Goal: Task Accomplishment & Management: Manage account settings

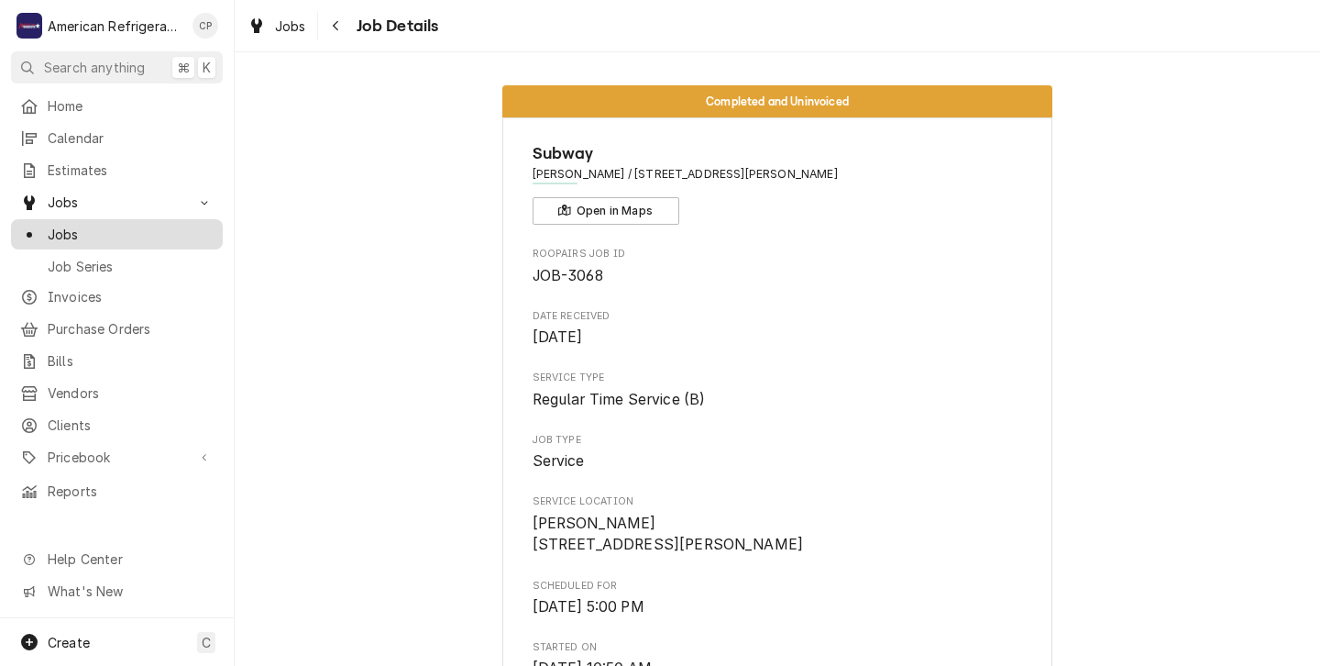
click at [72, 227] on span "Jobs" at bounding box center [131, 234] width 166 height 19
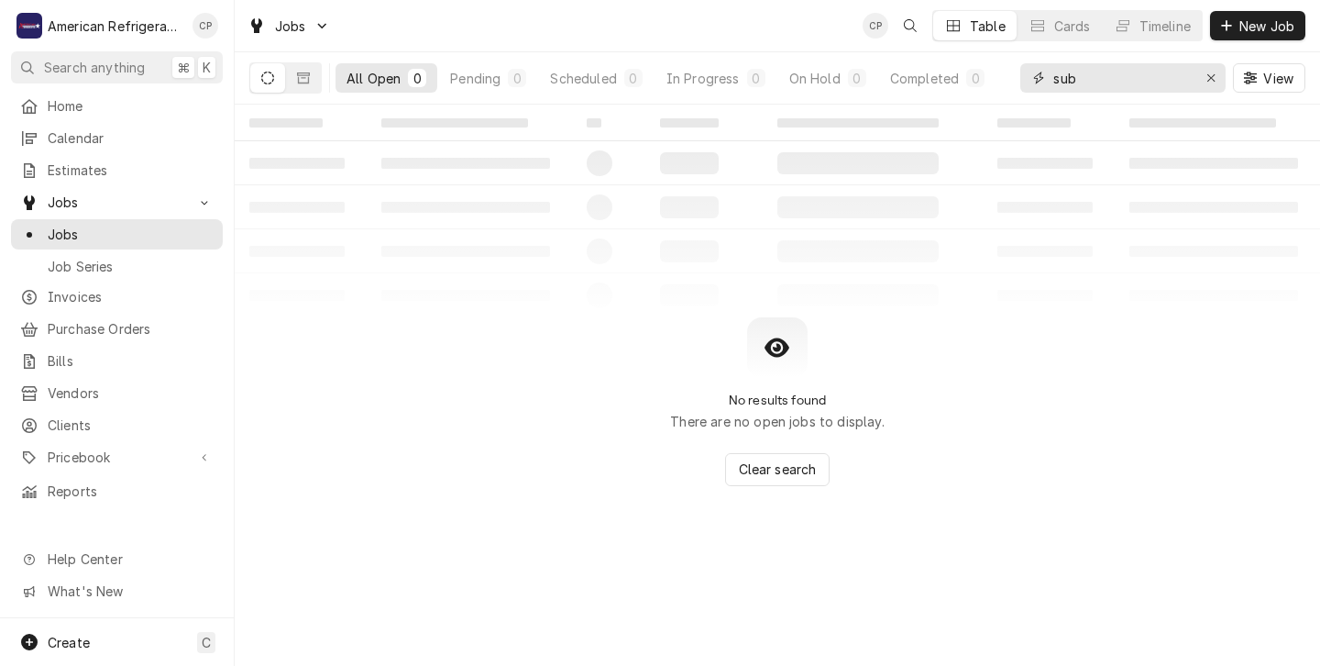
click at [1080, 79] on input "sub" at bounding box center [1122, 77] width 138 height 29
type input "s"
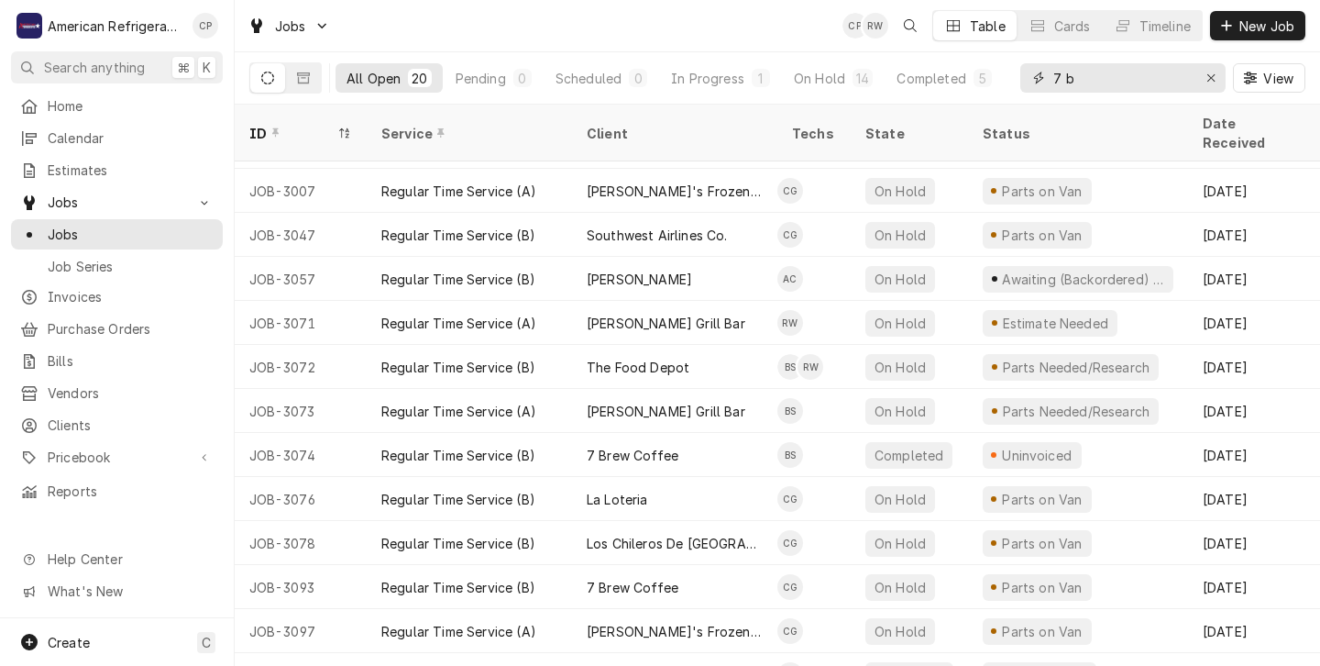
scroll to position [354, 0]
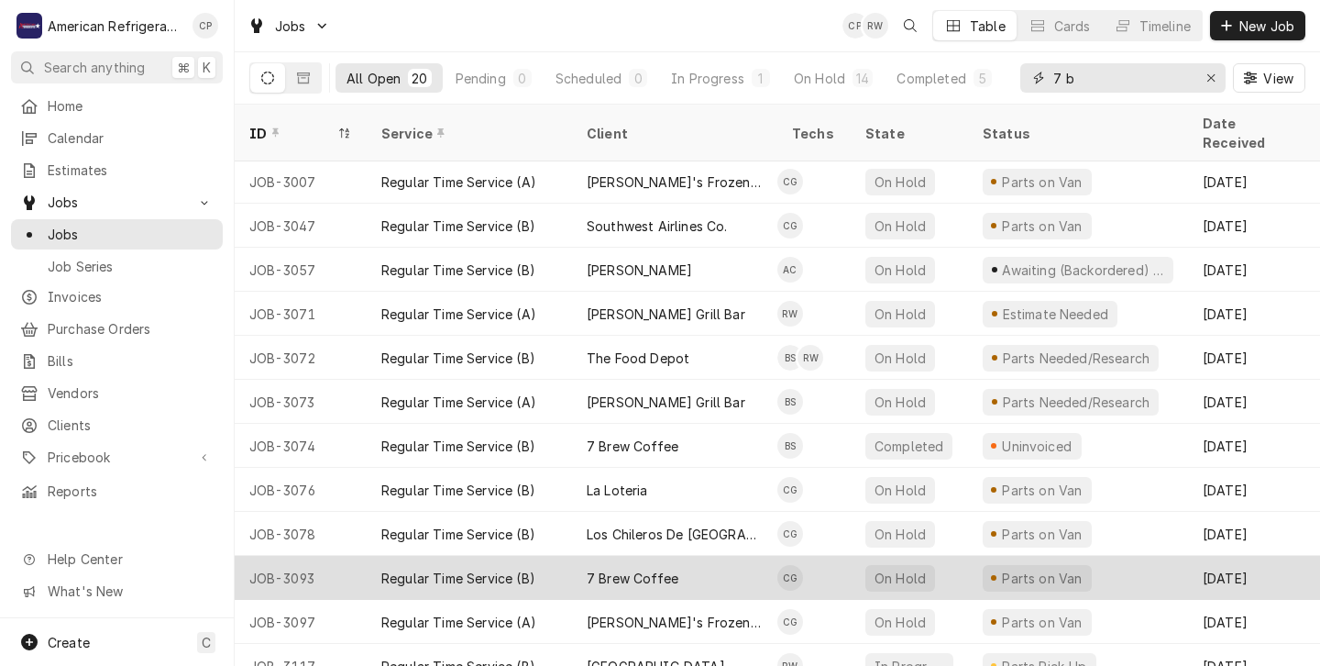
type input "7 b"
click at [726, 556] on div "7 Brew Coffee" at bounding box center [674, 578] width 205 height 44
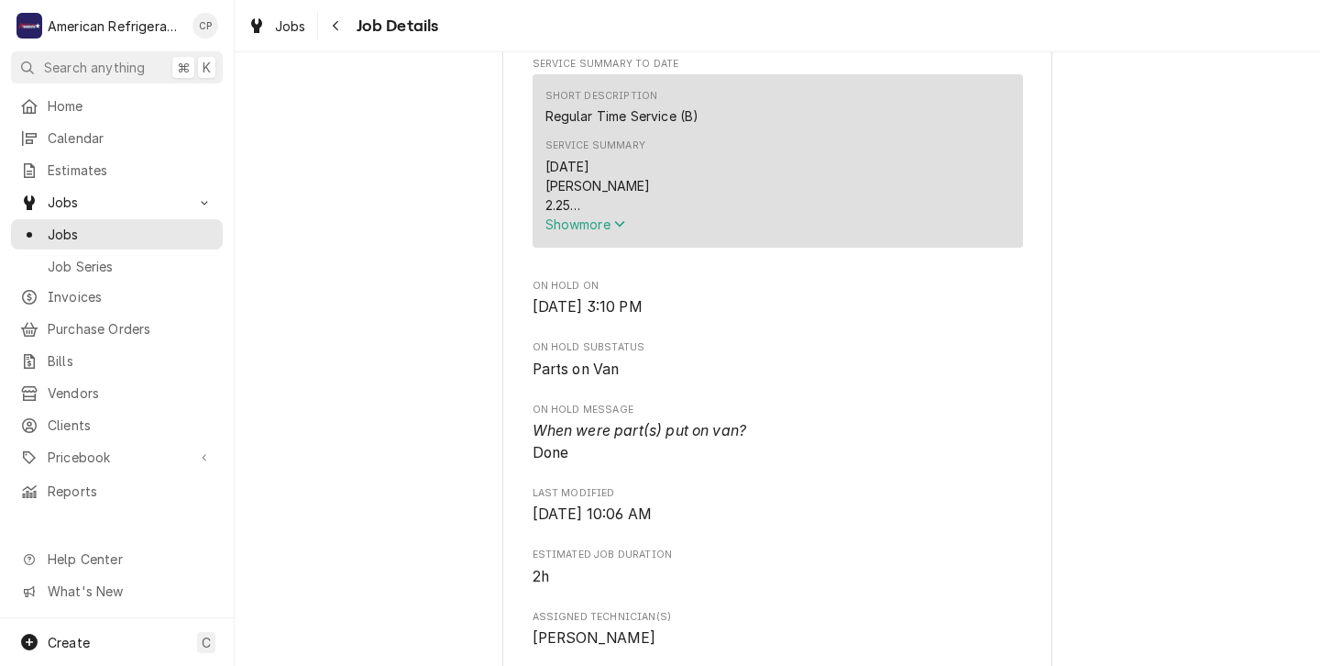
scroll to position [639, 0]
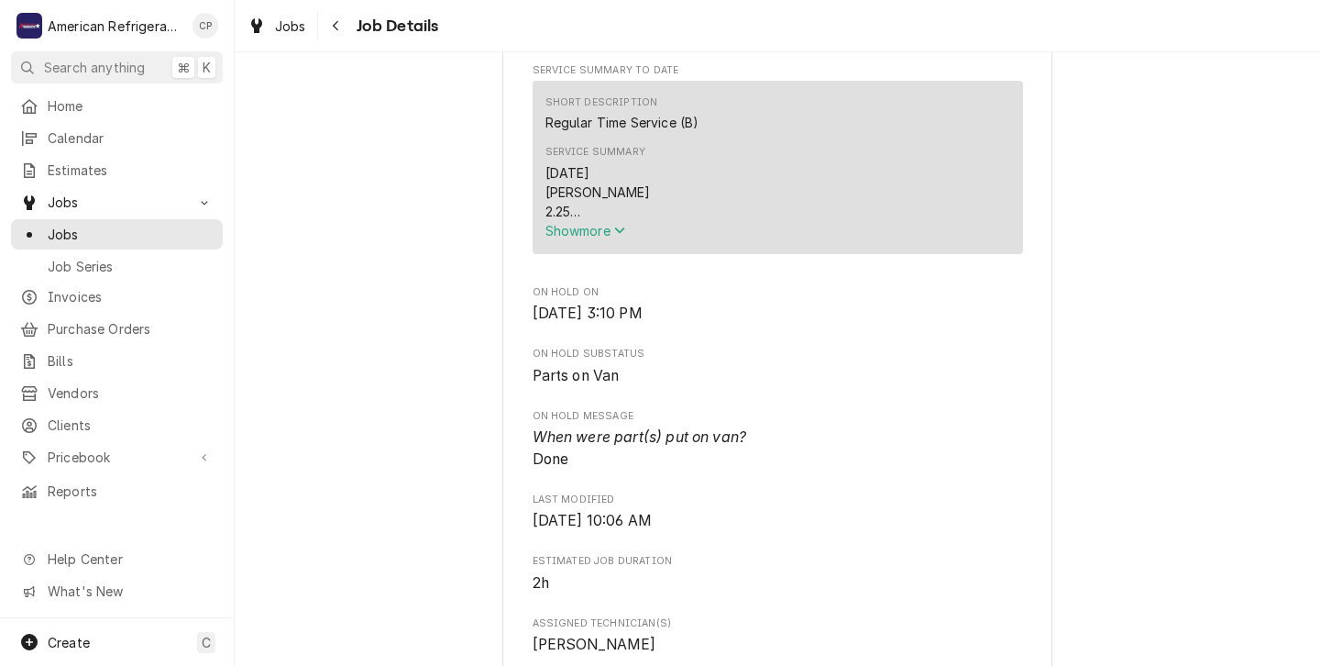
click at [621, 237] on icon "Service Summary" at bounding box center [619, 230] width 11 height 13
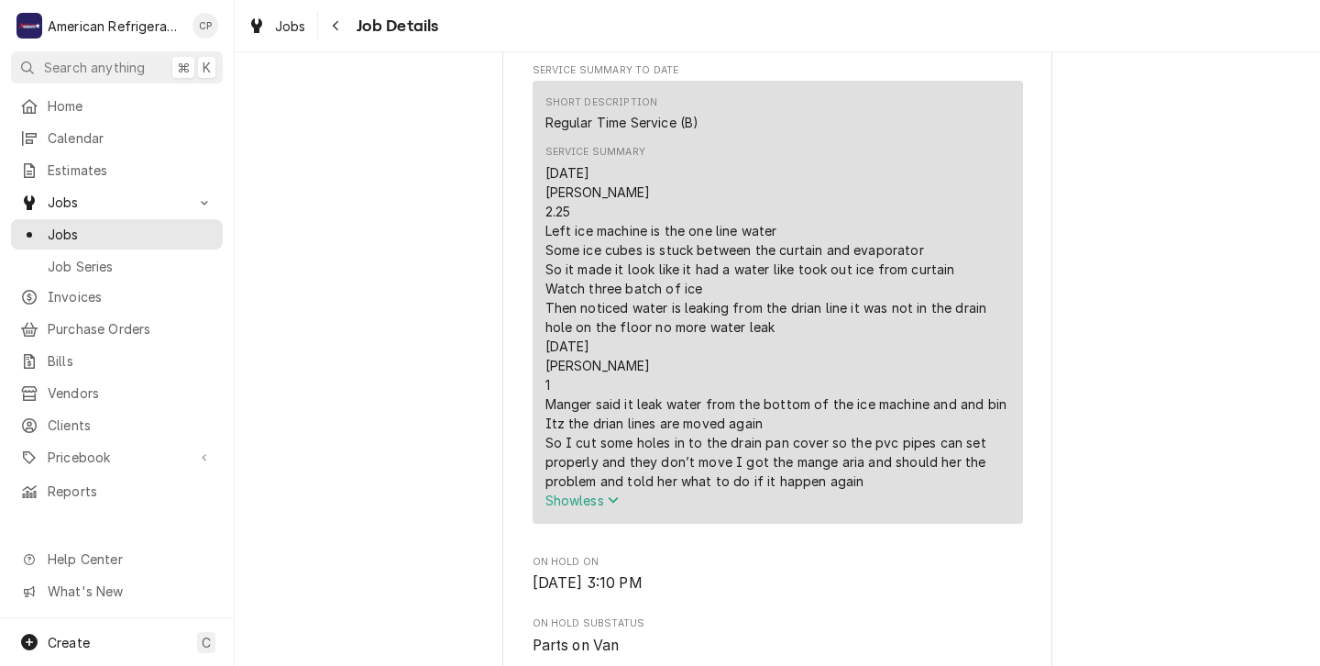
click at [419, 385] on div "Parts on Van 7 Brew Coffee Wyoming & Montgomery / 4331 Wyoming Blvd NE, Albuque…" at bounding box center [777, 547] width 1085 height 2229
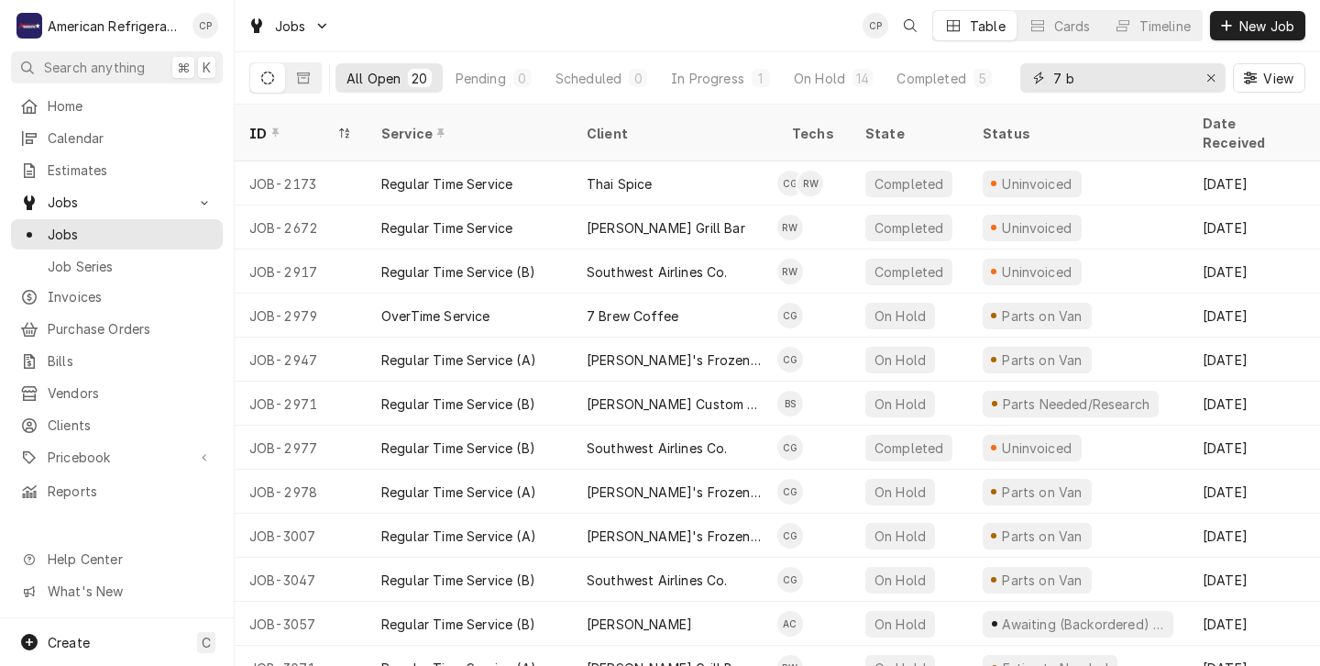
click at [1118, 81] on input "7 b" at bounding box center [1122, 77] width 138 height 29
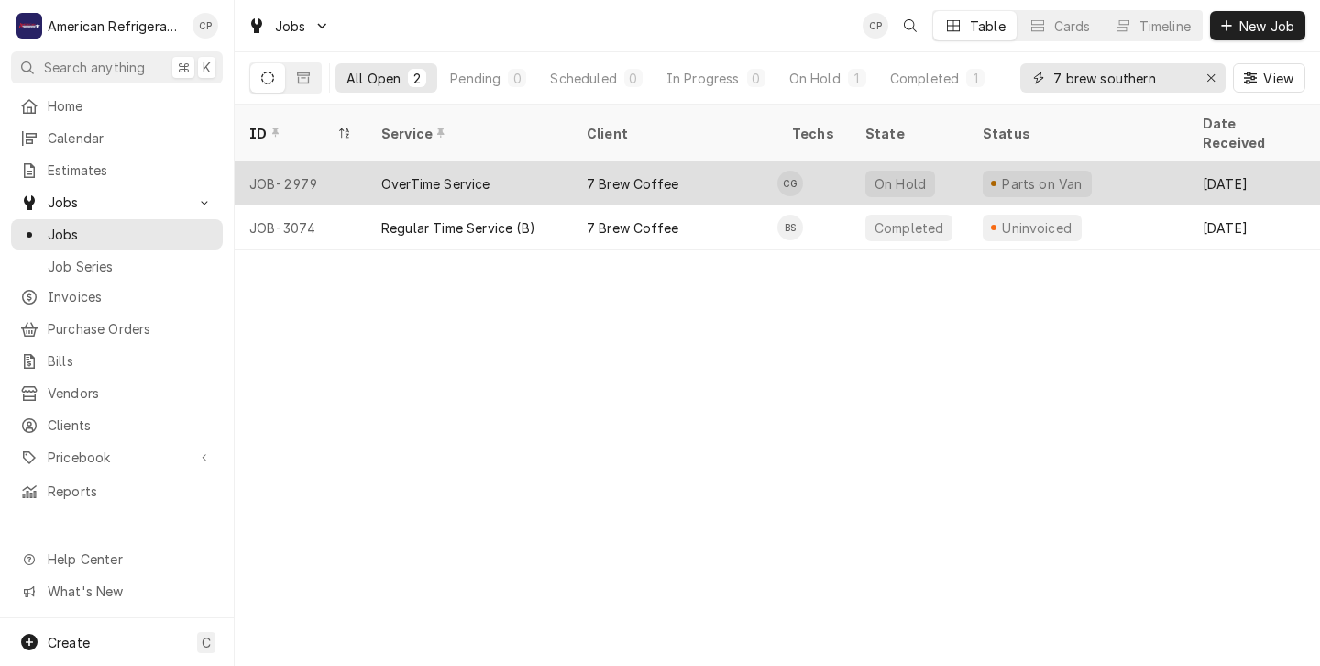
type input "7 brew southern"
click at [845, 168] on td "CG" at bounding box center [813, 183] width 73 height 44
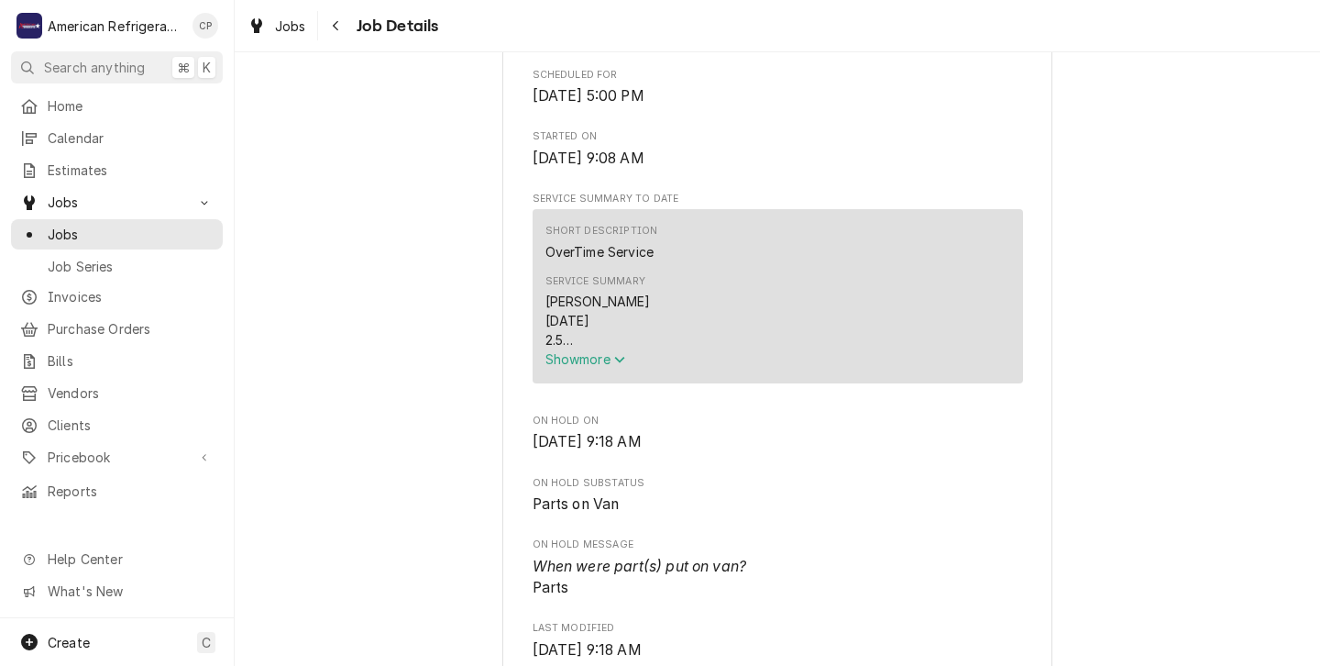
scroll to position [490, 0]
click at [622, 365] on icon "Service Summary" at bounding box center [619, 358] width 11 height 13
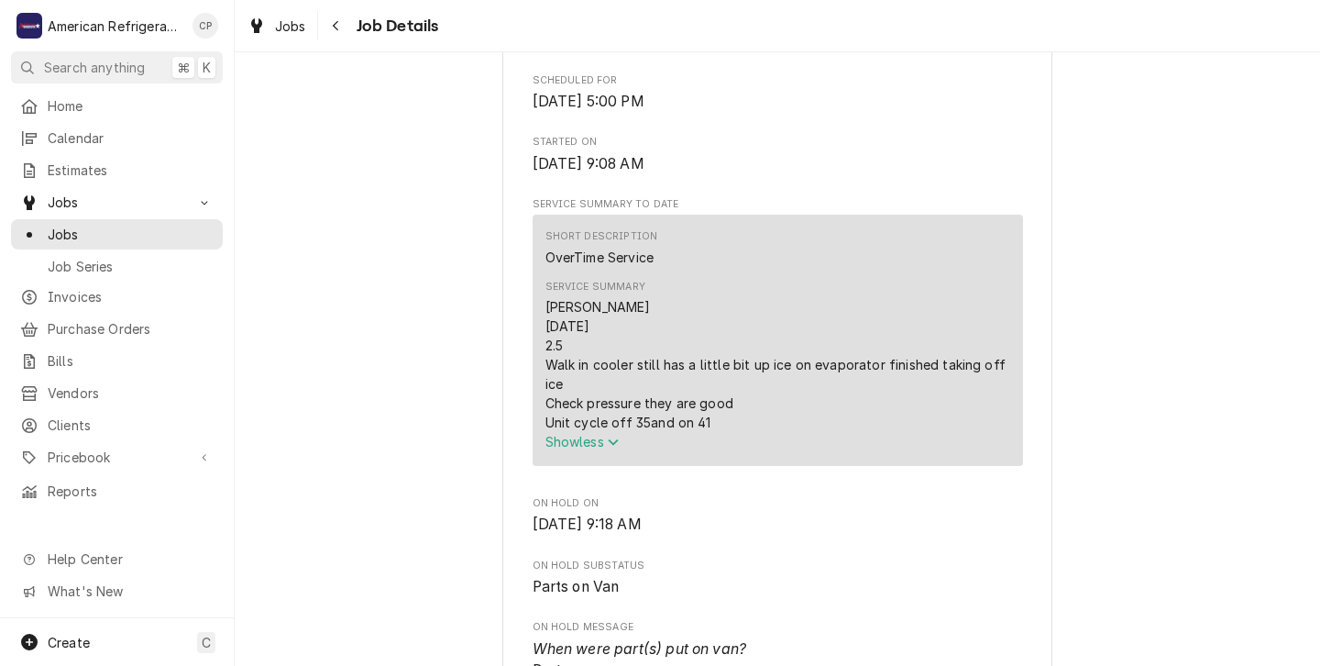
scroll to position [0, 0]
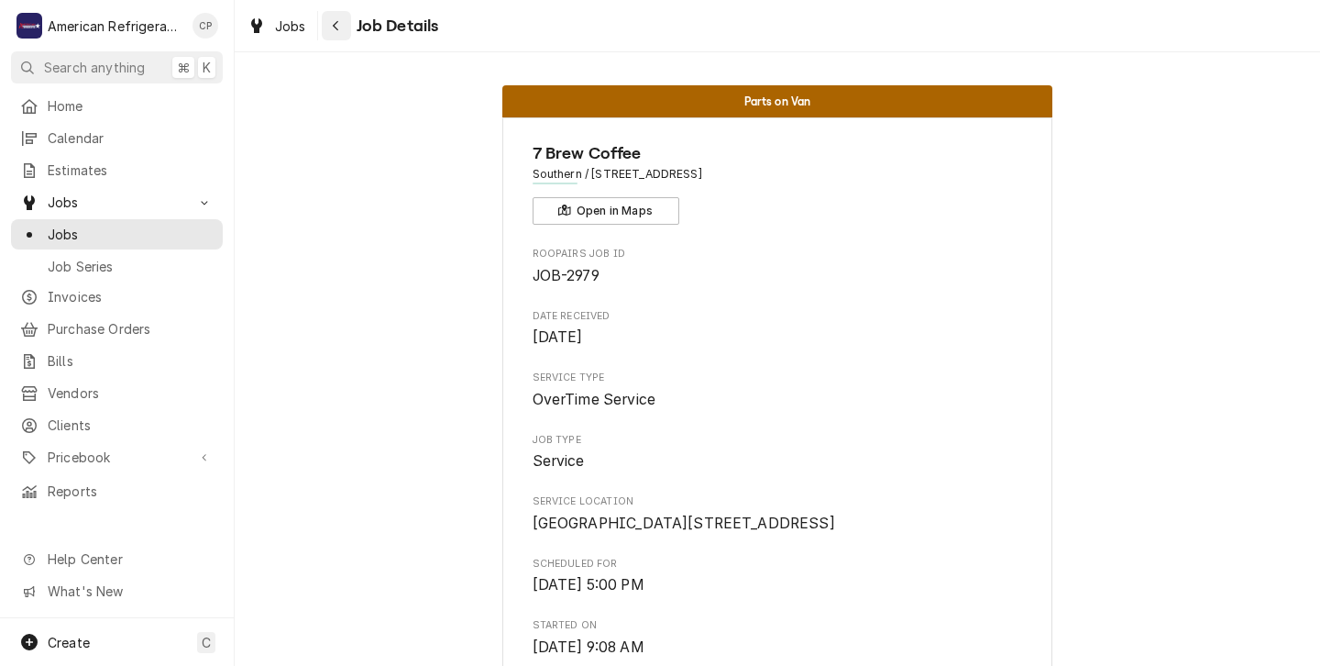
click at [336, 35] on button "Navigate back" at bounding box center [336, 25] width 29 height 29
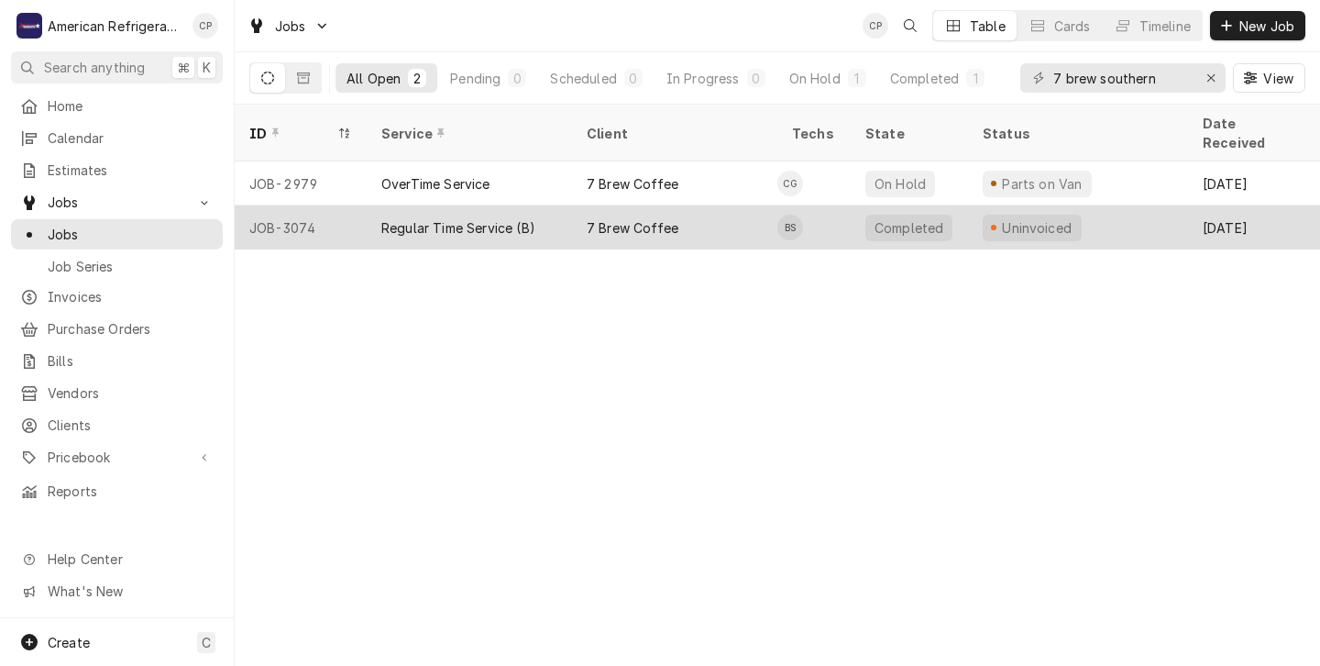
click at [456, 218] on div "Regular Time Service (B)" at bounding box center [458, 227] width 154 height 19
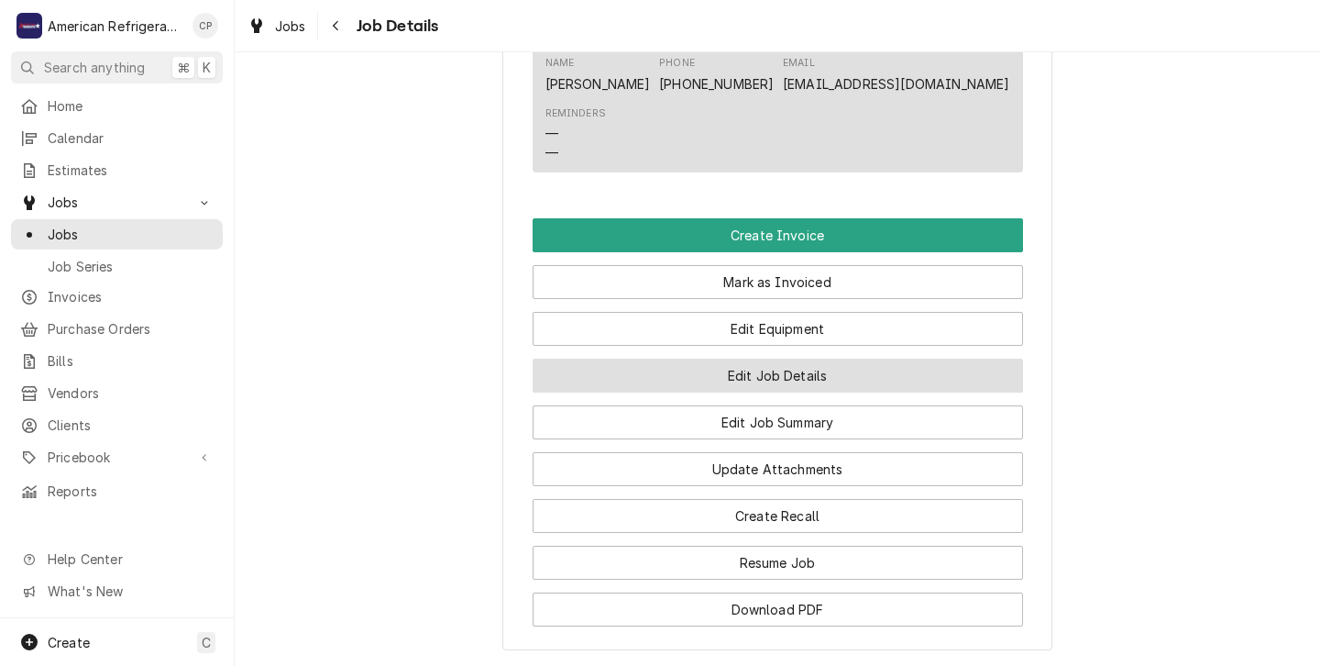
scroll to position [1025, 0]
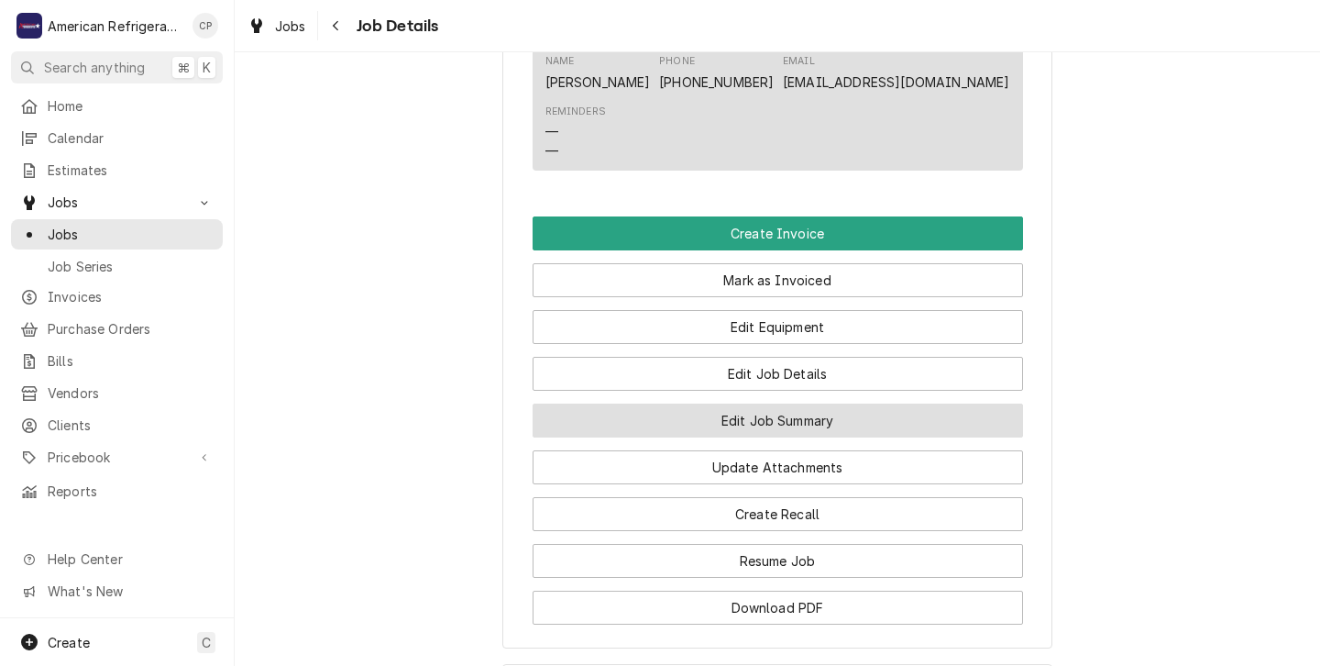
click at [720, 437] on button "Edit Job Summary" at bounding box center [778, 420] width 490 height 34
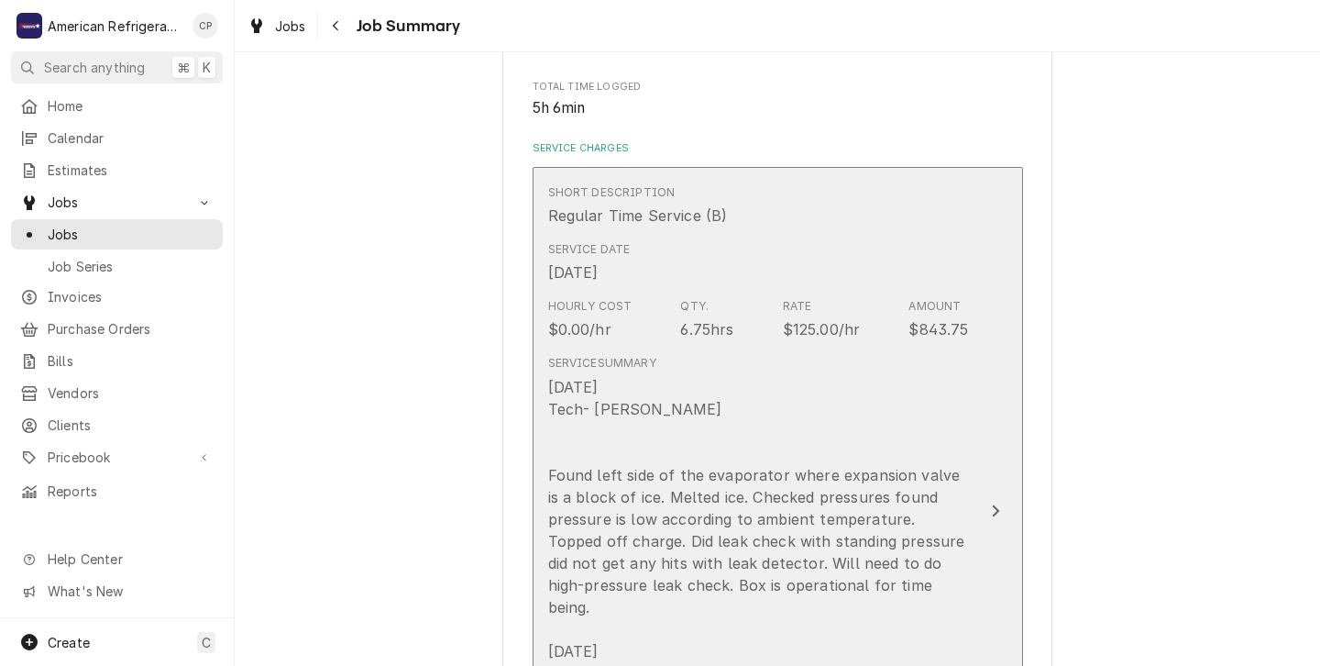
scroll to position [360, 0]
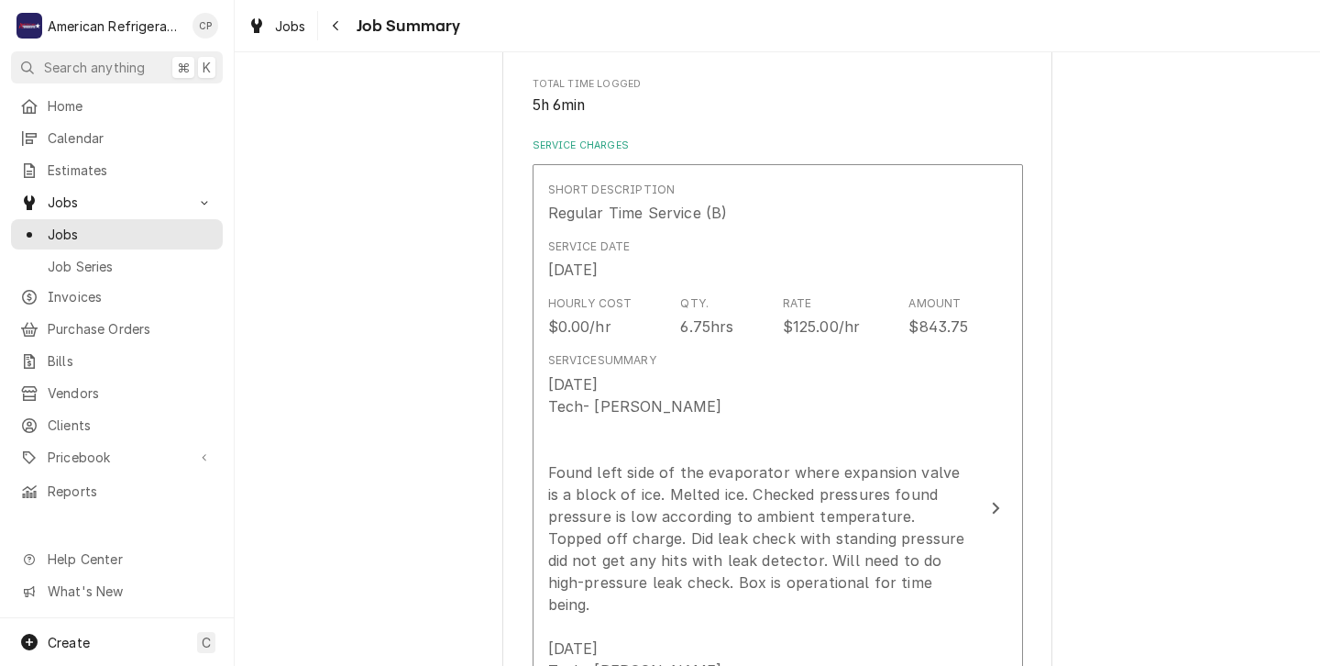
click at [378, 28] on span "Job Summary" at bounding box center [406, 26] width 110 height 25
click at [339, 27] on div "Navigate back" at bounding box center [336, 26] width 18 height 18
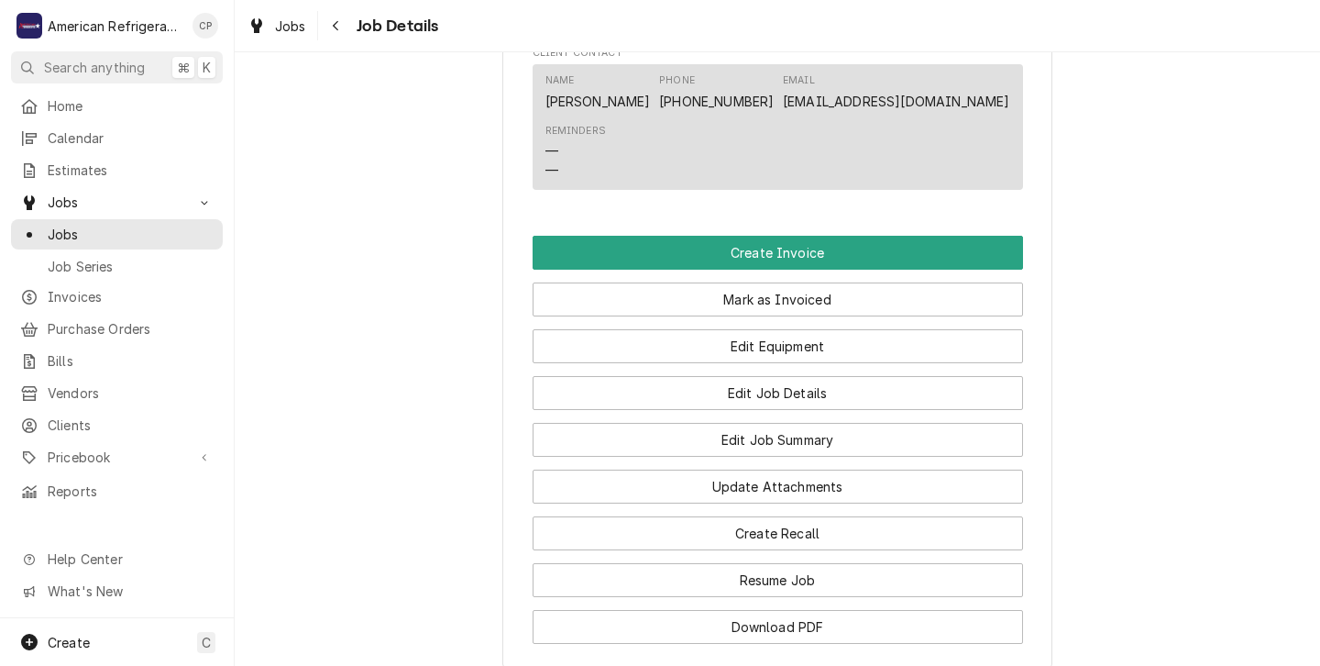
scroll to position [1013, 0]
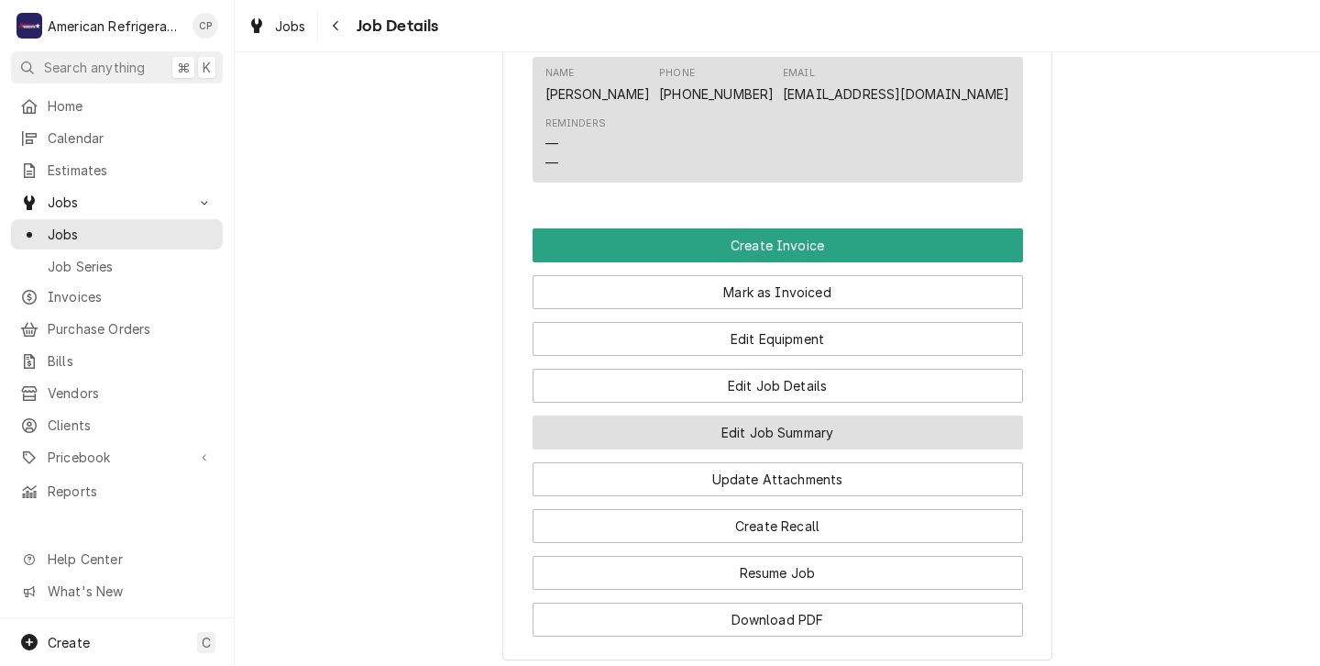
click at [756, 449] on button "Edit Job Summary" at bounding box center [778, 432] width 490 height 34
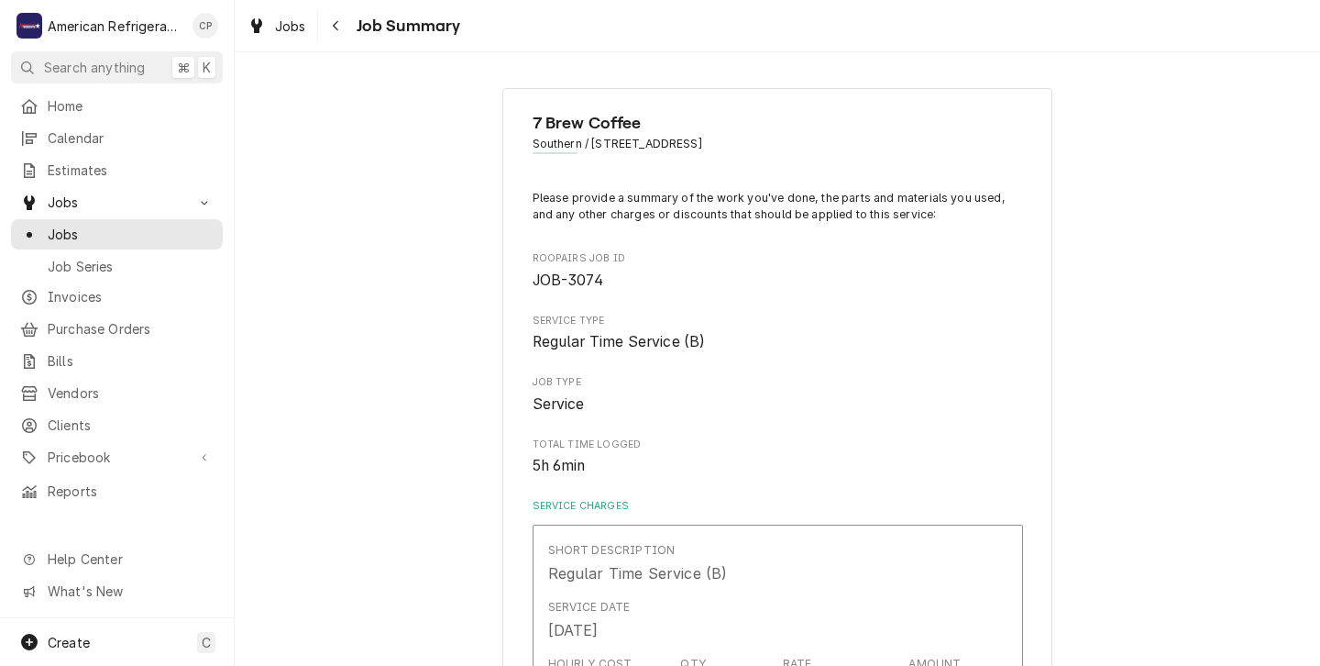
click at [369, 25] on span "Job Summary" at bounding box center [406, 26] width 110 height 25
click at [365, 26] on span "Job Summary" at bounding box center [406, 26] width 110 height 25
click at [336, 26] on icon "Navigate back" at bounding box center [336, 25] width 8 height 13
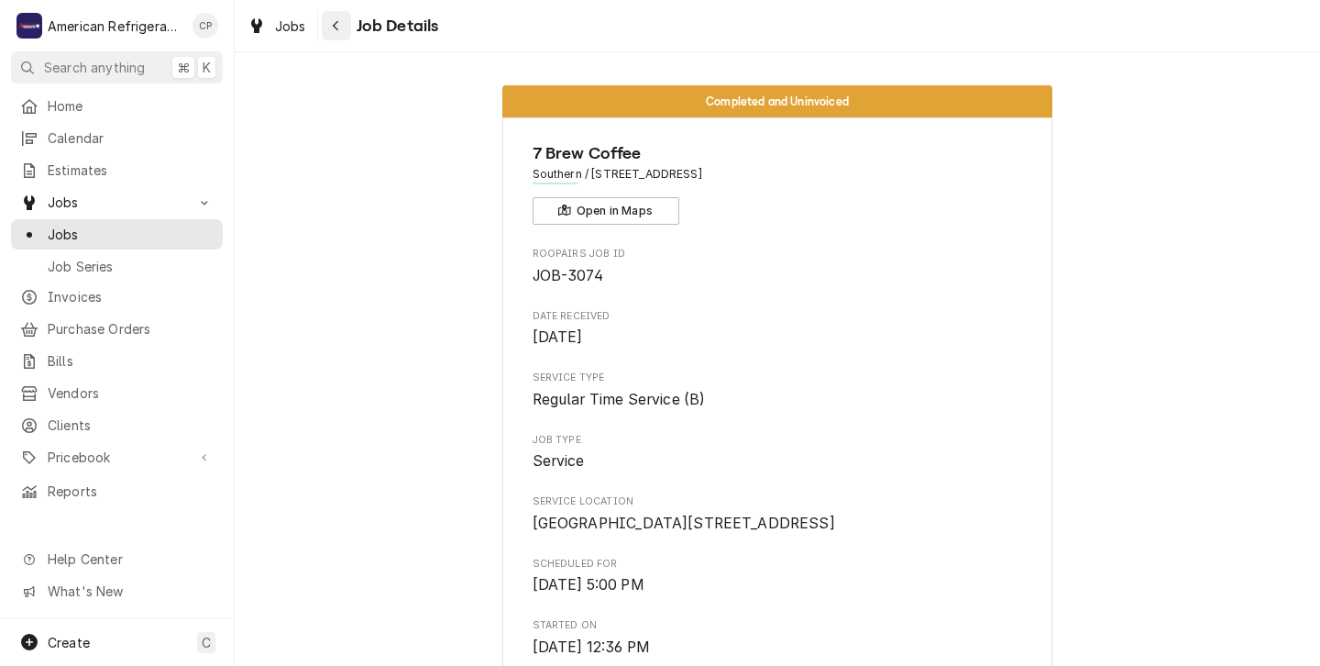
click at [335, 28] on icon "Navigate back" at bounding box center [336, 26] width 6 height 10
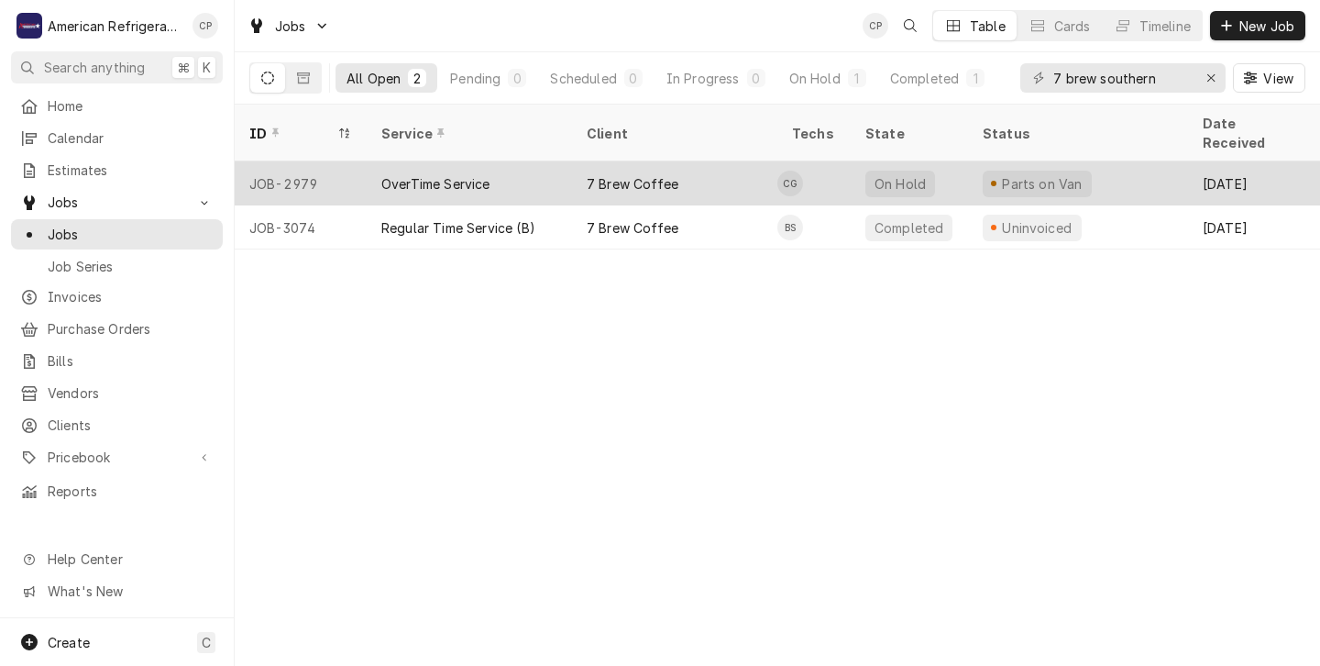
click at [691, 161] on div "7 Brew Coffee" at bounding box center [674, 183] width 205 height 44
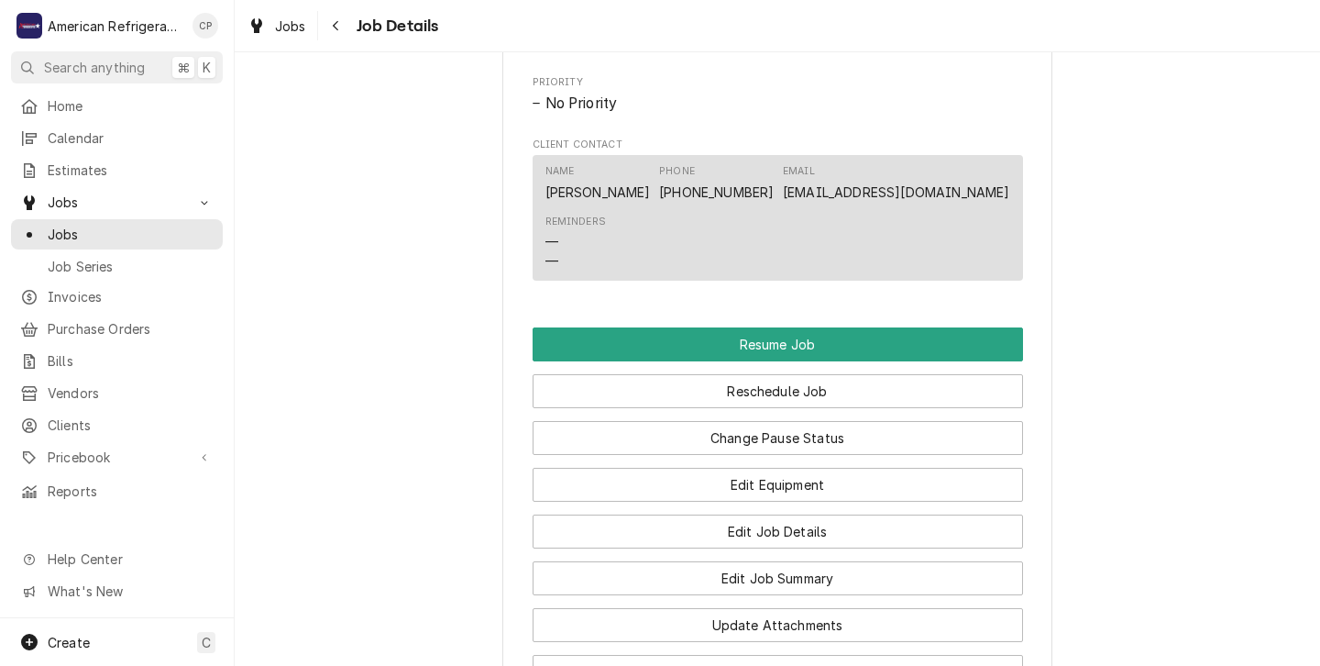
scroll to position [1352, 0]
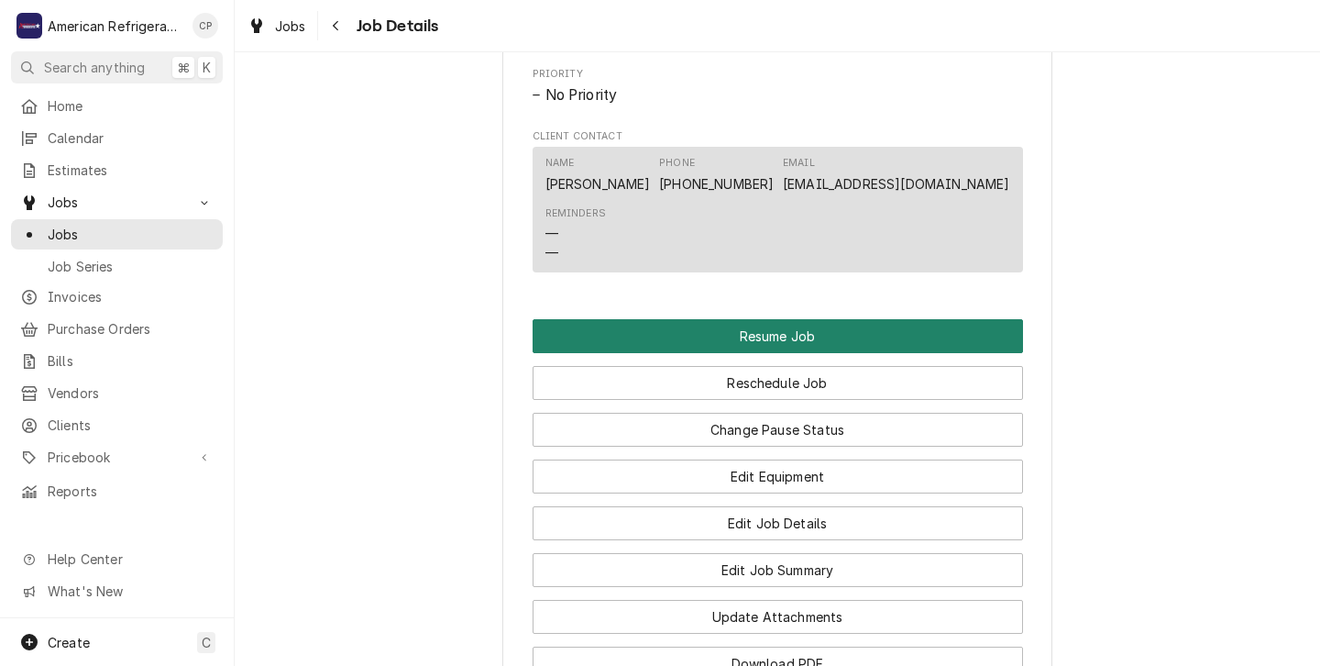
click at [677, 353] on button "Resume Job" at bounding box center [778, 336] width 490 height 34
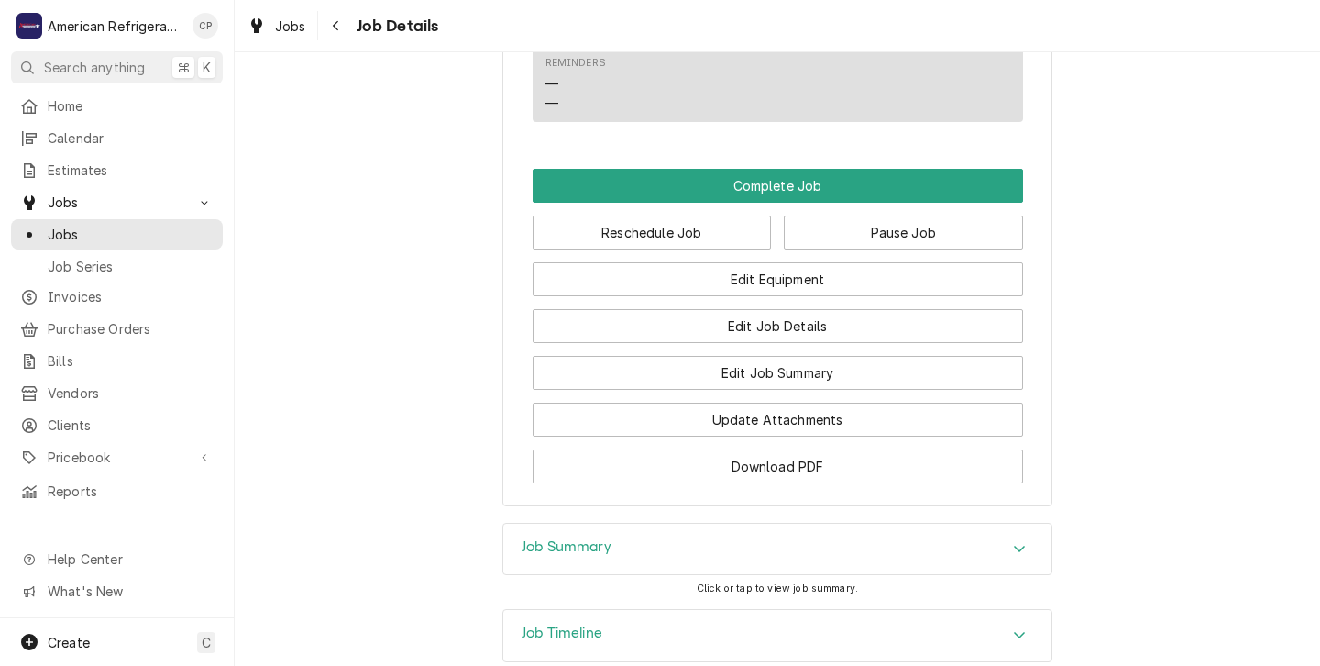
scroll to position [1369, 0]
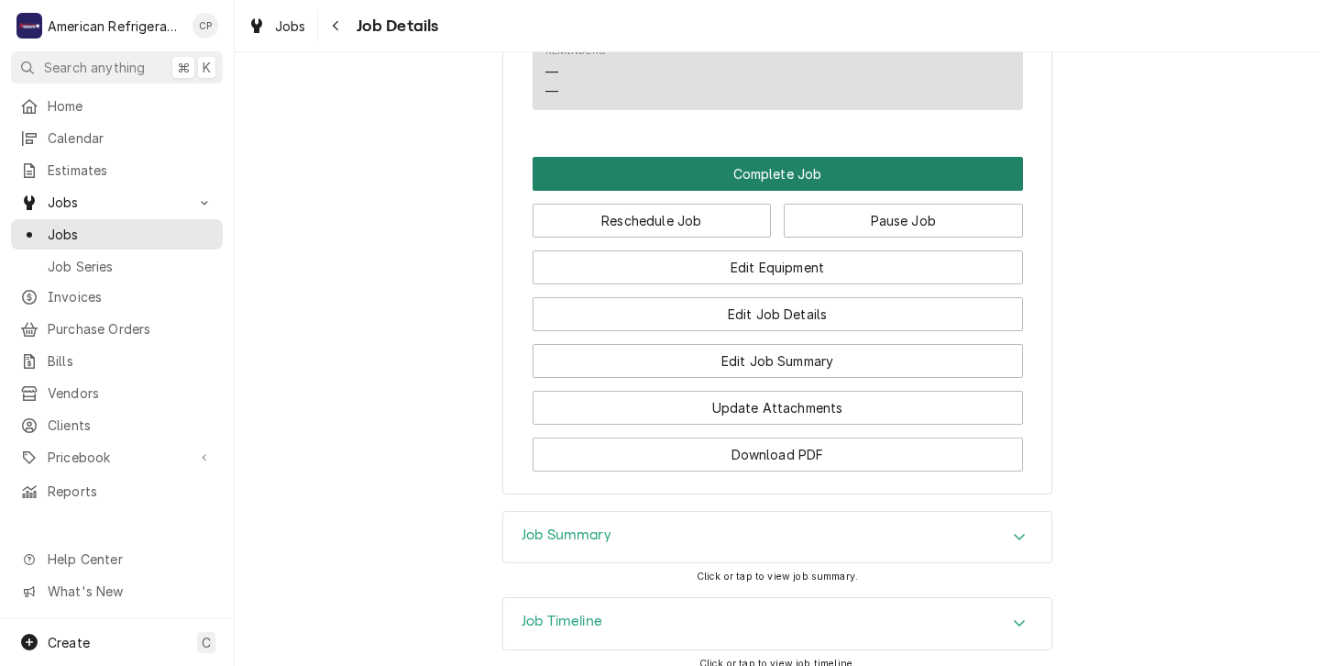
click at [685, 191] on button "Complete Job" at bounding box center [778, 174] width 490 height 34
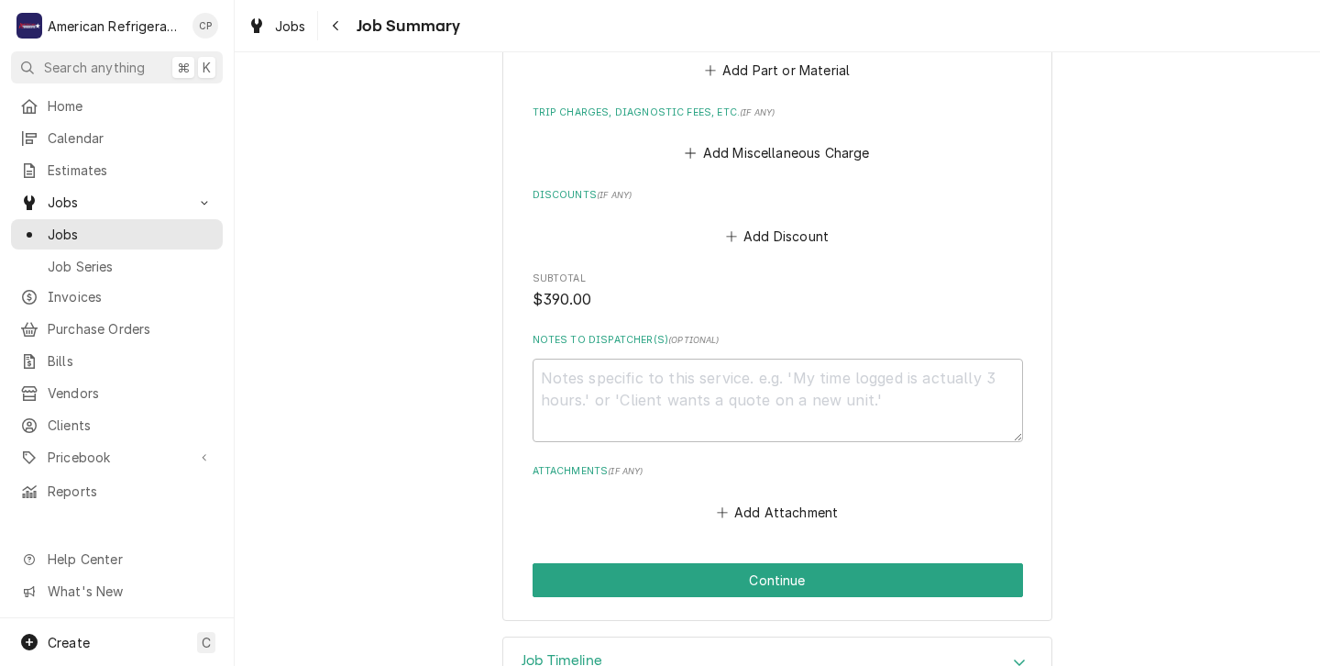
scroll to position [1007, 0]
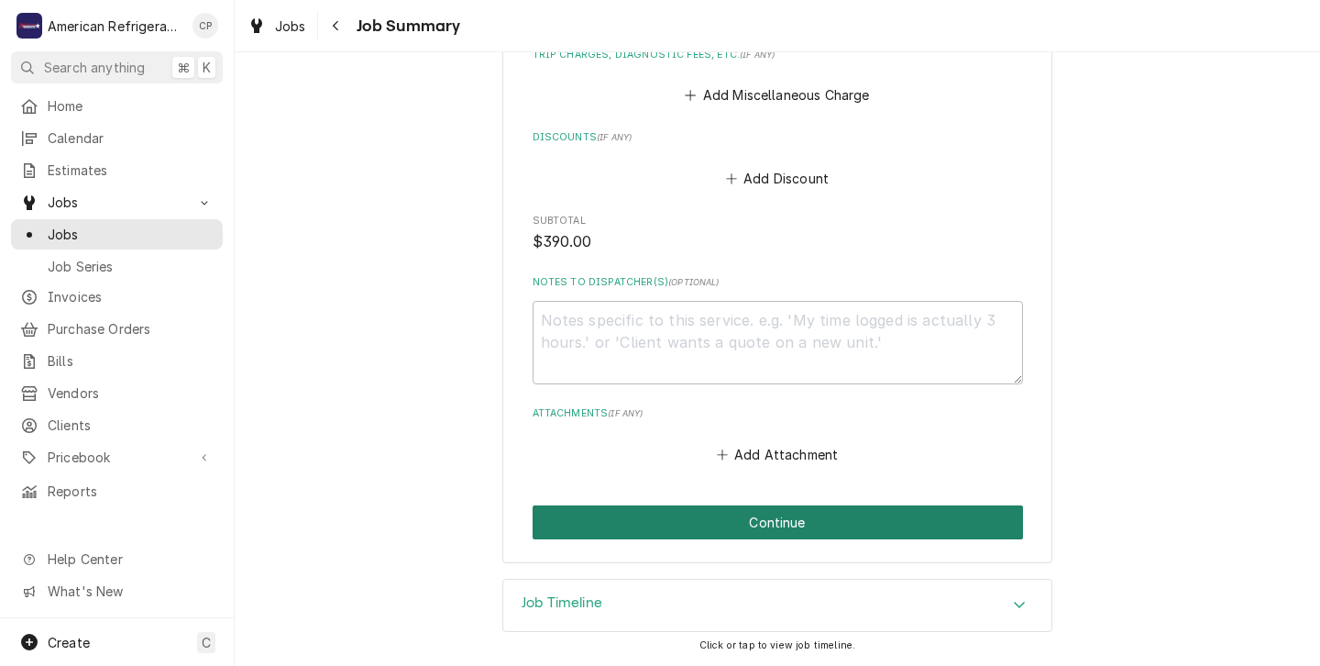
click at [715, 523] on button "Continue" at bounding box center [778, 522] width 490 height 34
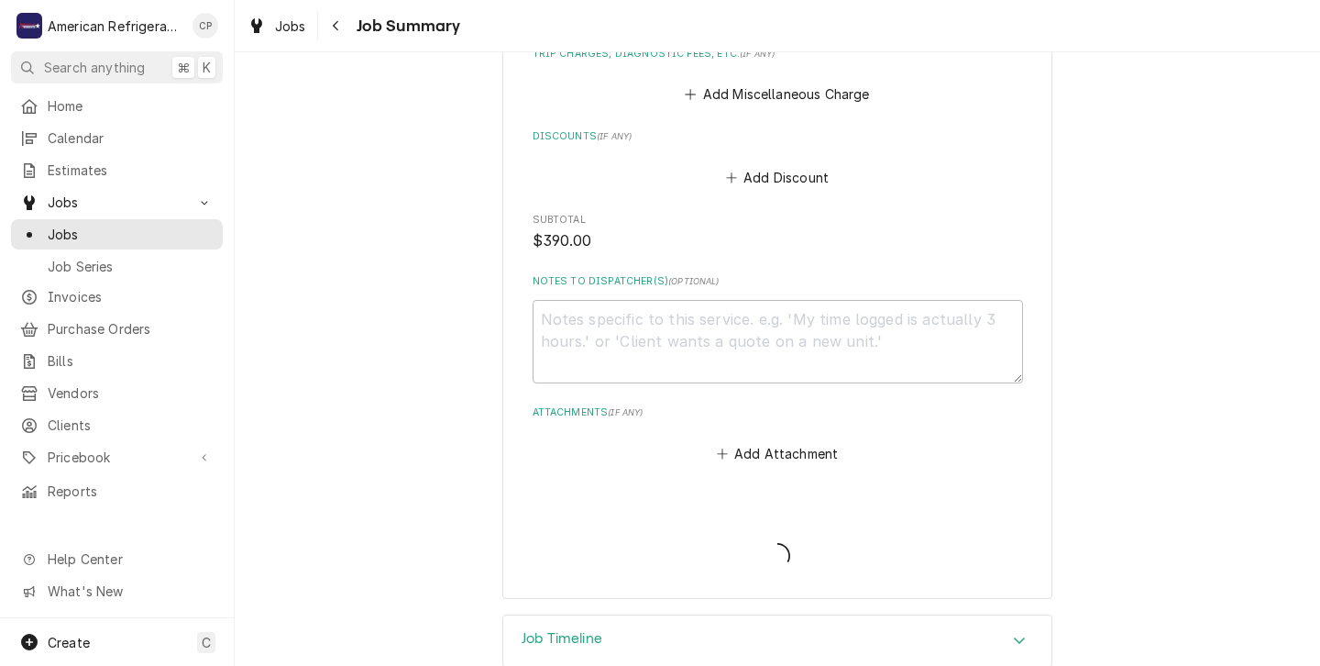
type textarea "x"
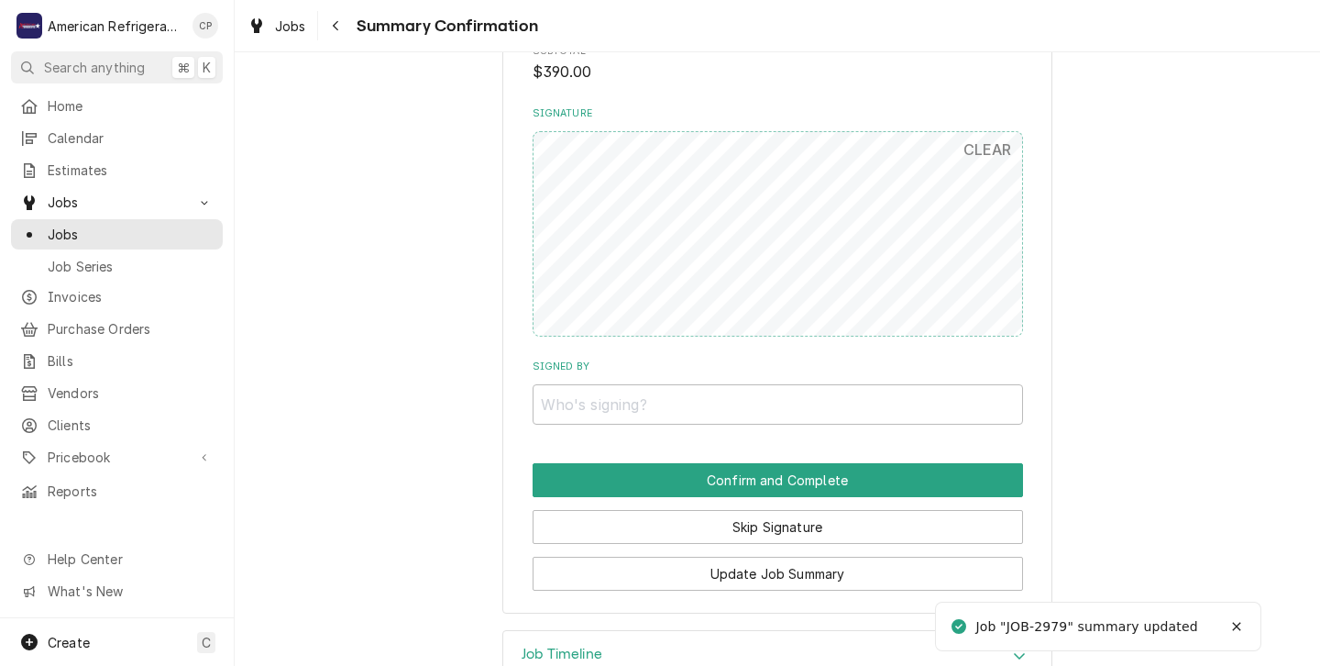
scroll to position [1066, 0]
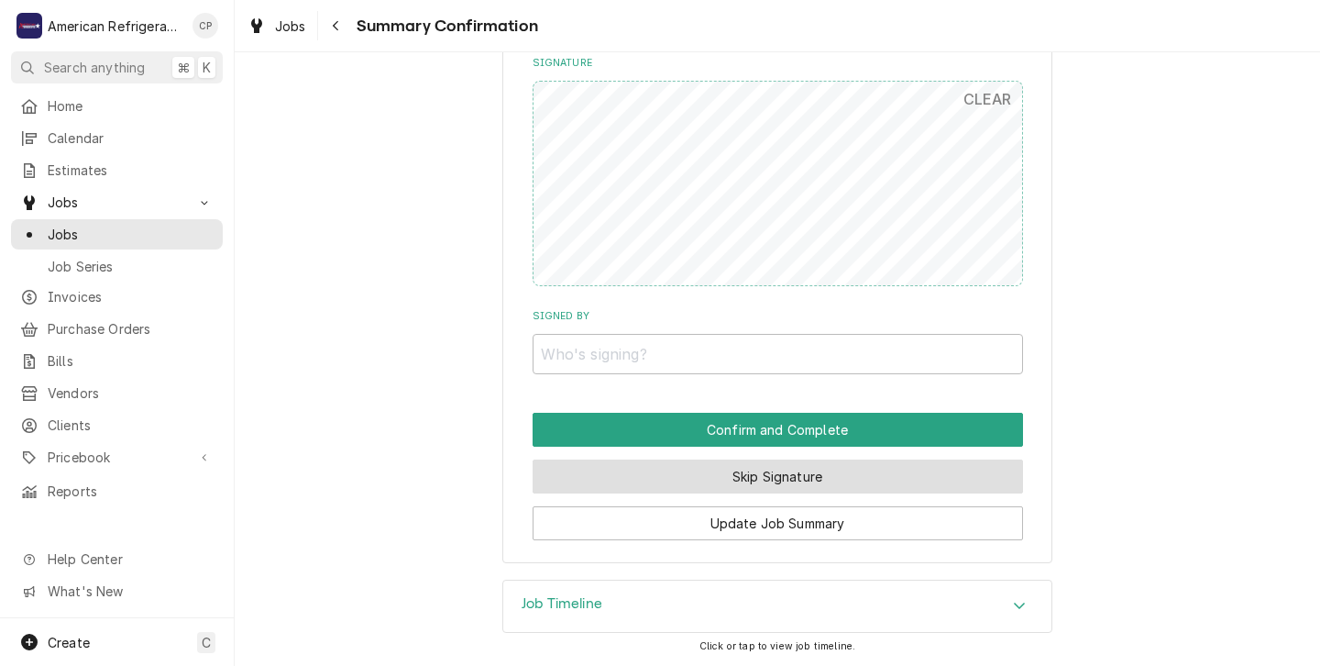
click at [659, 469] on button "Skip Signature" at bounding box center [778, 476] width 490 height 34
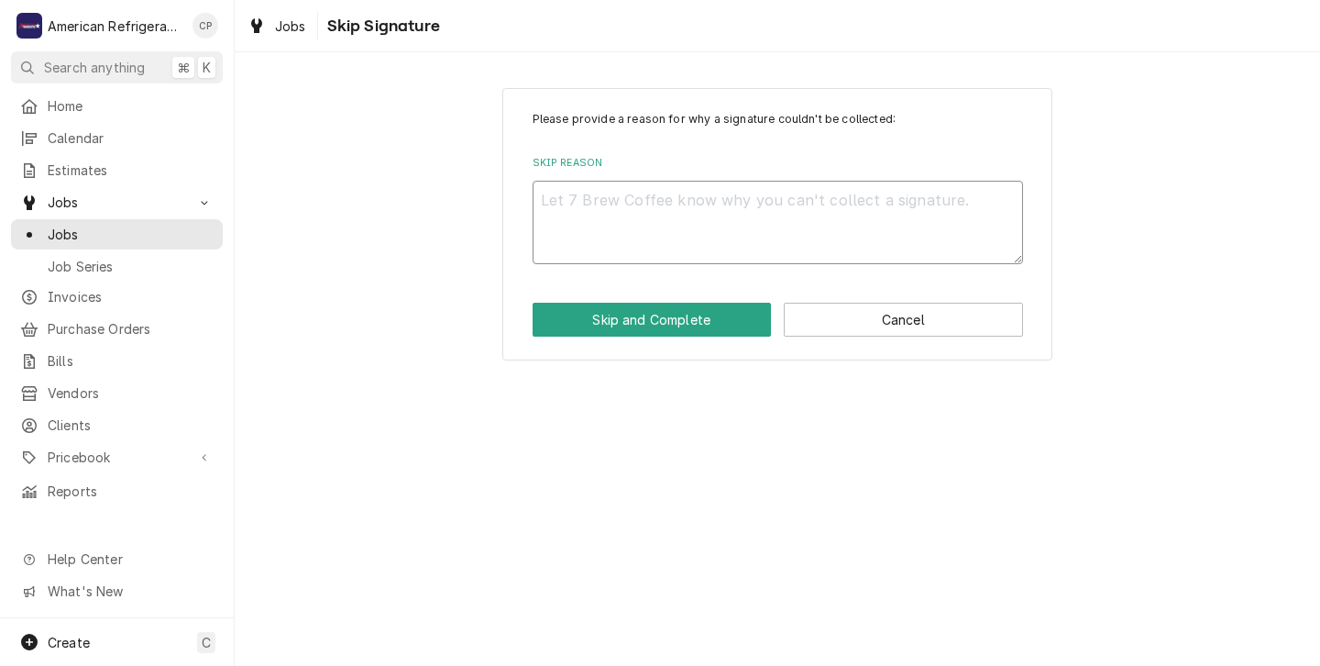
click at [562, 204] on textarea "Skip Reason" at bounding box center [778, 222] width 490 height 83
type textarea "x"
type textarea "N"
type textarea "x"
type textarea "N/"
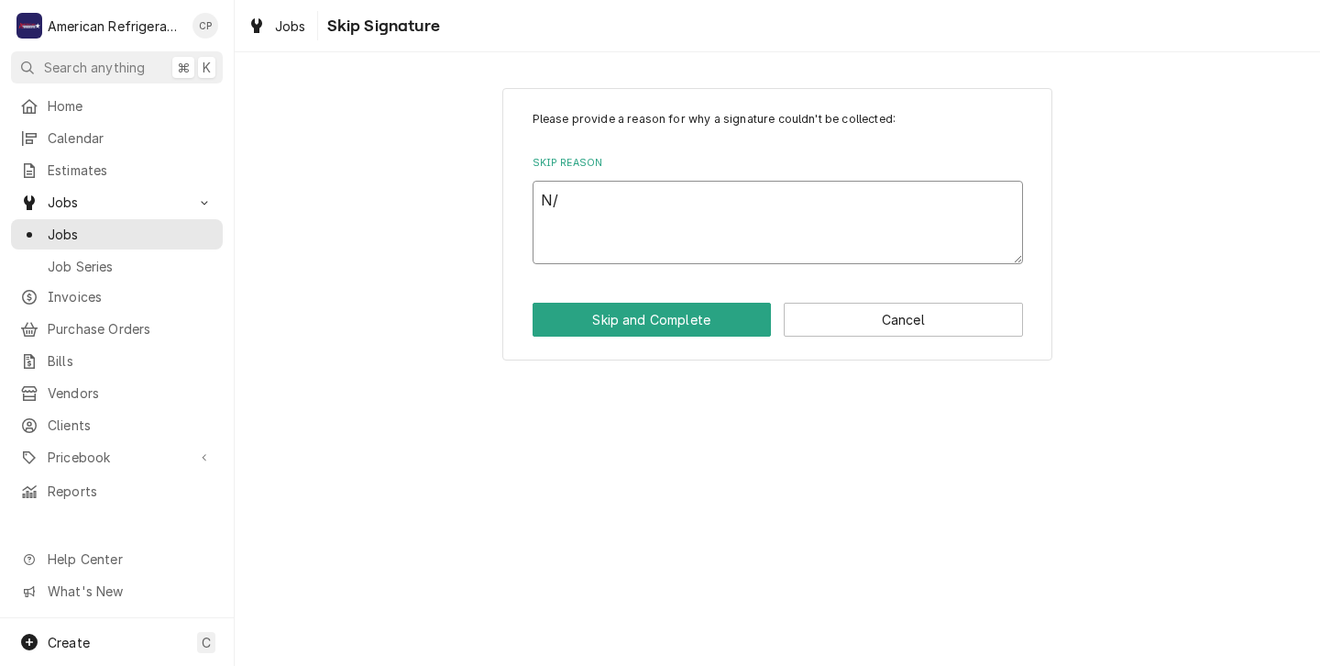
type textarea "x"
type textarea "N/A"
click at [615, 318] on button "Skip and Complete" at bounding box center [652, 320] width 239 height 34
type textarea "x"
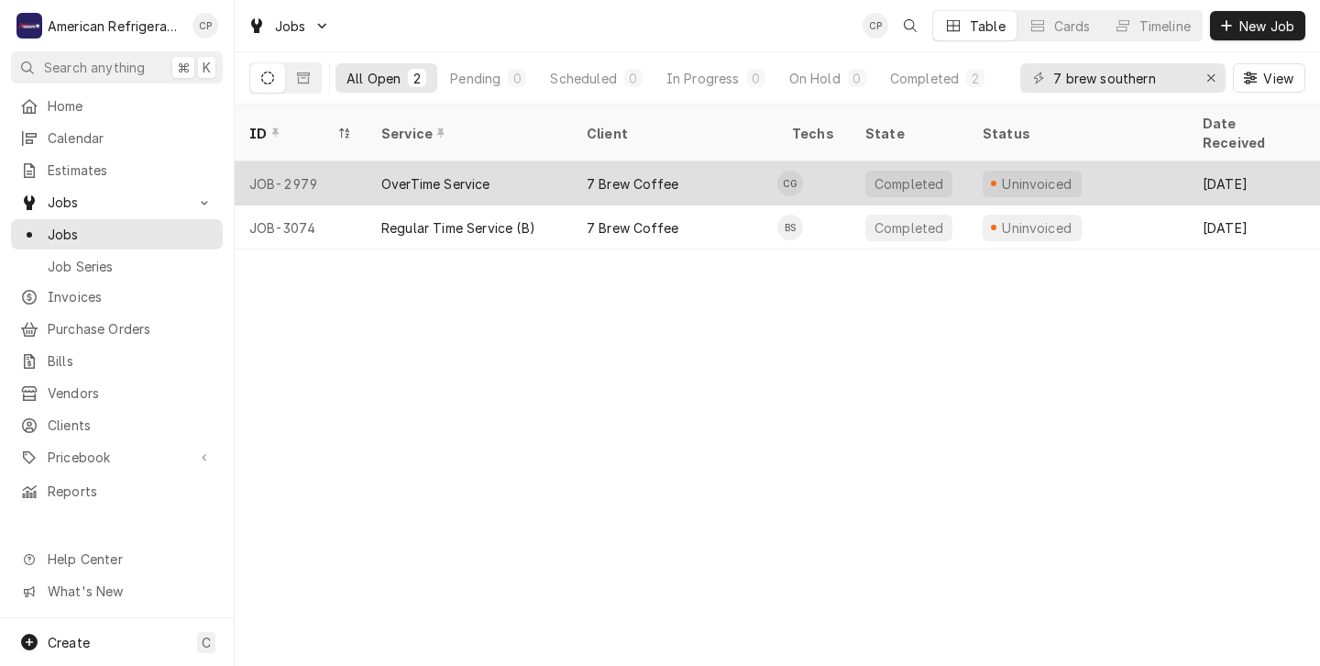
click at [711, 165] on div "7 Brew Coffee" at bounding box center [674, 183] width 205 height 44
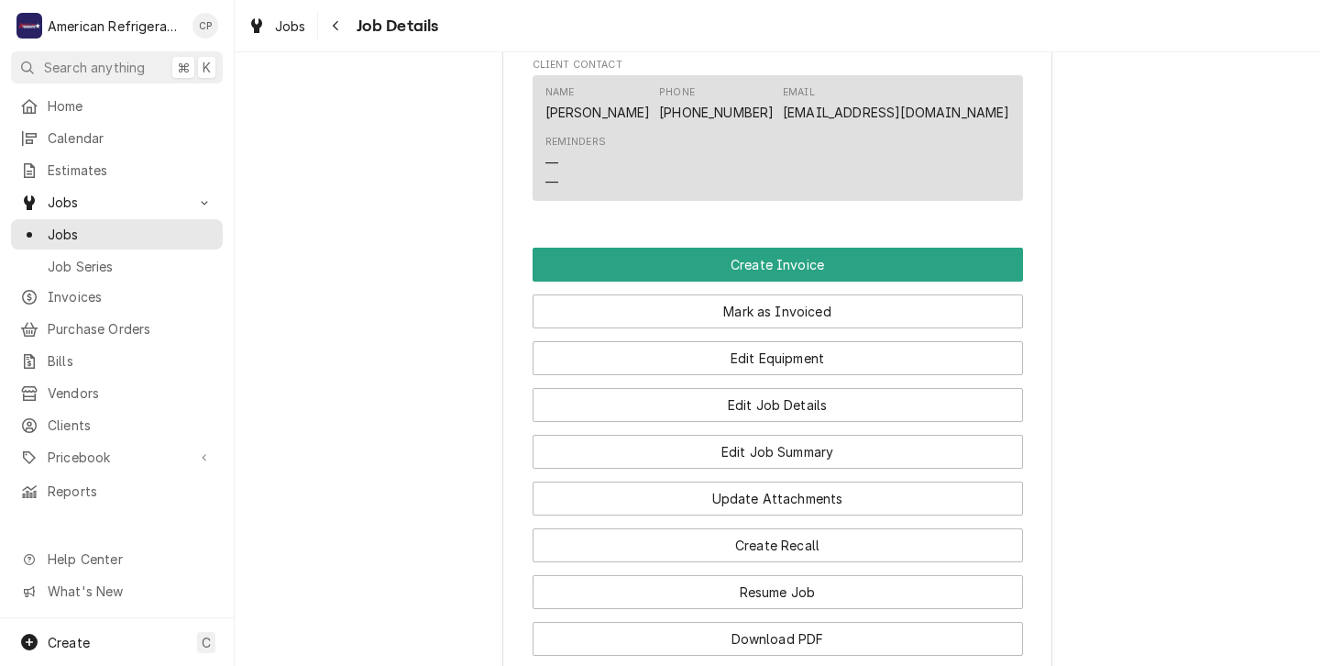
scroll to position [1065, 0]
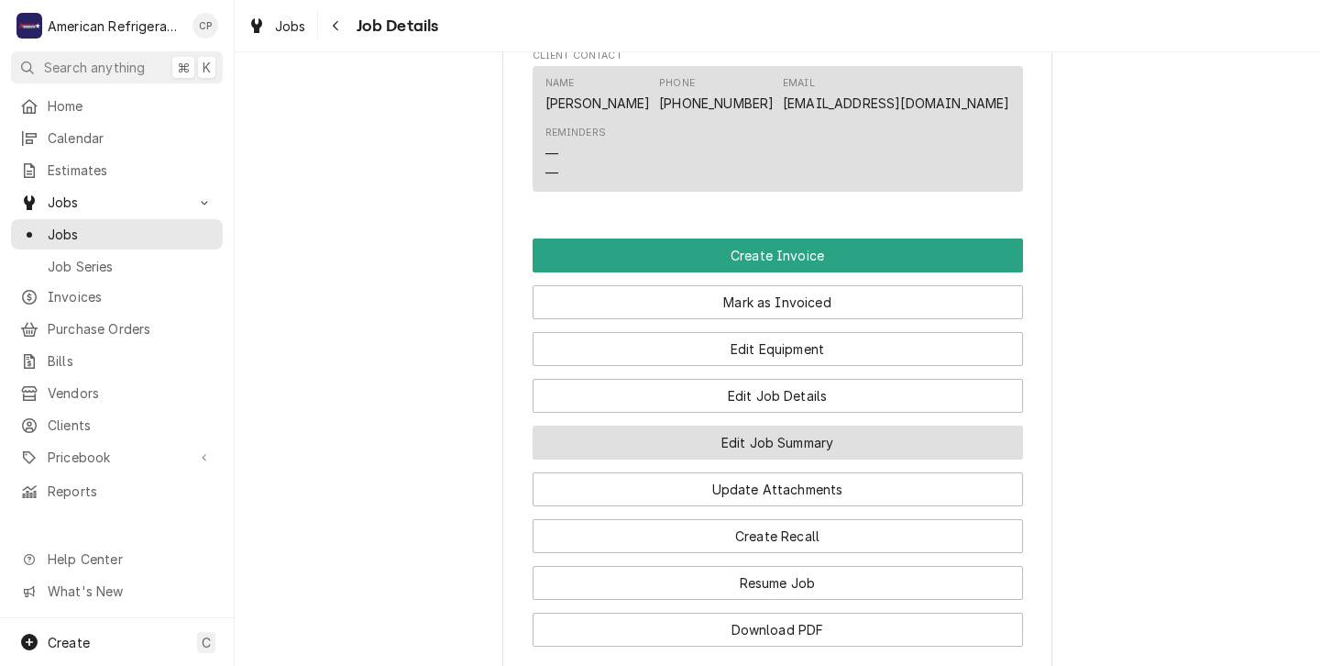
click at [689, 459] on button "Edit Job Summary" at bounding box center [778, 442] width 490 height 34
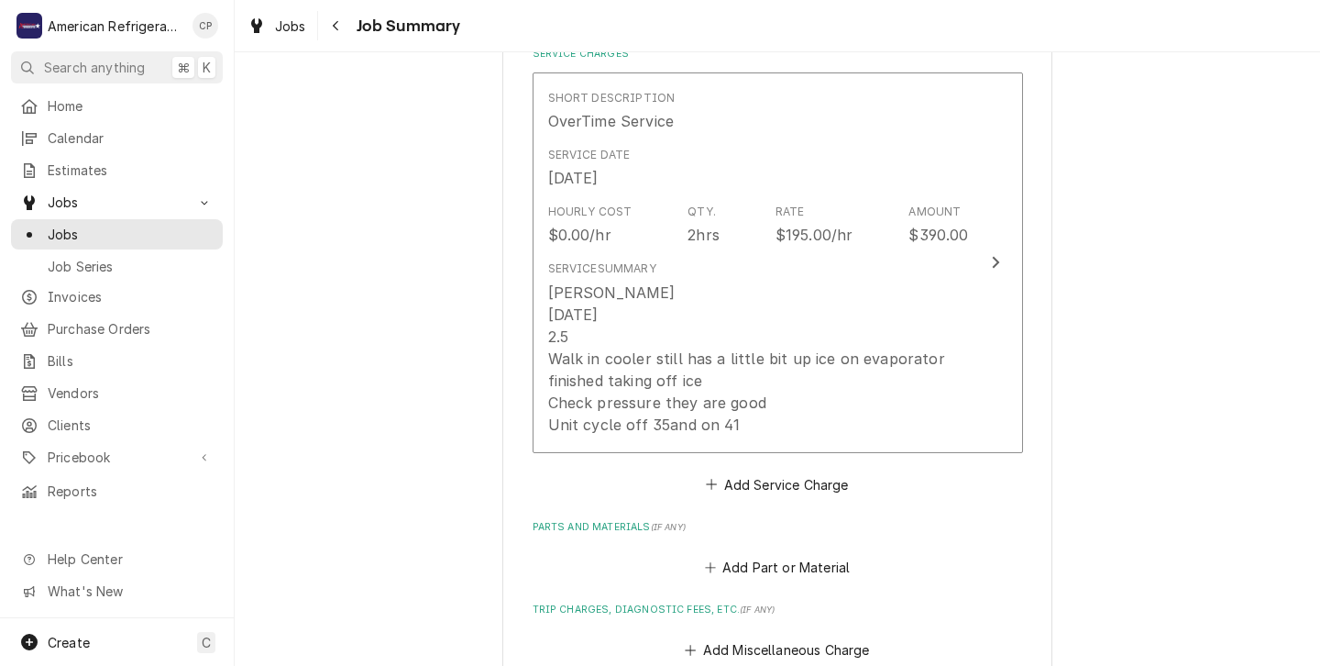
scroll to position [451, 0]
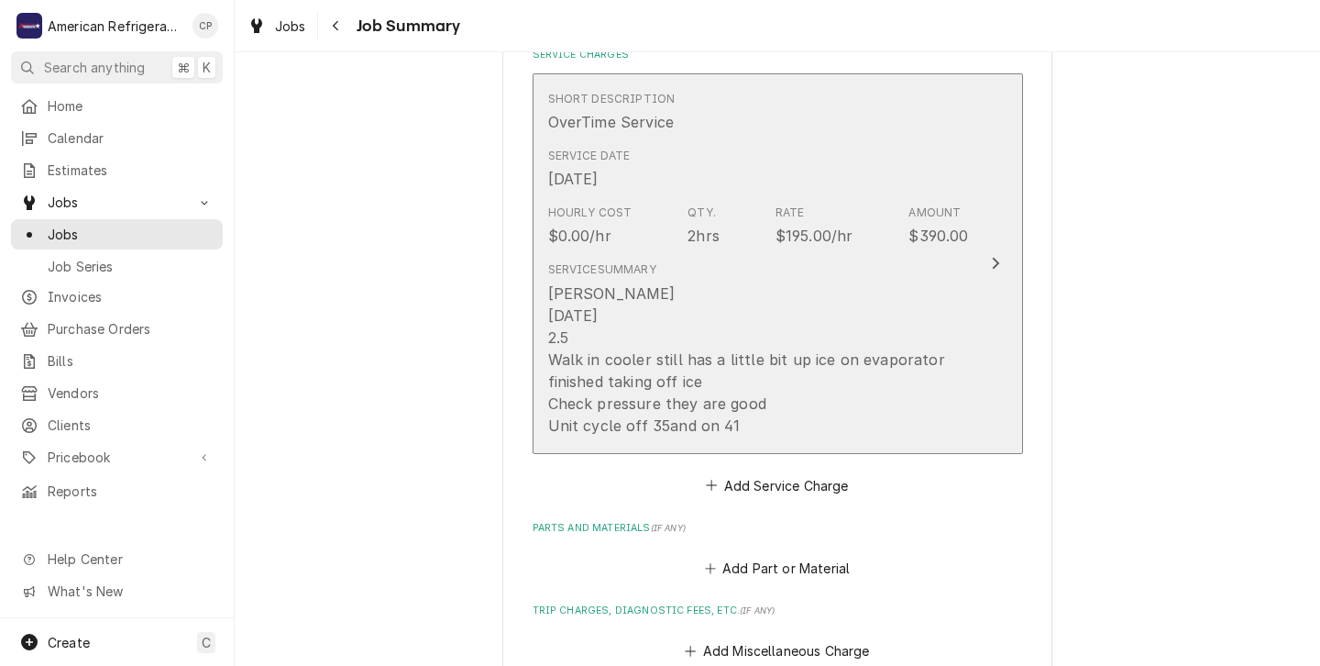
click at [772, 327] on div "[PERSON_NAME] [DATE] 2.5 Walk in cooler still has a little bit up ice on evapor…" at bounding box center [758, 359] width 421 height 154
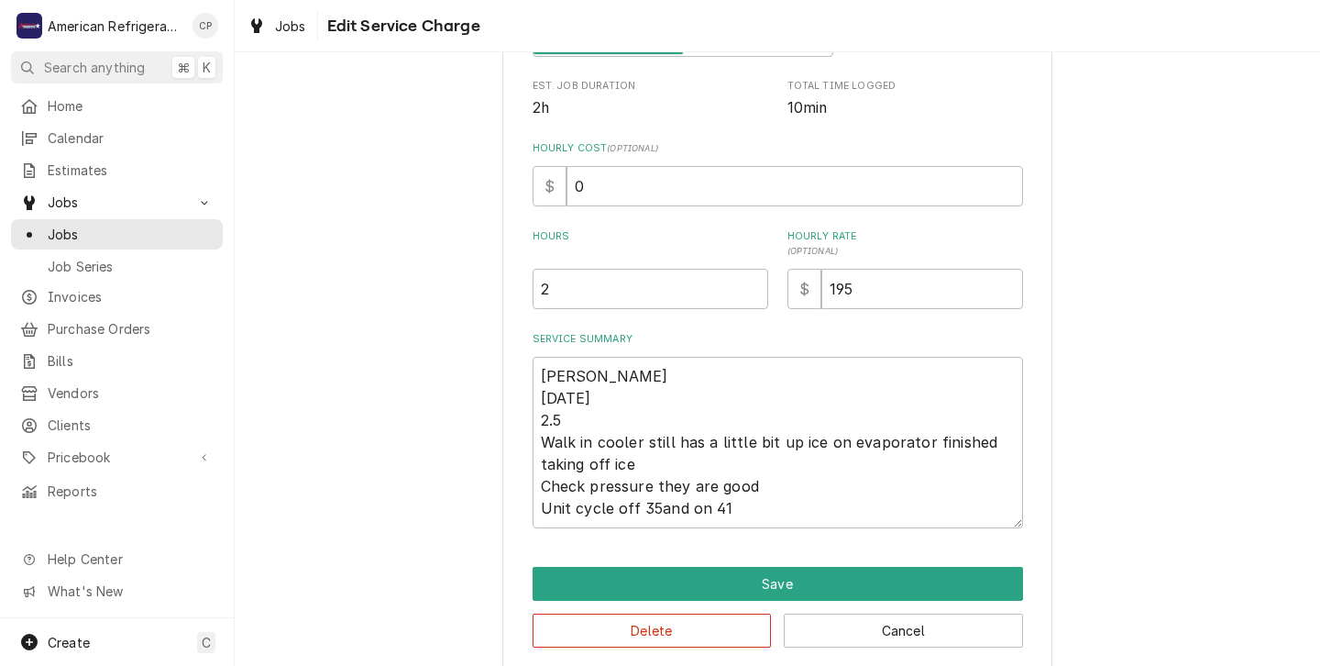
scroll to position [365, 0]
click at [557, 292] on input "2" at bounding box center [651, 290] width 236 height 40
type textarea "x"
type input "2.5"
click at [573, 421] on textarea "Carlos 9-1-25 2.5 Walk in cooler still has a little bit up ice on evaporator fi…" at bounding box center [778, 443] width 490 height 171
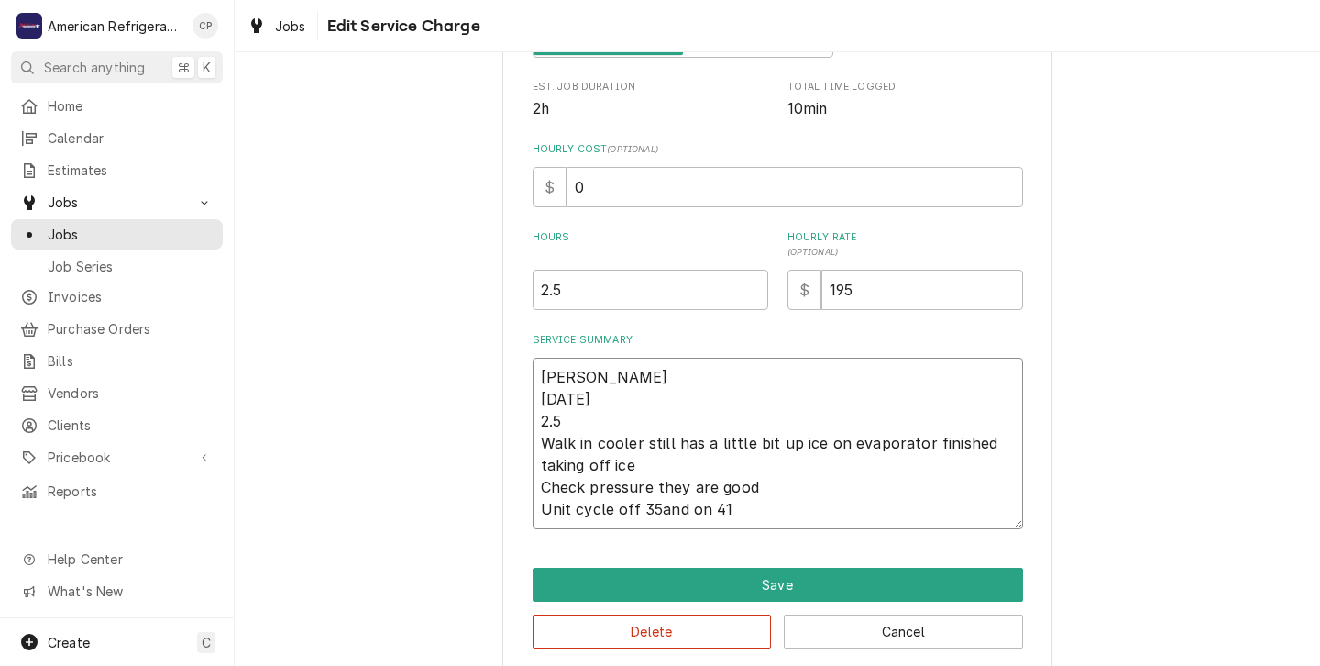
type textarea "x"
type textarea "Carlos 9-1-25 2. Walk in cooler still has a little bit up ice on evaporator fin…"
type textarea "x"
type textarea "Carlos 9-1-25 2 Walk in cooler still has a little bit up ice on evaporator fini…"
type textarea "x"
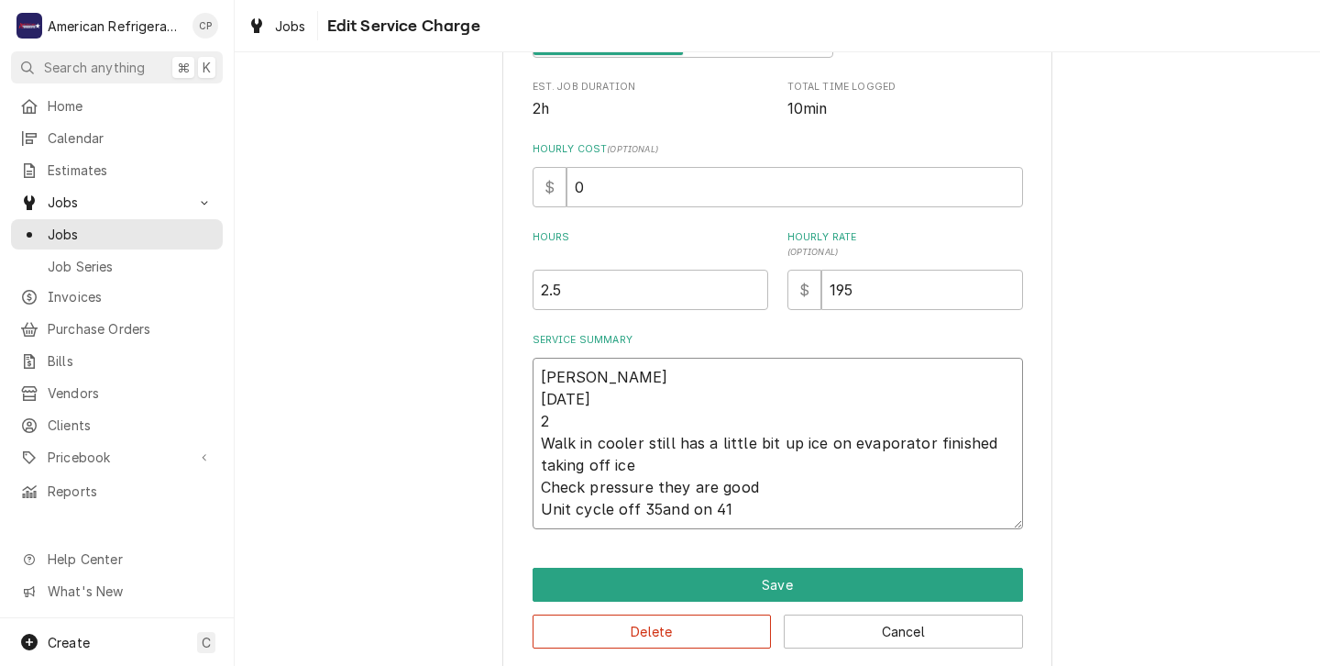
type textarea "Carlos 9-1-25 Walk in cooler still has a little bit up ice on evaporator finish…"
type textarea "x"
type textarea "Carlos 9-1-25 Walk in cooler still has a little bit up ice on evaporator finish…"
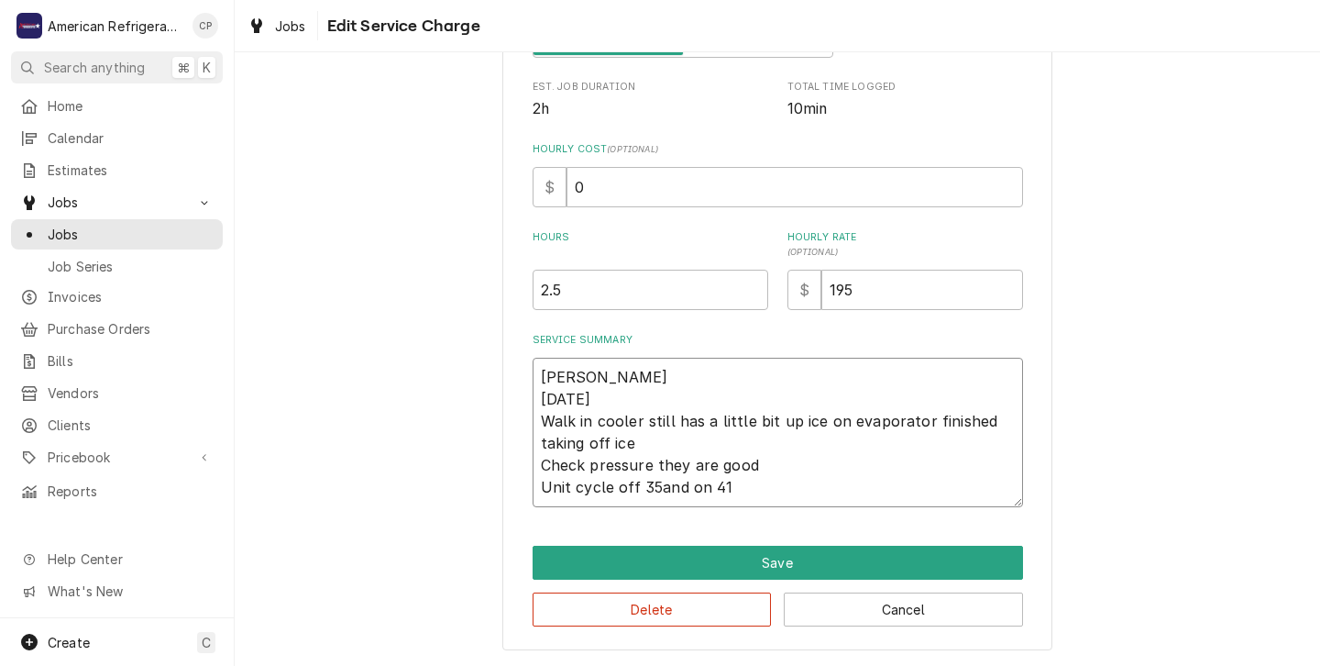
click at [734, 487] on textarea "Carlos 9-1-25 Walk in cooler still has a little bit up ice on evaporator finish…" at bounding box center [778, 432] width 490 height 149
type textarea "x"
type textarea "Carlos 9-1-25 Walk in cooler still has a little bit up ice on evaporator finish…"
type textarea "x"
type textarea "Carlos 9-1-25 Walk in cooler still has a little bit up ice on evaporator finish…"
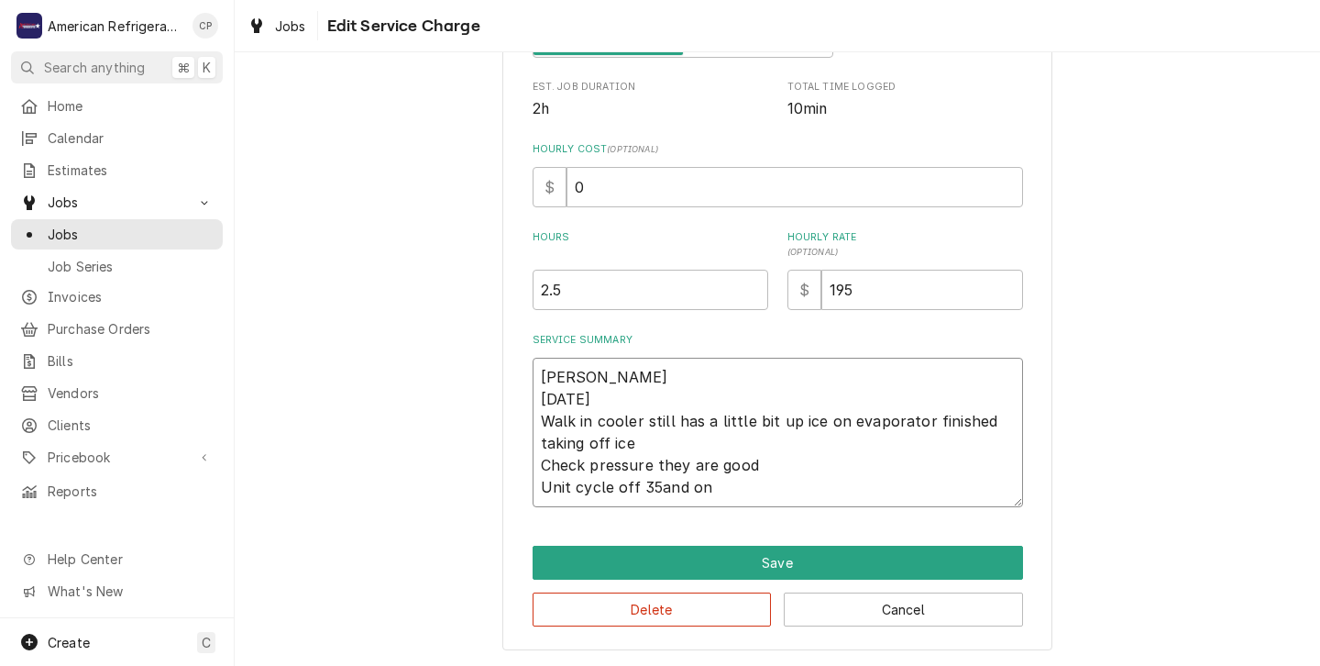
type textarea "x"
type textarea "Carlos 9-1-25 Walk in cooler still has a little bit up ice on evaporator finish…"
type textarea "x"
type textarea "Carlos 9-1-25 Walk in cooler still has a little bit up ice on evaporator finish…"
type textarea "x"
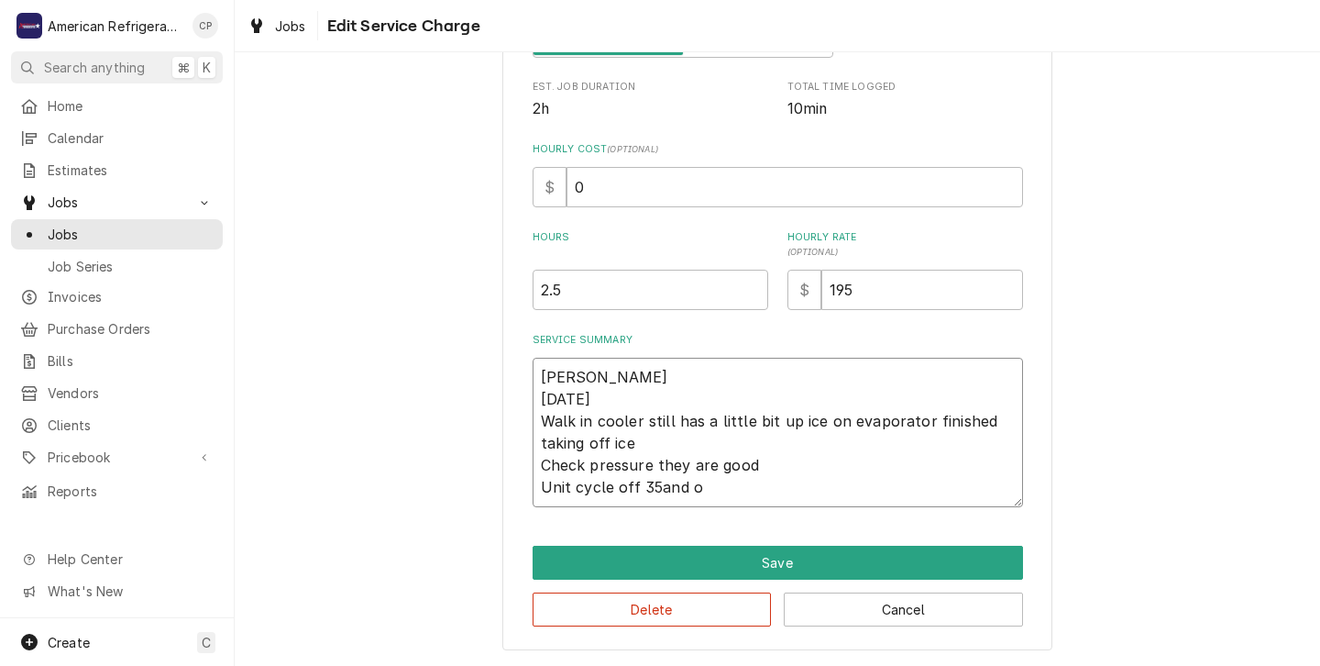
type textarea "Carlos 9-1-25 Walk in cooler still has a little bit up ice on evaporator finish…"
type textarea "x"
type textarea "Carlos 9-1-25 Walk in cooler still has a little bit up ice on evaporator finish…"
type textarea "x"
type textarea "Carlos 9-1-25 Walk in cooler still has a little bit up ice on evaporator finish…"
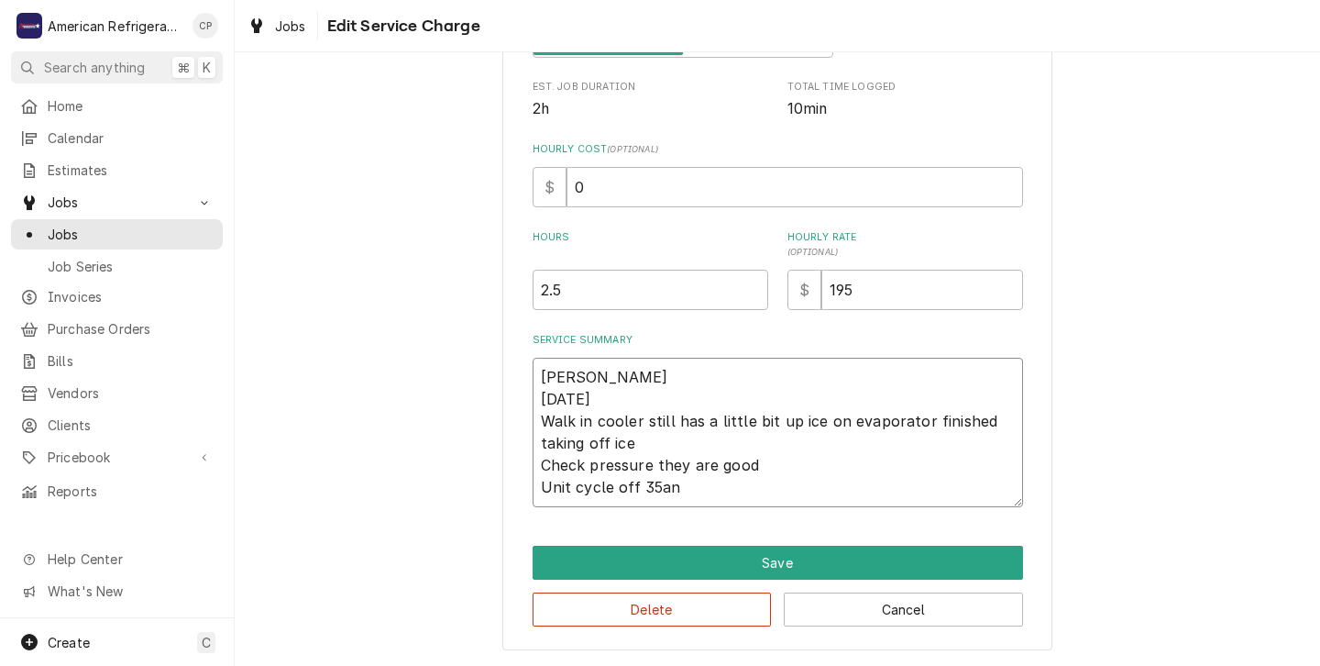
type textarea "x"
type textarea "Carlos 9-1-25 Walk in cooler still has a little bit up ice on evaporator finish…"
type textarea "x"
type textarea "Carlos 9-1-25 Walk in cooler still has a little bit up ice on evaporator finish…"
type textarea "x"
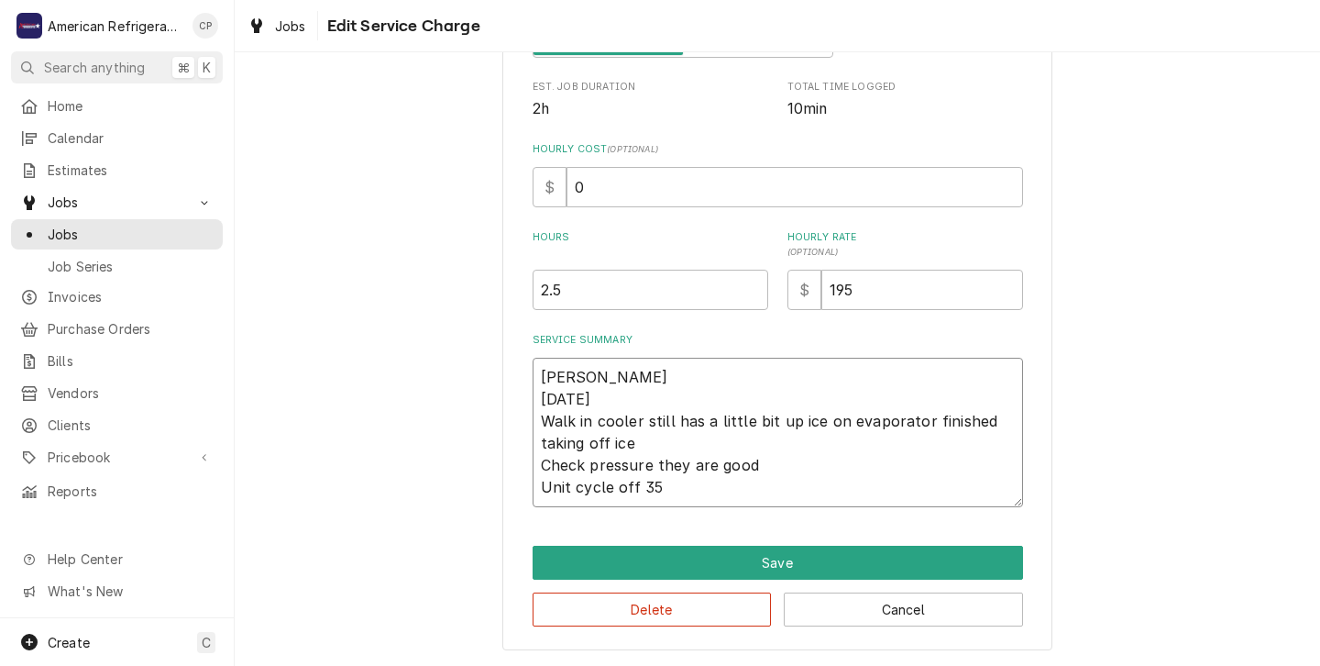
type textarea "Carlos 9-1-25 Walk in cooler still has a little bit up ice on evaporator finish…"
type textarea "x"
type textarea "Carlos 9-1-25 Walk in cooler still has a little bit up ice on evaporator finish…"
type textarea "x"
type textarea "Carlos 9-1-25 Walk in cooler still has a little bit up ice on evaporator finish…"
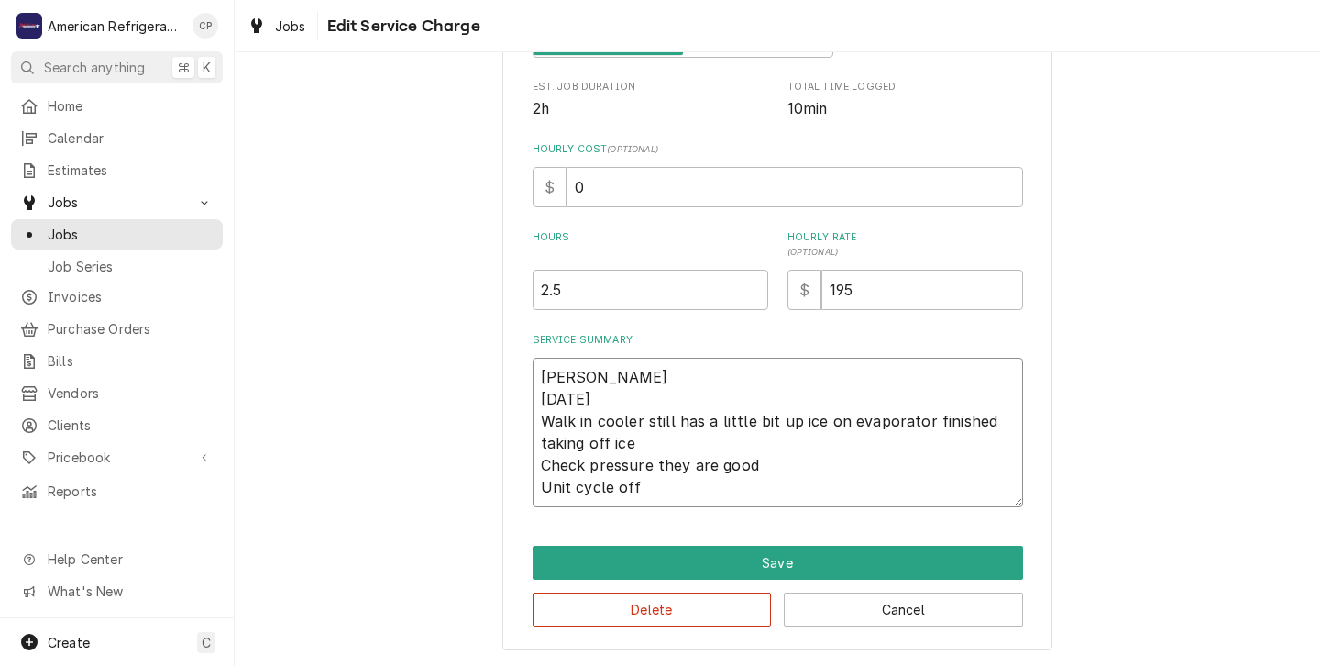
type textarea "x"
type textarea "Carlos 9-1-25 Walk in cooler still has a little bit up ice on evaporator finish…"
type textarea "x"
type textarea "Carlos 9-1-25 Walk in cooler still has a little bit up ice on evaporator finish…"
type textarea "x"
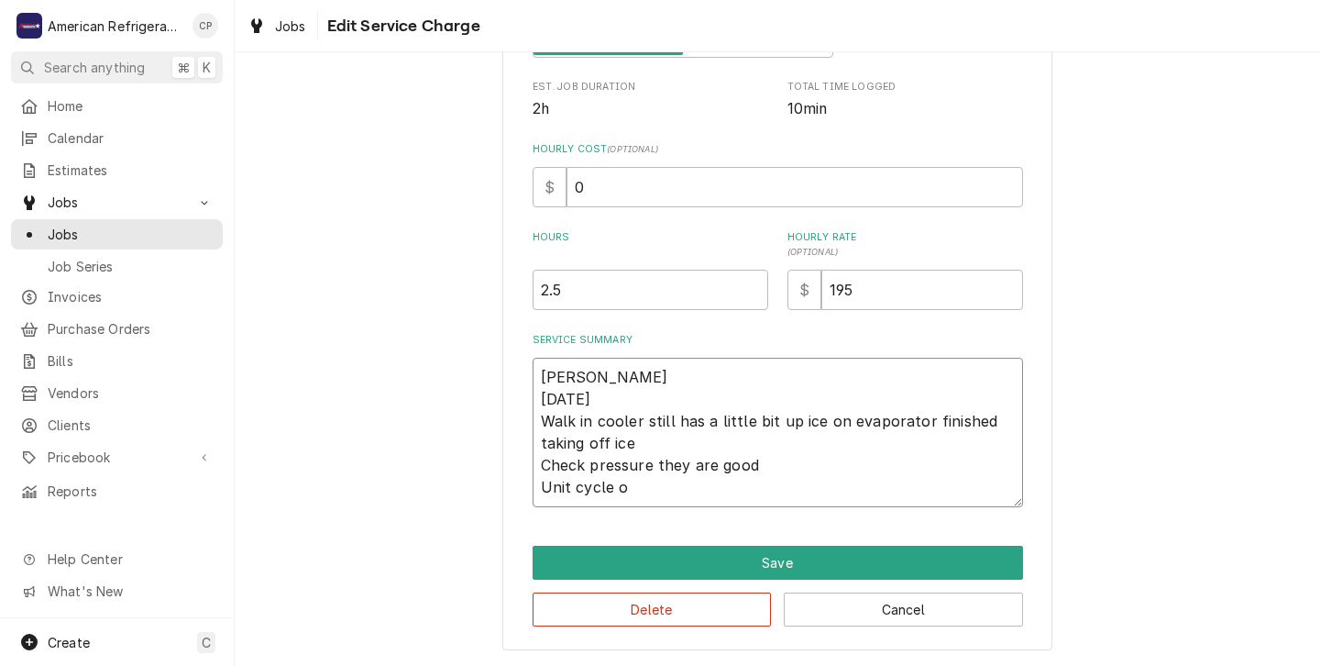
type textarea "Carlos 9-1-25 Walk in cooler still has a little bit up ice on evaporator finish…"
type textarea "x"
type textarea "Carlos 9-1-25 Walk in cooler still has a little bit up ice on evaporator finish…"
type textarea "x"
type textarea "Carlos 9-1-25 Walk in cooler still has a little bit up ice on evaporator finish…"
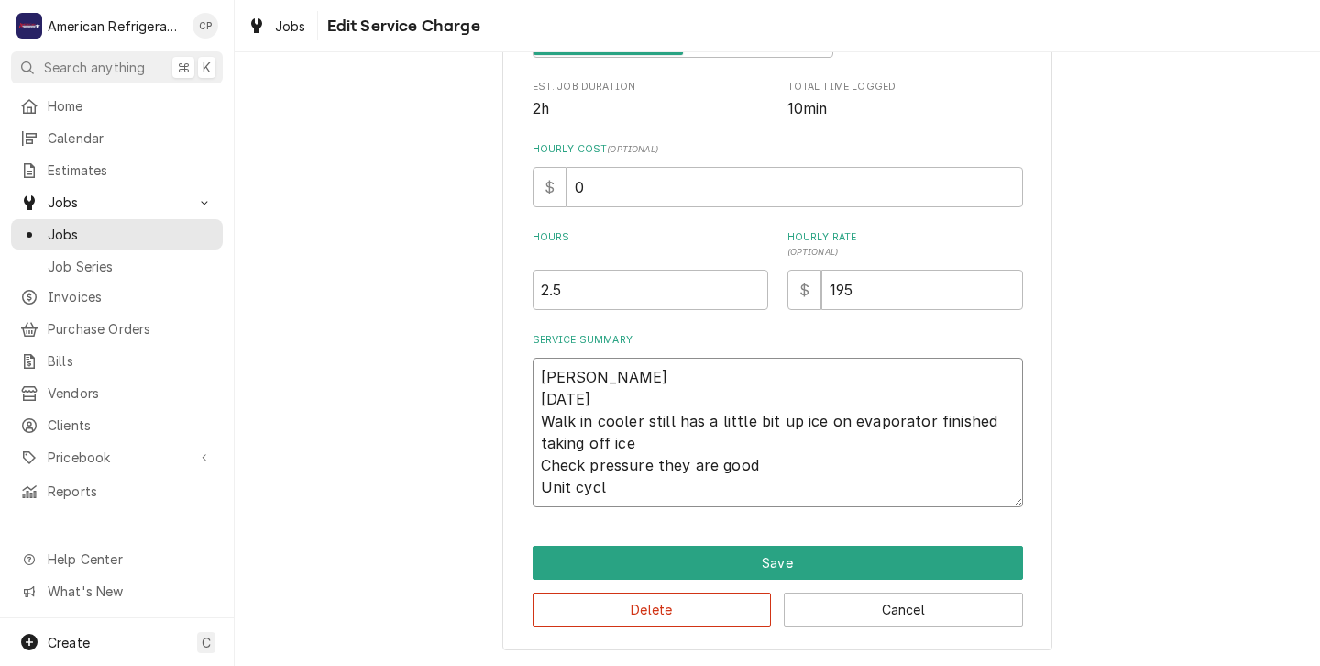
type textarea "x"
type textarea "Carlos 9-1-25 Walk in cooler still has a little bit up ice on evaporator finish…"
type textarea "x"
type textarea "Carlos 9-1-25 Walk in cooler still has a little bit up ice on evaporator finish…"
type textarea "x"
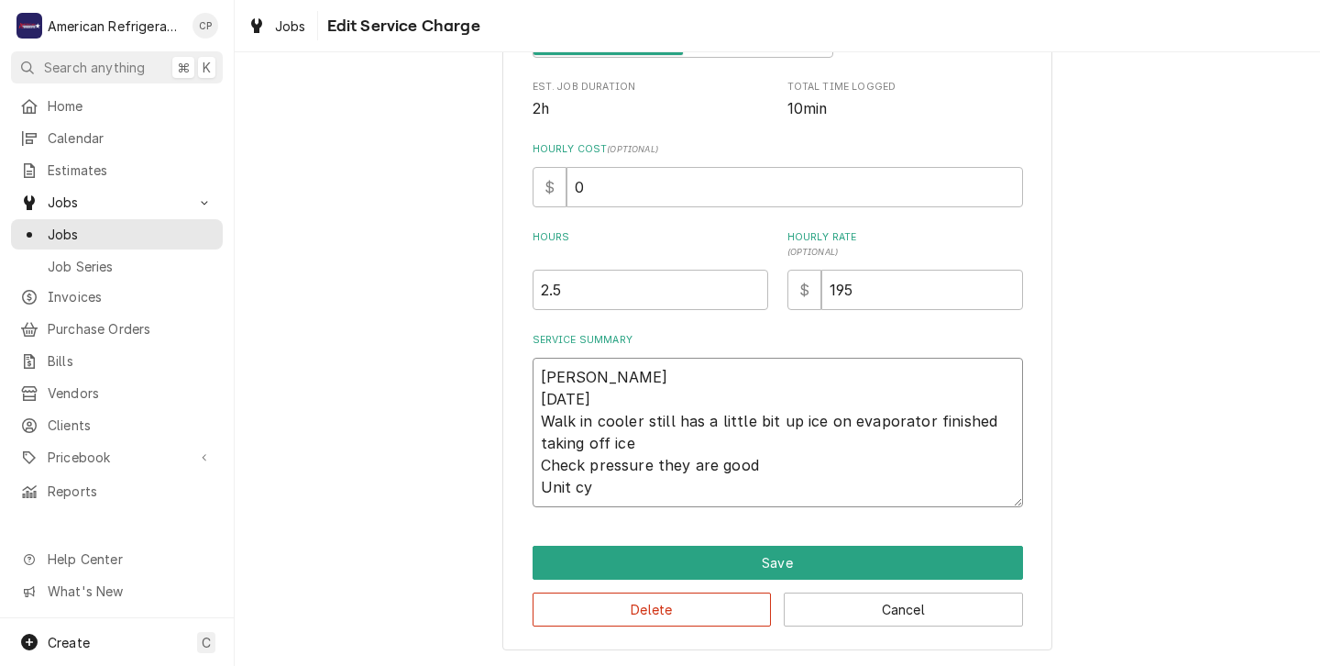
type textarea "Carlos 9-1-25 Walk in cooler still has a little bit up ice on evaporator finish…"
type textarea "x"
type textarea "Carlos 9-1-25 Walk in cooler still has a little bit up ice on evaporator finish…"
type textarea "x"
type textarea "Carlos 9-1-25 Walk in cooler still has a little bit up ice on evaporator finish…"
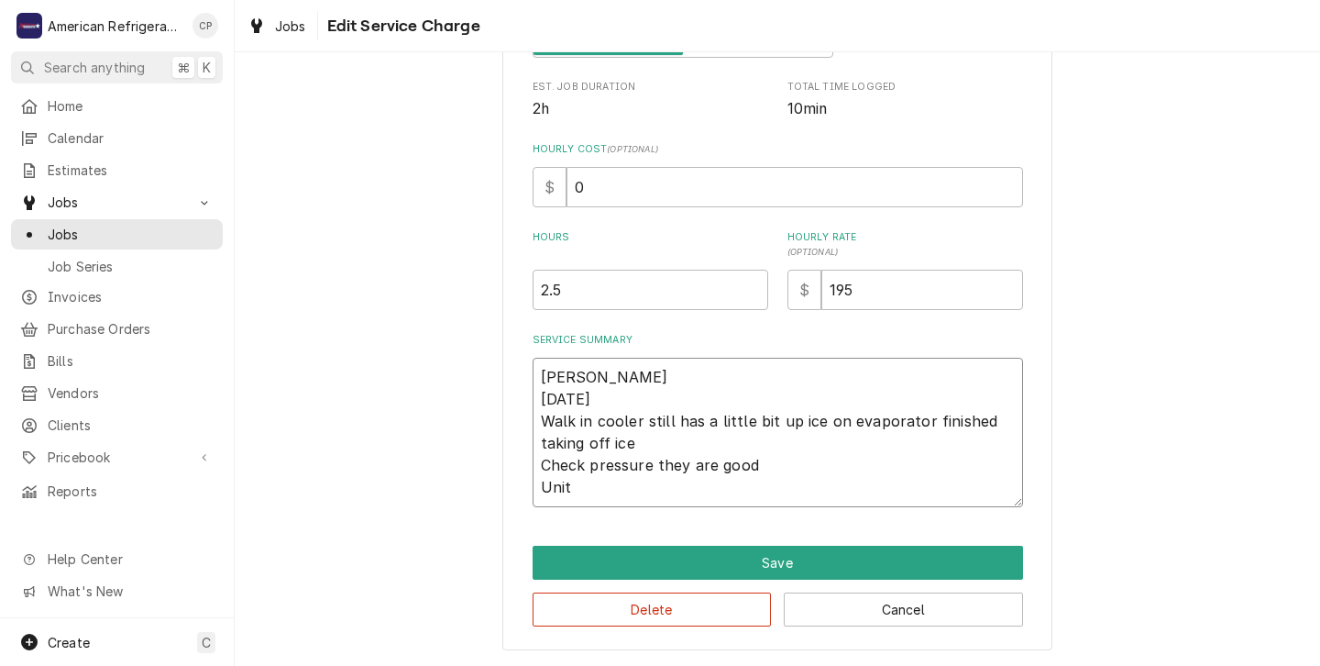
type textarea "x"
type textarea "Carlos 9-1-25 Walk in cooler still has a little bit up ice on evaporator finish…"
type textarea "x"
type textarea "Carlos 9-1-25 Walk in cooler still has a little bit up ice on evaporator finish…"
type textarea "x"
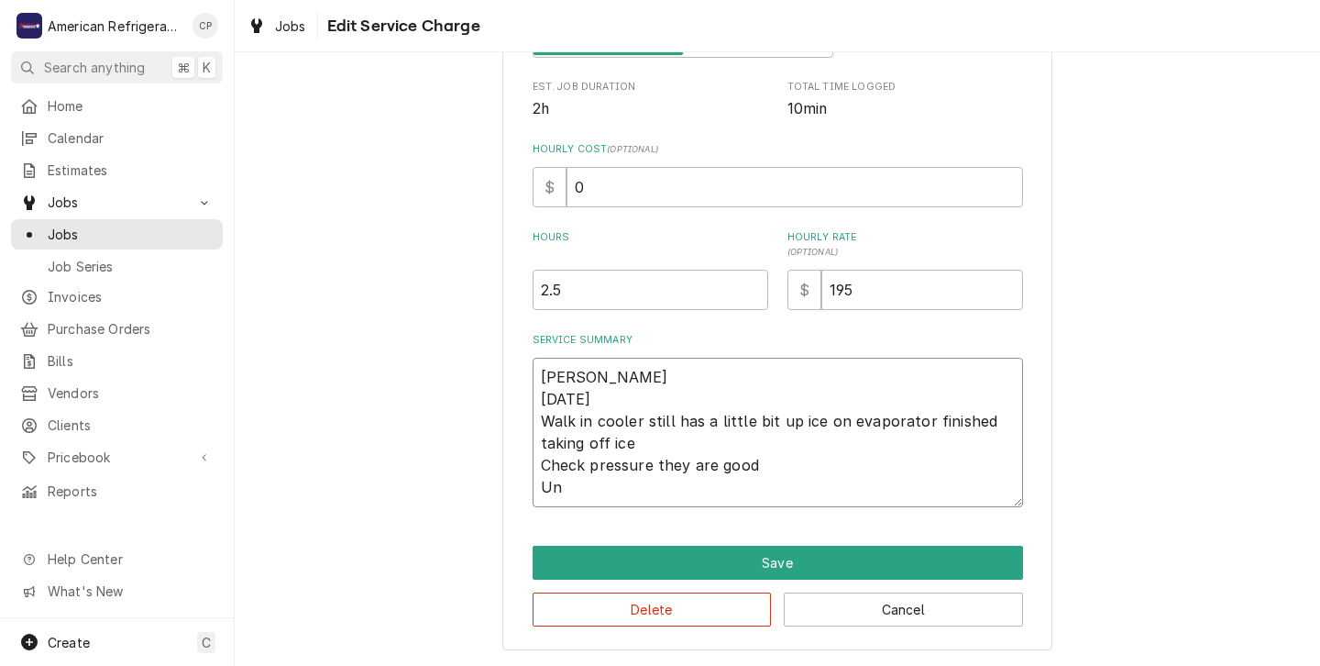
type textarea "Carlos 9-1-25 Walk in cooler still has a little bit up ice on evaporator finish…"
type textarea "x"
type textarea "Carlos 9-1-25 Walk in cooler still has a little bit up ice on evaporator finish…"
type textarea "x"
type textarea "Carlos 9-1-25 Walk in cooler still has a little bit up ice on evaporator finish…"
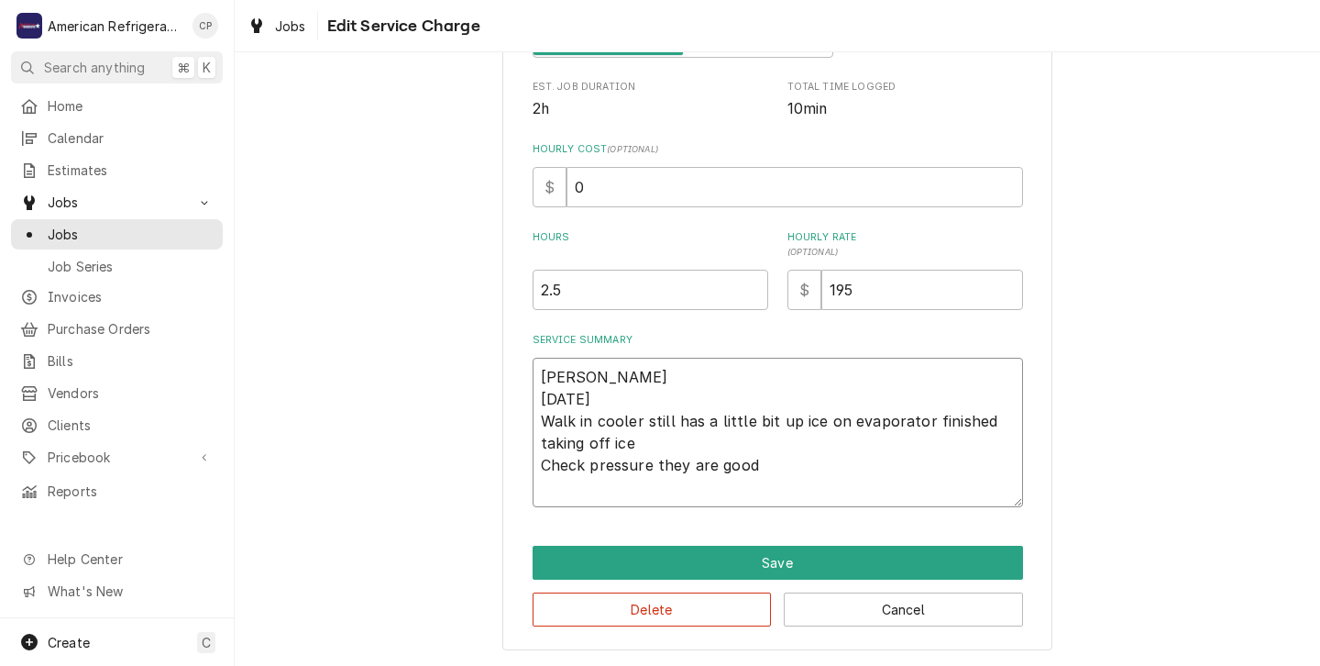
type textarea "x"
type textarea "Carlos 9-1-25 Walk in cooler still has a little bit up ice on evaporator finish…"
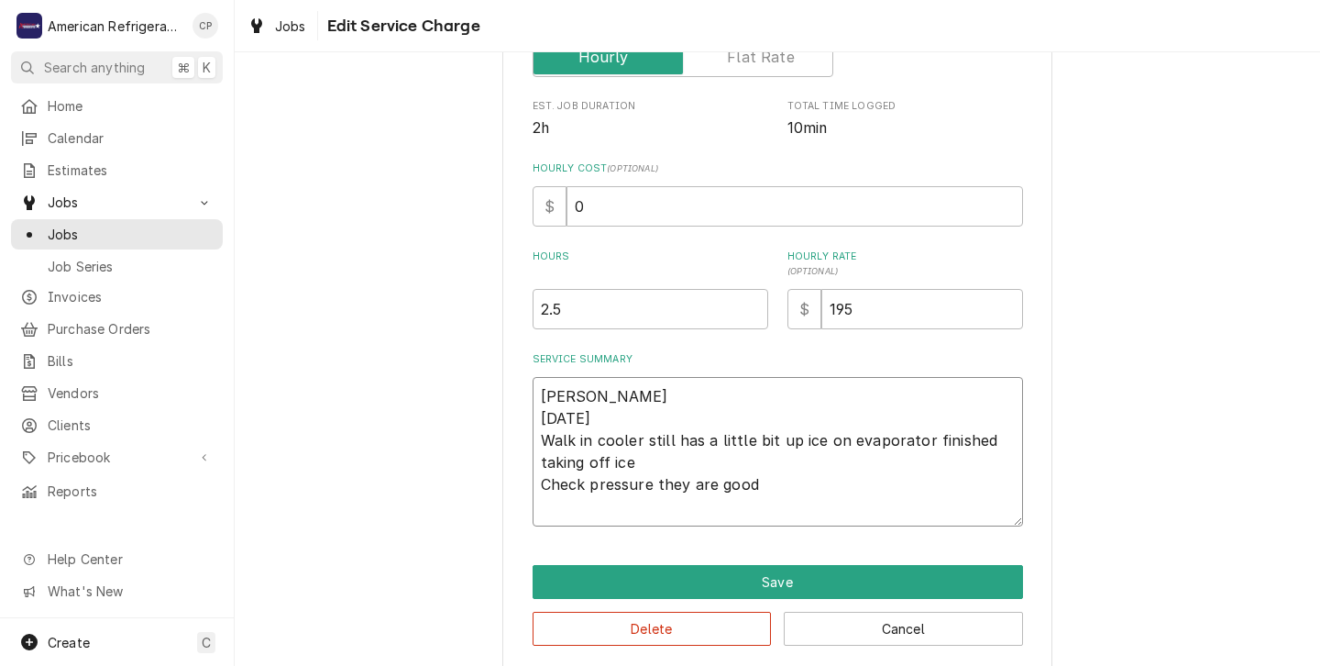
type textarea "x"
type textarea "Carlos 9-1-25 Walk in cooler still has a little bit up ice on evaporator finish…"
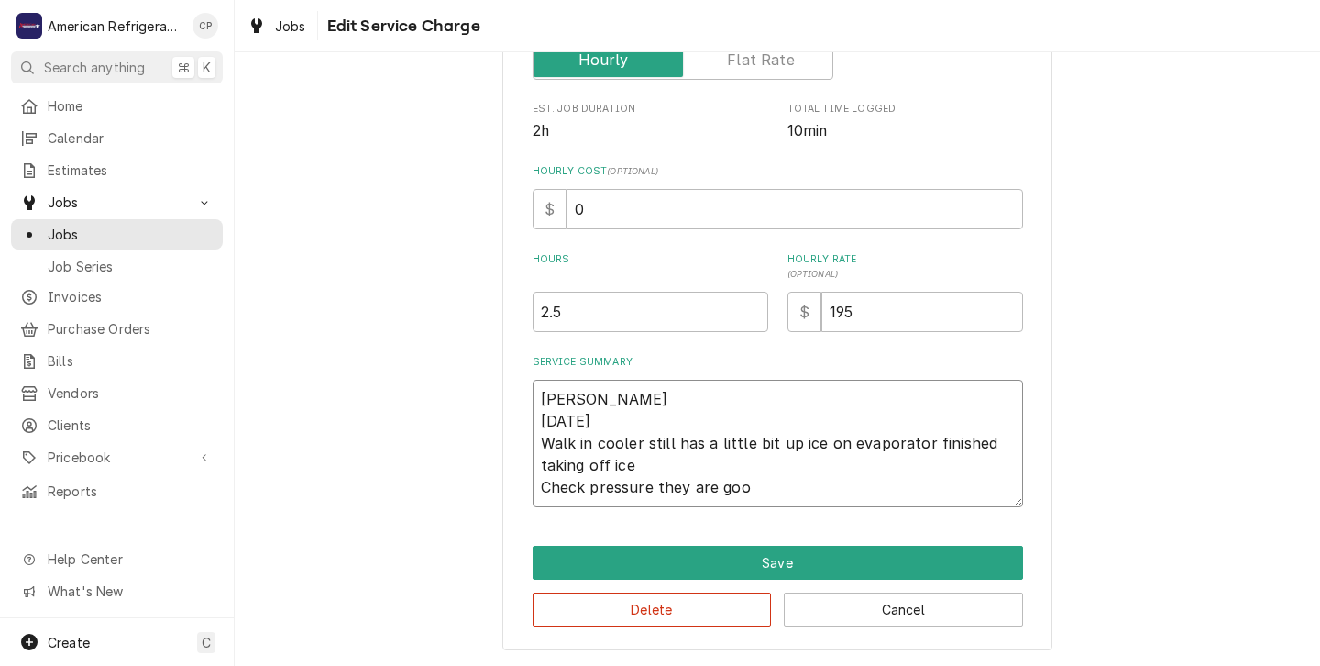
type textarea "x"
type textarea "Carlos 9-1-25 Walk in cooler still has a little bit up ice on evaporator finish…"
type textarea "x"
type textarea "Carlos 9-1-25 Walk in cooler still has a little bit up ice on evaporator finish…"
type textarea "x"
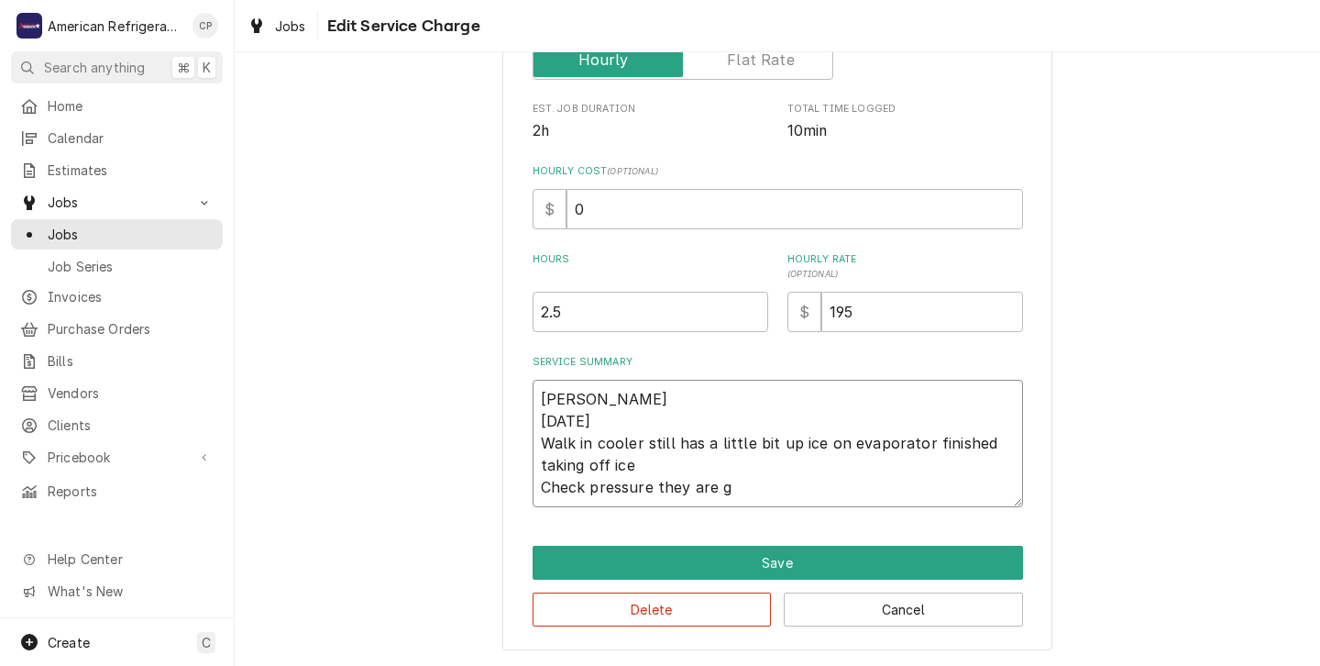
type textarea "Carlos 9-1-25 Walk in cooler still has a little bit up ice on evaporator finish…"
type textarea "x"
type textarea "Carlos 9-1-25 Walk in cooler still has a little bit up ice on evaporator finish…"
type textarea "x"
type textarea "Carlos 9-1-25 Walk in cooler still has a little bit up ice on evaporator finish…"
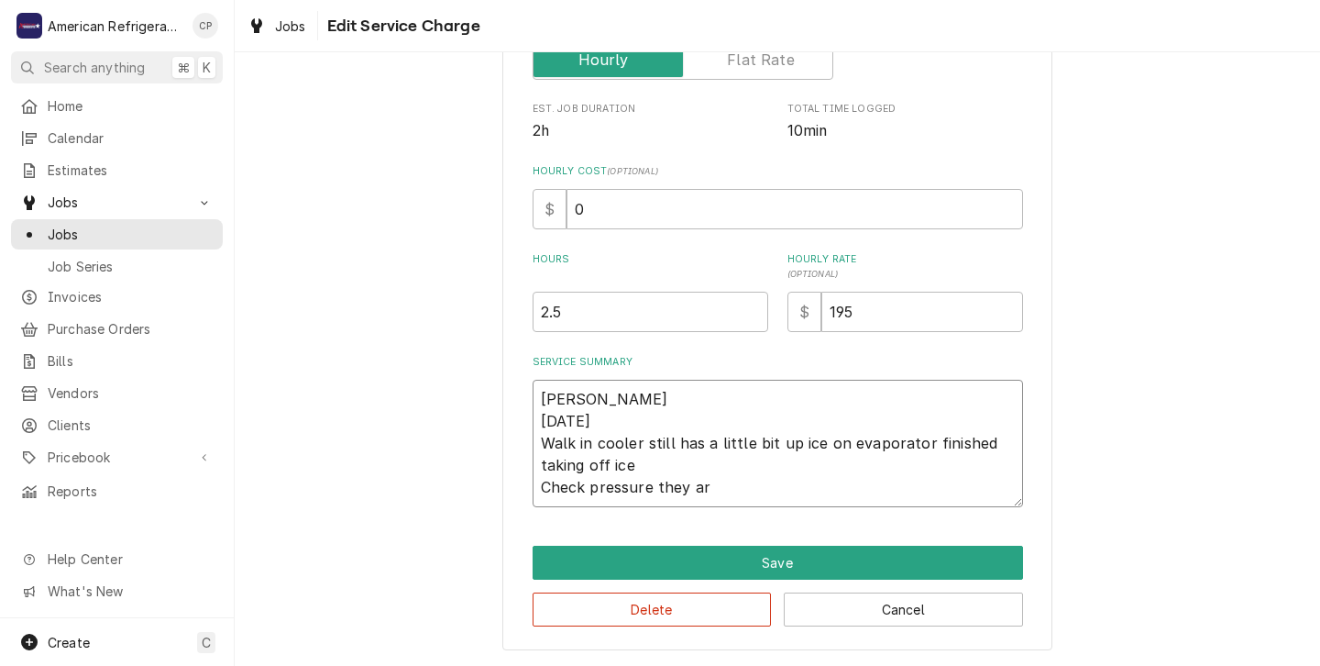
type textarea "x"
type textarea "Carlos 9-1-25 Walk in cooler still has a little bit up ice on evaporator finish…"
type textarea "x"
type textarea "Carlos 9-1-25 Walk in cooler still has a little bit up ice on evaporator finish…"
type textarea "x"
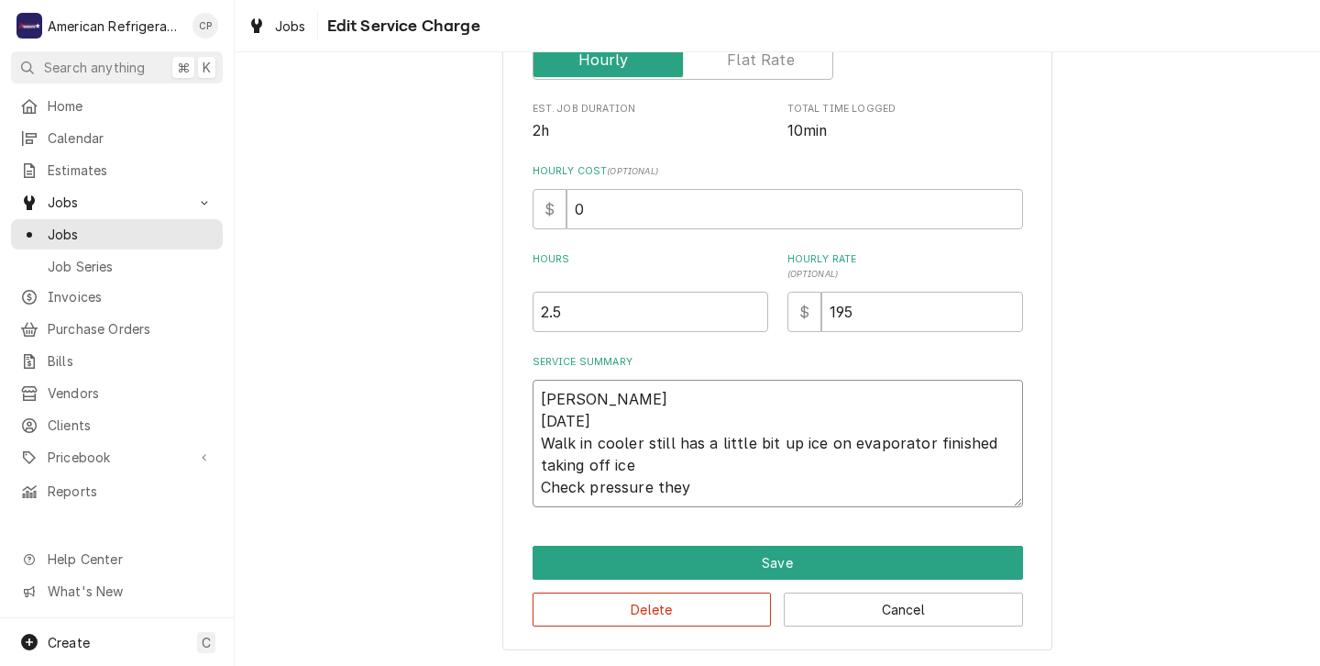
type textarea "Carlos 9-1-25 Walk in cooler still has a little bit up ice on evaporator finish…"
type textarea "x"
type textarea "Carlos 9-1-25 Walk in cooler still has a little bit up ice on evaporator finish…"
type textarea "x"
type textarea "Carlos 9-1-25 Walk in cooler still has a little bit up ice on evaporator finish…"
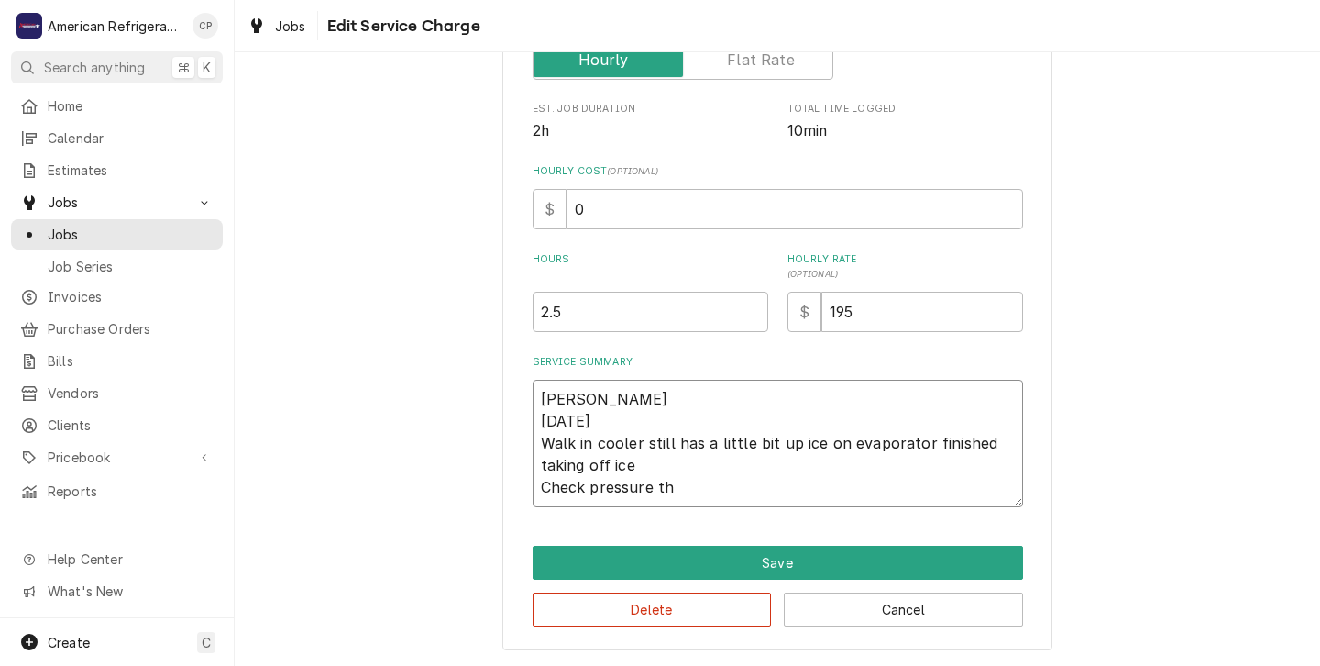
type textarea "x"
type textarea "Carlos 9-1-25 Walk in cooler still has a little bit up ice on evaporator finish…"
type textarea "x"
type textarea "Carlos 9-1-25 Walk in cooler still has a little bit up ice on evaporator finish…"
type textarea "x"
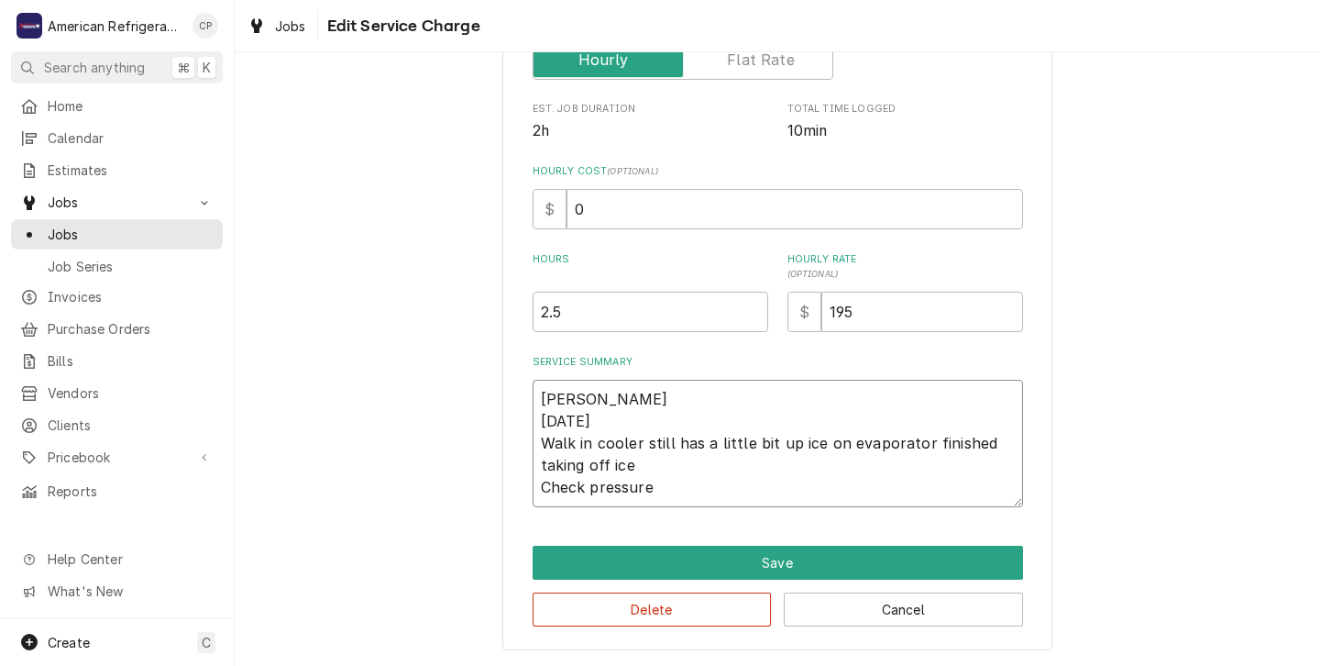
type textarea "Carlos 9-1-25 Walk in cooler still has a little bit up ice on evaporator finish…"
type textarea "x"
type textarea "Carlos 9-1-25 Walk in cooler still has a little bit up ice on evaporator finish…"
type textarea "x"
type textarea "Carlos 9-1-25 Walk in cooler still has a little bit up ice on evaporator finish…"
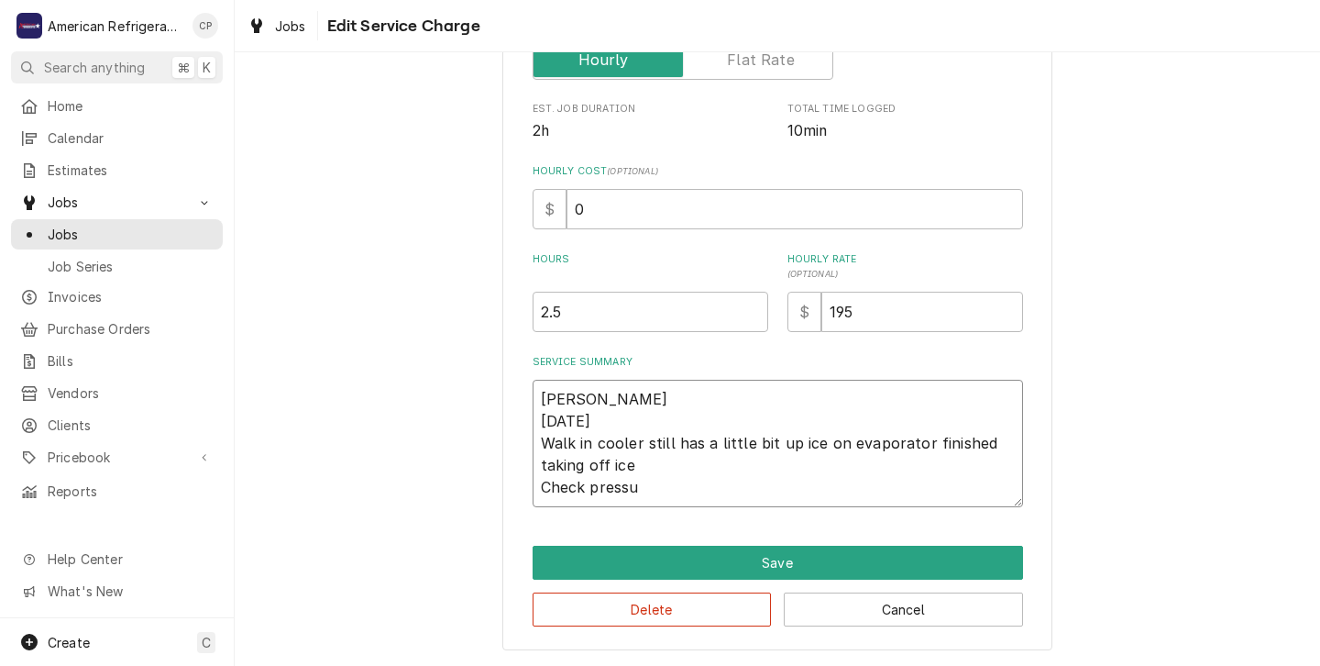
type textarea "x"
type textarea "Carlos 9-1-25 Walk in cooler still has a little bit up ice on evaporator finish…"
type textarea "x"
type textarea "Carlos 9-1-25 Walk in cooler still has a little bit up ice on evaporator finish…"
type textarea "x"
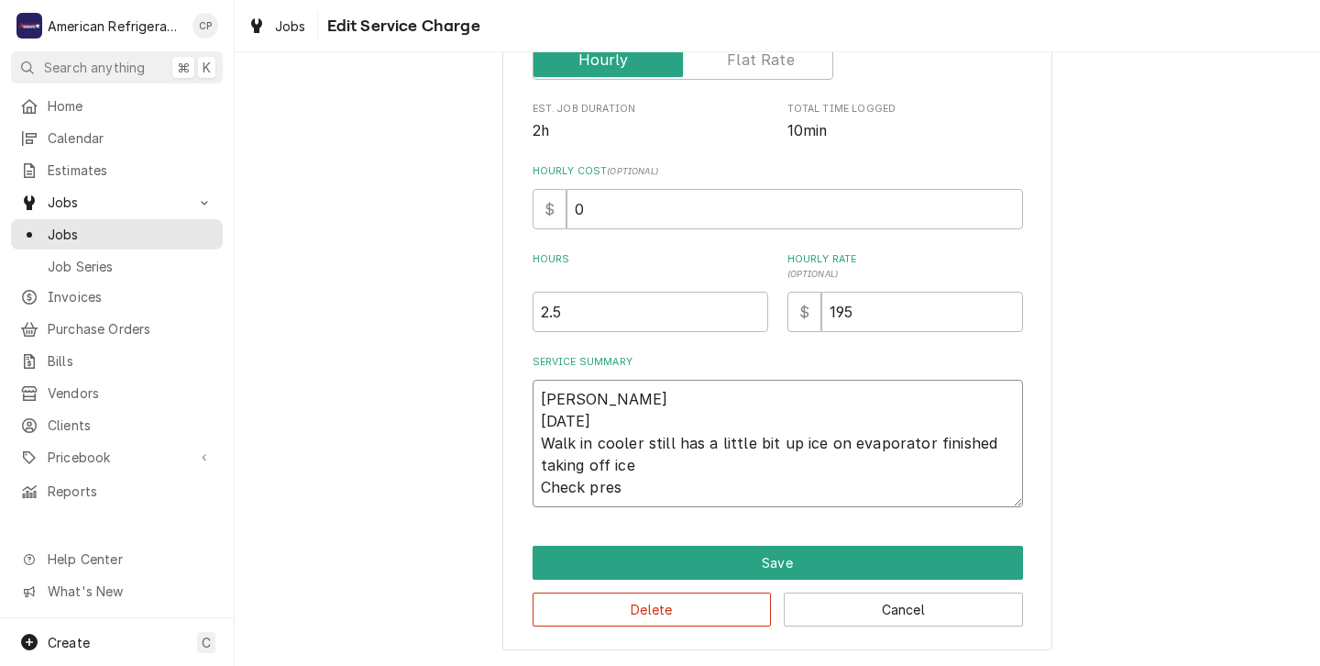
type textarea "Carlos 9-1-25 Walk in cooler still has a little bit up ice on evaporator finish…"
type textarea "x"
type textarea "Carlos 9-1-25 Walk in cooler still has a little bit up ice on evaporator finish…"
type textarea "x"
type textarea "Carlos 9-1-25 Walk in cooler still has a little bit up ice on evaporator finish…"
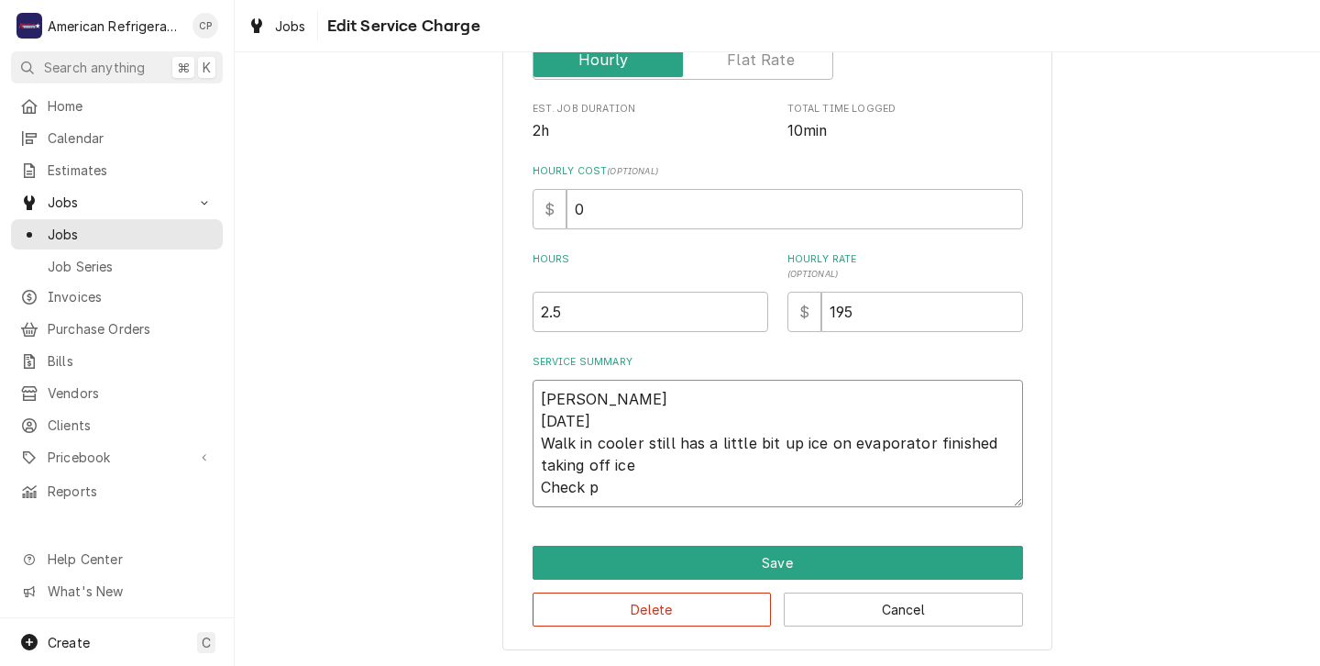
type textarea "x"
type textarea "Carlos 9-1-25 Walk in cooler still has a little bit up ice on evaporator finish…"
type textarea "x"
type textarea "Carlos 9-1-25 Walk in cooler still has a little bit up ice on evaporator finish…"
type textarea "x"
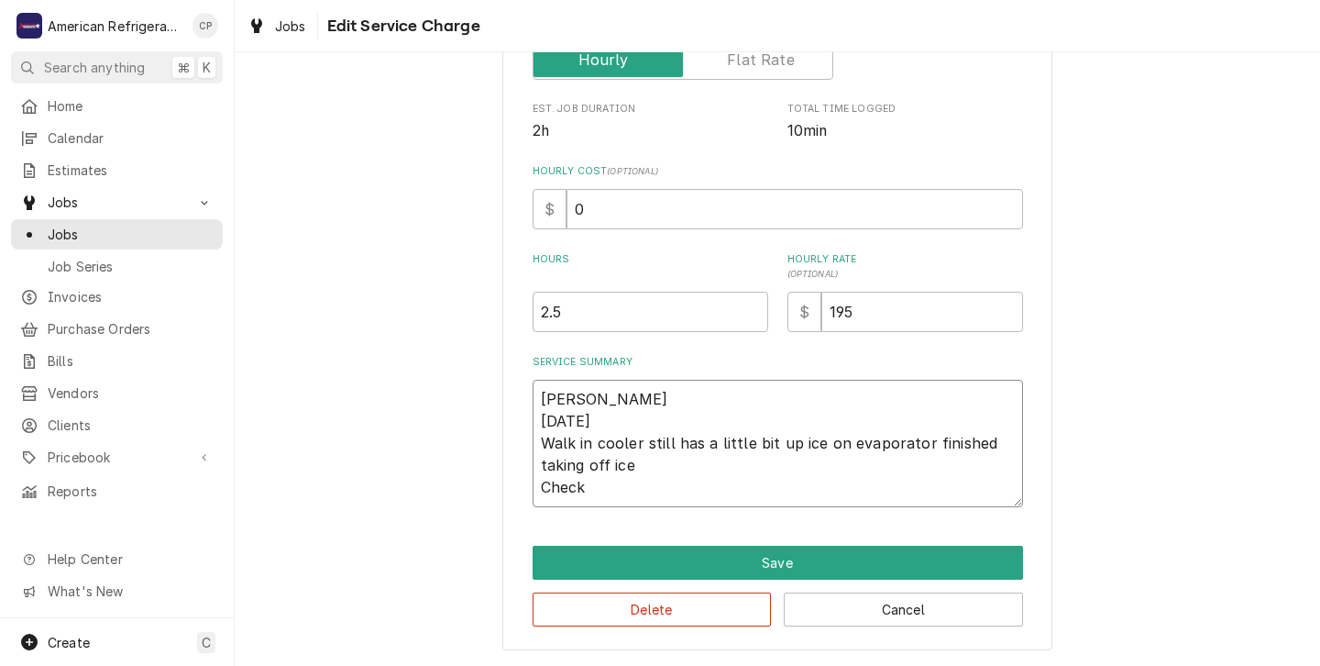
type textarea "Carlos 9-1-25 Walk in cooler still has a little bit up ice on evaporator finish…"
type textarea "x"
type textarea "Carlos 9-1-25 Walk in cooler still has a little bit up ice on evaporator finish…"
type textarea "x"
type textarea "Carlos 9-1-25 Walk in cooler still has a little bit up ice on evaporator finish…"
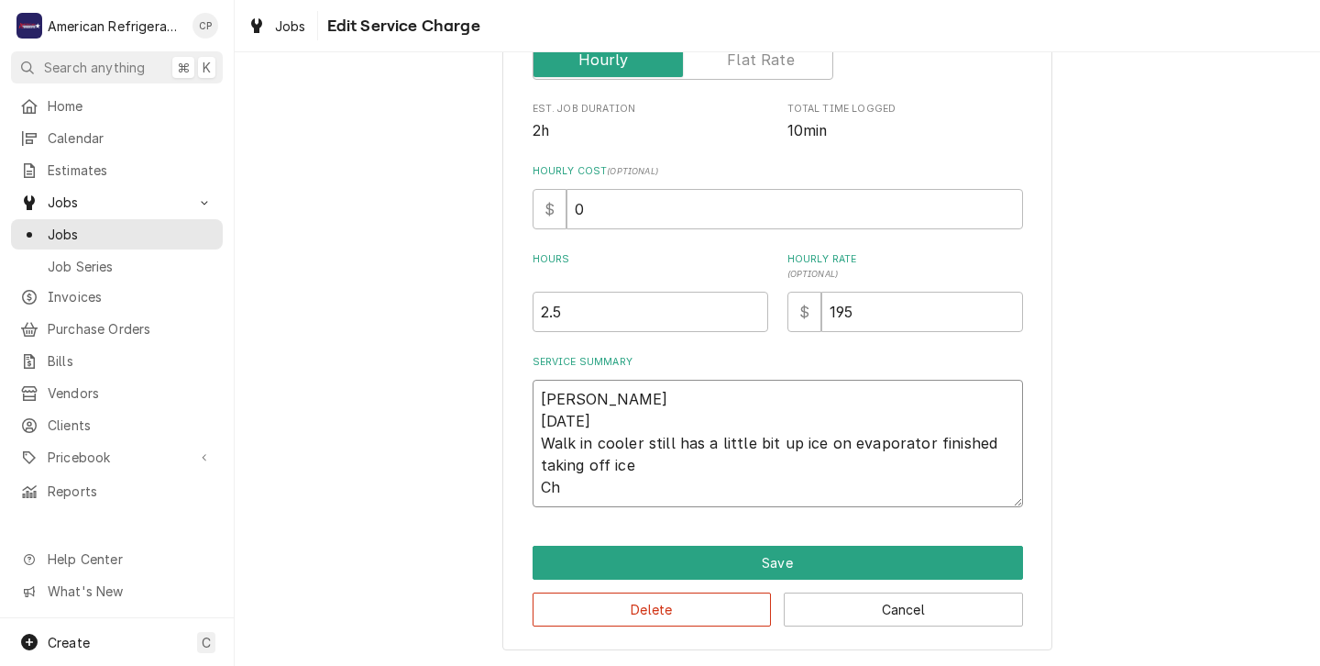
type textarea "x"
type textarea "Carlos 9-1-25 Walk in cooler still has a little bit up ice on evaporator finish…"
type textarea "x"
type textarea "Carlos 9-1-25 Walk in cooler still has a little bit up ice on evaporator finish…"
type textarea "x"
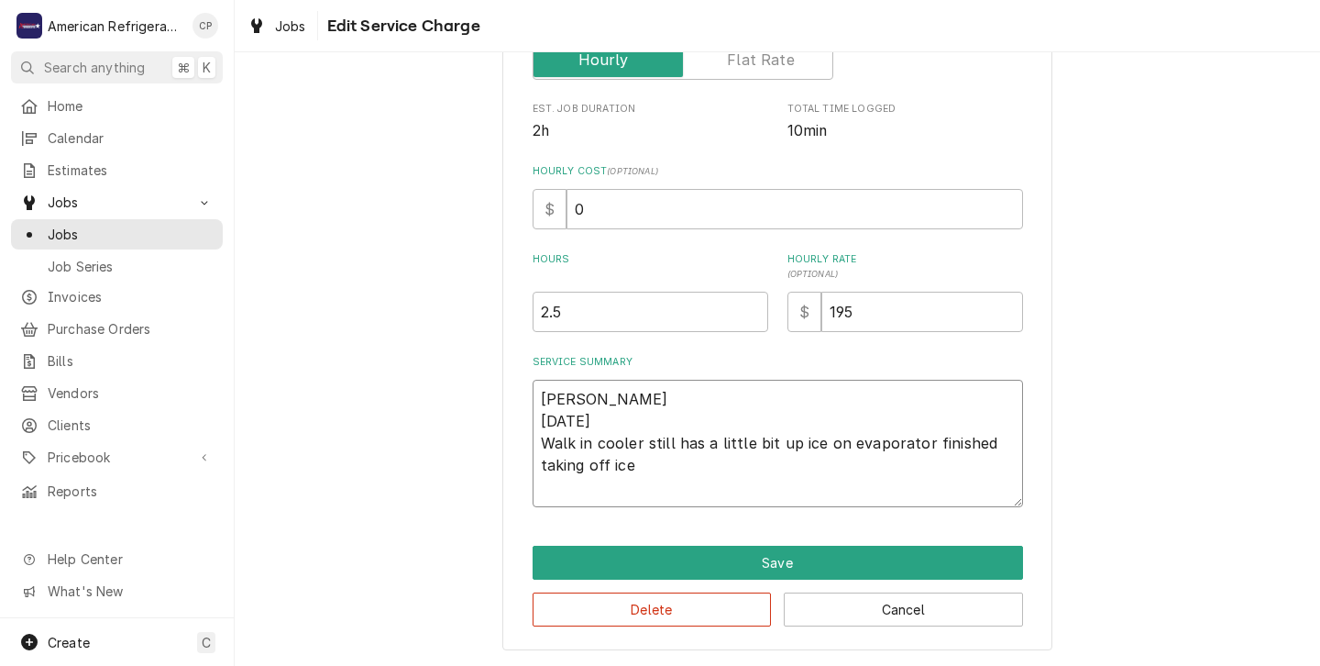
type textarea "Carlos 9-1-25 Walk in cooler still has a little bit up ice on evaporator finish…"
type textarea "x"
type textarea "Carlos 9-1-25 Walk in cooler still has a little bit up ice on evaporator finish…"
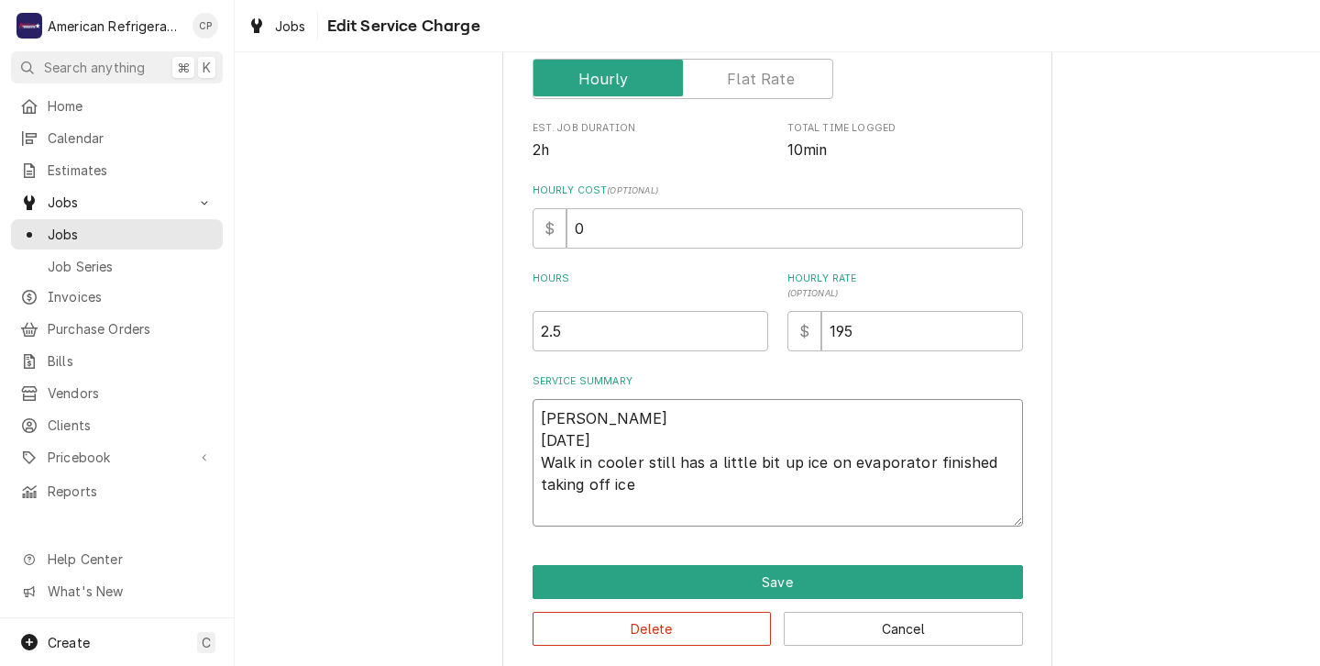
type textarea "x"
type textarea "Carlos 9-1-25 Walk in cooler still has a little bit up ice on evaporator finish…"
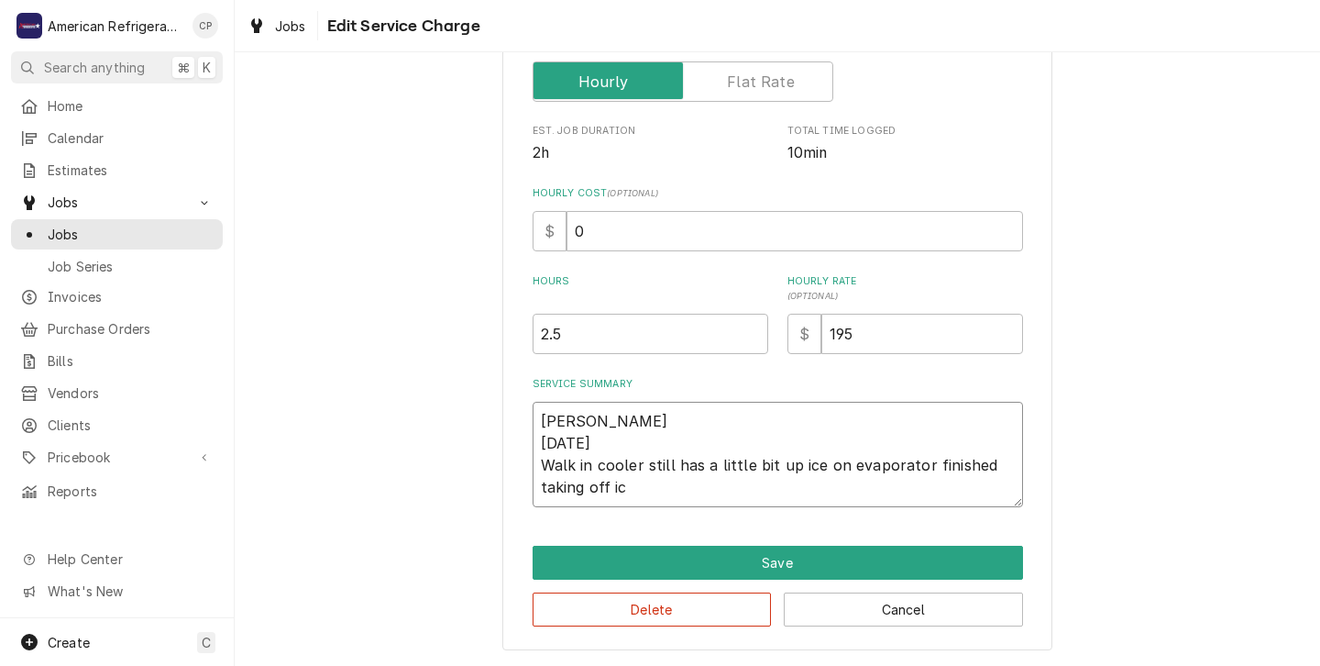
type textarea "x"
type textarea "Carlos 9-1-25 Walk in cooler still has a little bit up ice on evaporator finish…"
type textarea "x"
type textarea "Carlos 9-1-25 Walk in cooler still has a little bit up ice on evaporator finish…"
type textarea "x"
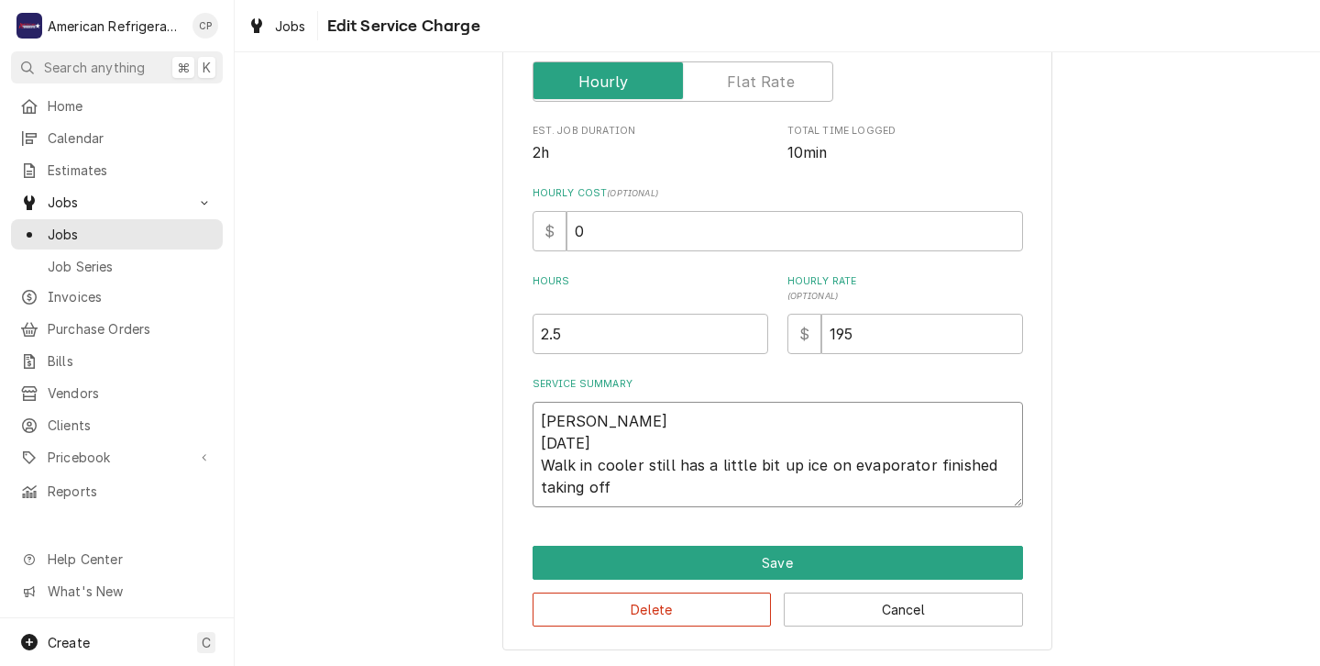
type textarea "Carlos 9-1-25 Walk in cooler still has a little bit up ice on evaporator finish…"
type textarea "x"
type textarea "Carlos 9-1-25 Walk in cooler still has a little bit up ice on evaporator finish…"
type textarea "x"
type textarea "Carlos 9-1-25 Walk in cooler still has a little bit up ice on evaporator finish…"
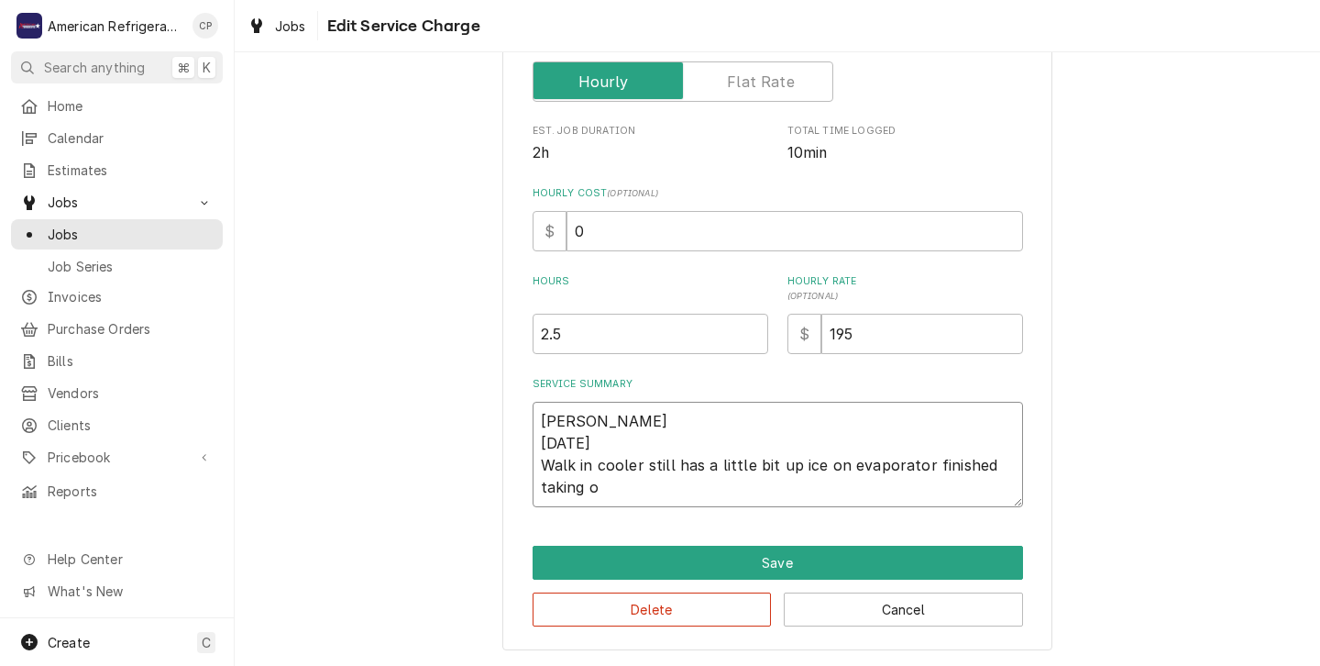
type textarea "x"
type textarea "Carlos 9-1-25 Walk in cooler still has a little bit up ice on evaporator finish…"
type textarea "x"
type textarea "Carlos 9-1-25 Walk in cooler still has a little bit up ice on evaporator finish…"
type textarea "x"
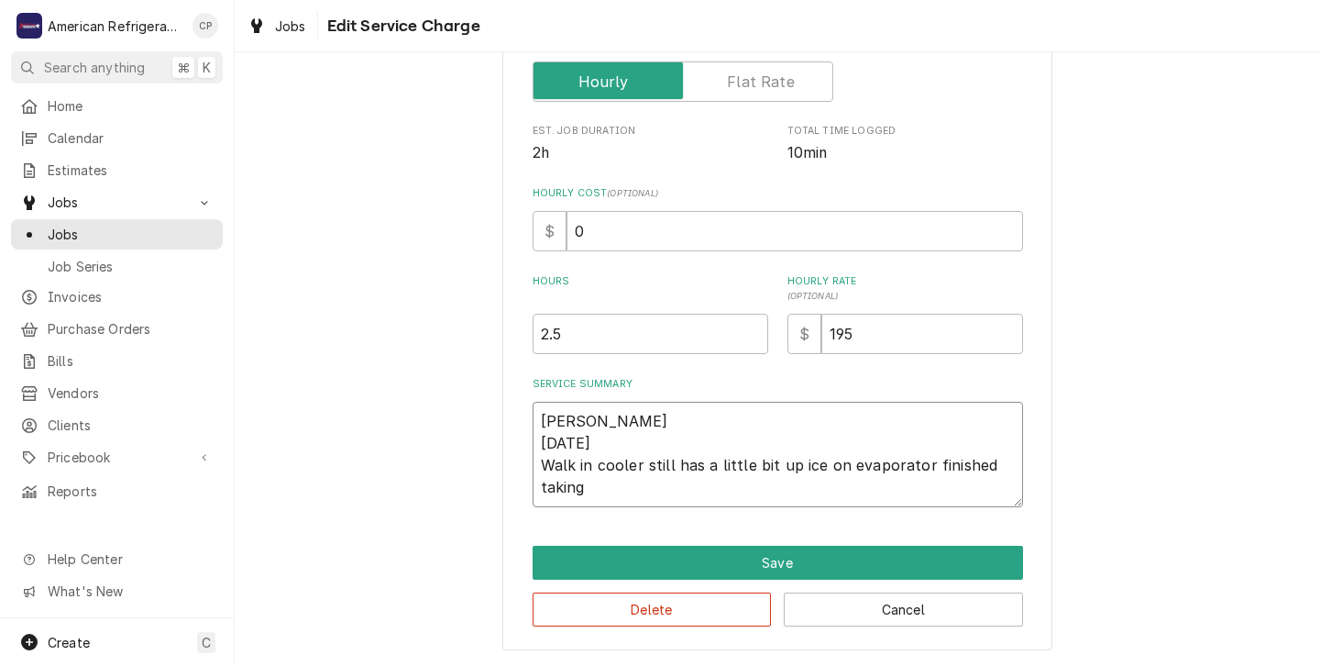
type textarea "Carlos 9-1-25 Walk in cooler still has a little bit up ice on evaporator finish…"
type textarea "x"
type textarea "Carlos 9-1-25 Walk in cooler still has a little bit up ice on evaporator finish…"
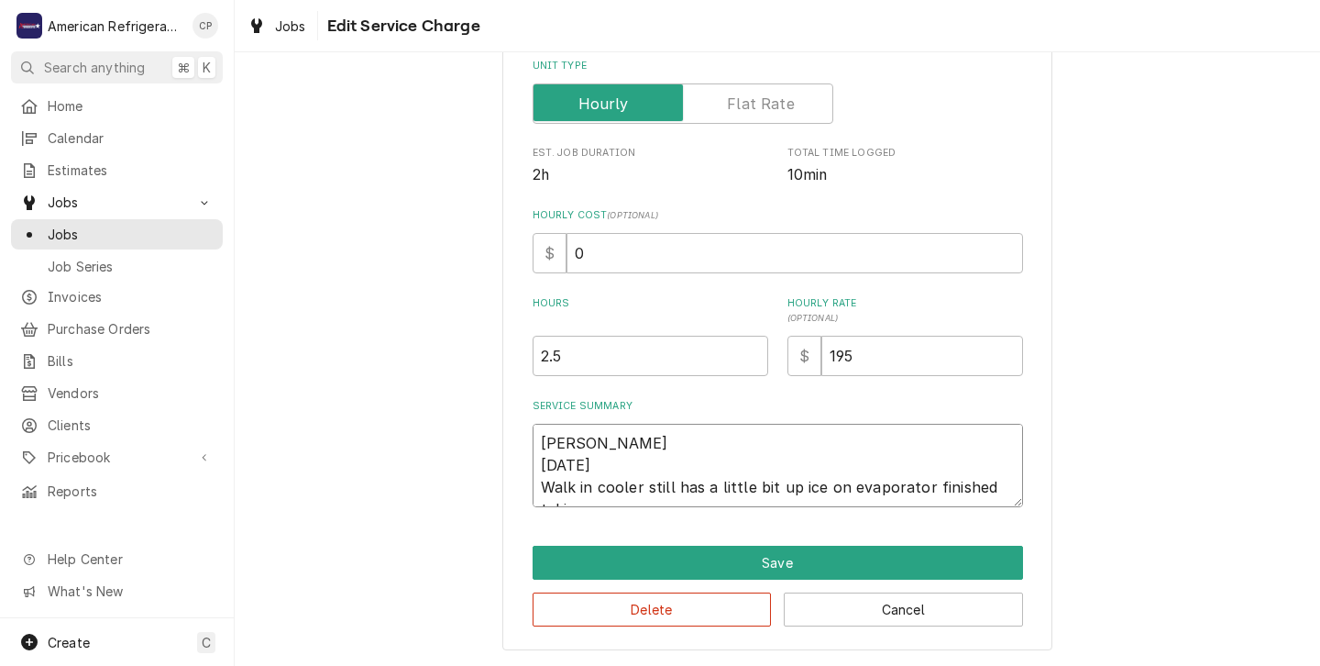
type textarea "x"
type textarea "Carlos 9-1-25 Walk in cooler still has a little bit up ice on evaporator finish…"
type textarea "x"
type textarea "Carlos 9-1-25 Walk in cooler still has a little bit up ice on evaporator finish…"
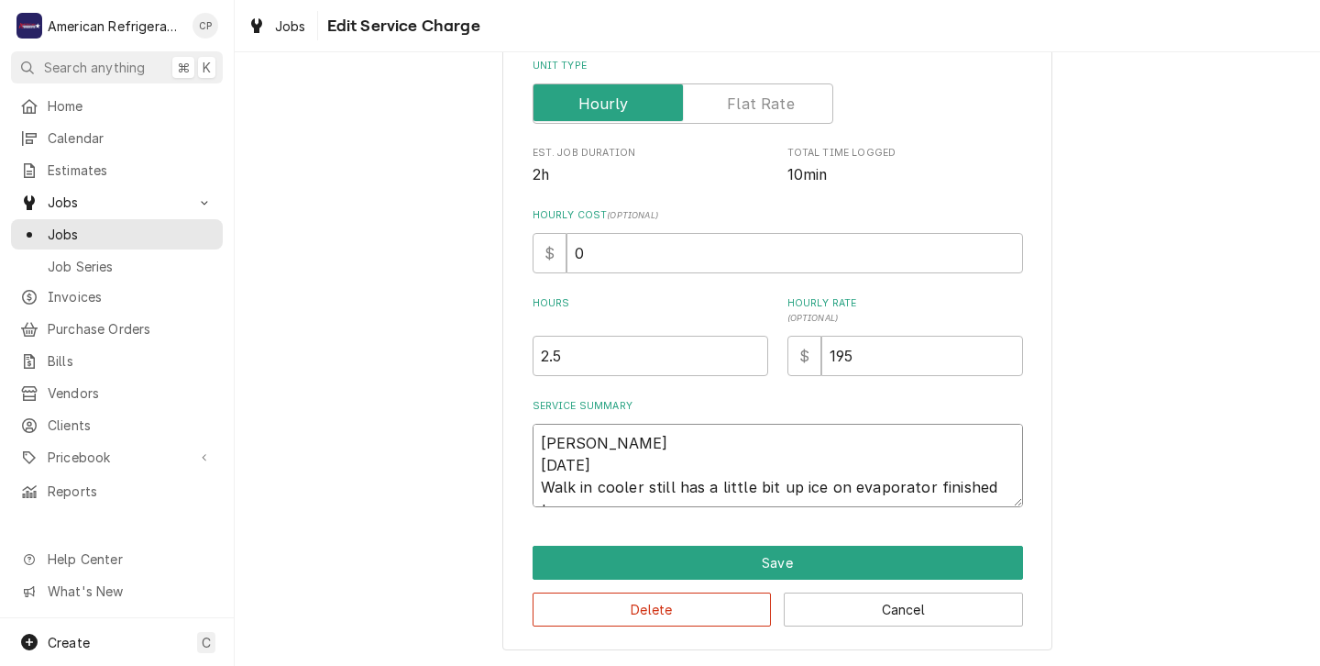
type textarea "x"
type textarea "Carlos 9-1-25 Walk in cooler still has a little bit up ice on evaporator finish…"
type textarea "x"
type textarea "Carlos 9-1-25 Walk in cooler still has a little bit up ice on evaporator finish…"
type textarea "x"
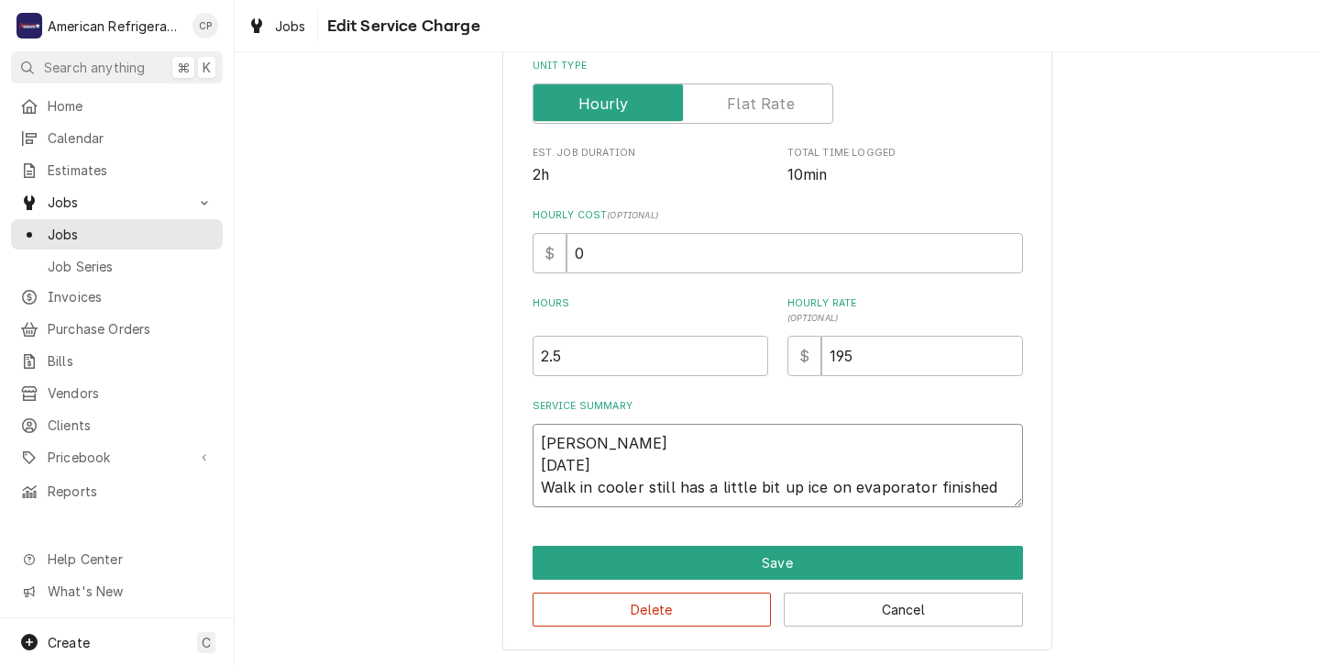
type textarea "Carlos 9-1-25 Walk in cooler still has a little bit up ice on evaporator finish…"
type textarea "x"
type textarea "Carlos 9-1-25 Walk in cooler still has a little bit up ice on evaporator finishe"
type textarea "x"
type textarea "Carlos 9-1-25 Walk in cooler still has a little bit up ice on evaporator finish"
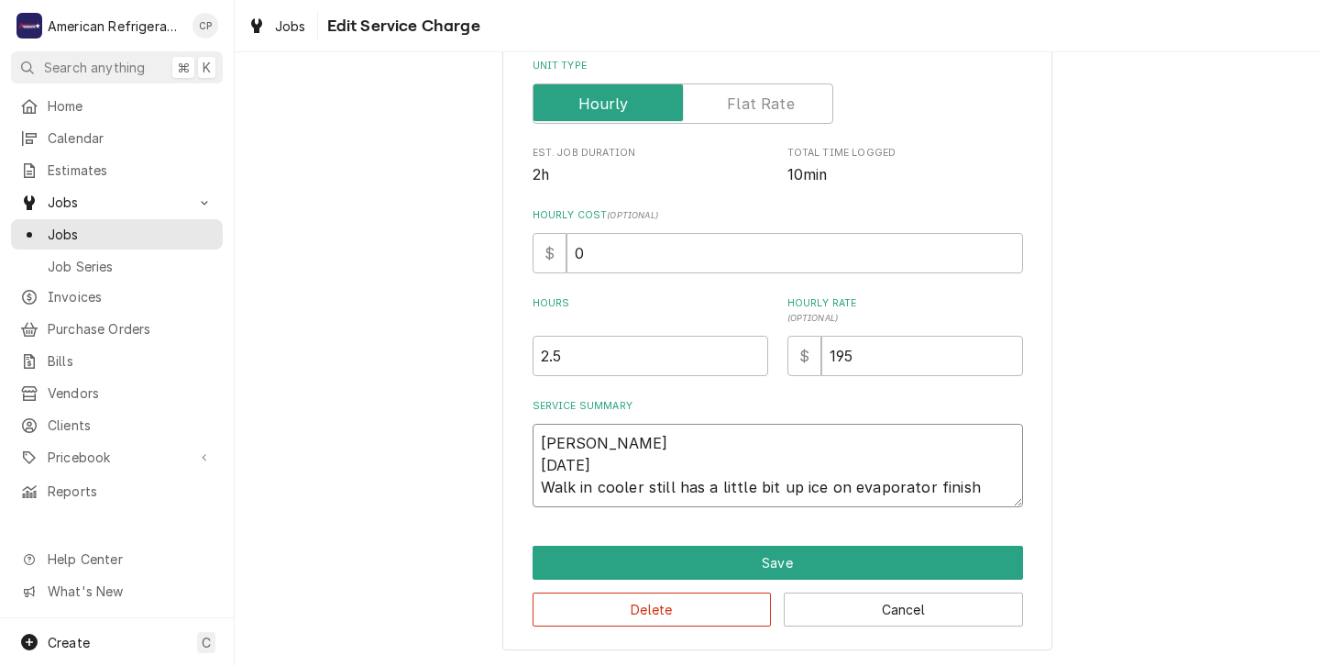
type textarea "x"
type textarea "Carlos 9-1-25 Walk in cooler still has a little bit up ice on evaporator finis"
type textarea "x"
type textarea "Carlos 9-1-25 Walk in cooler still has a little bit up ice on evaporator fini"
type textarea "x"
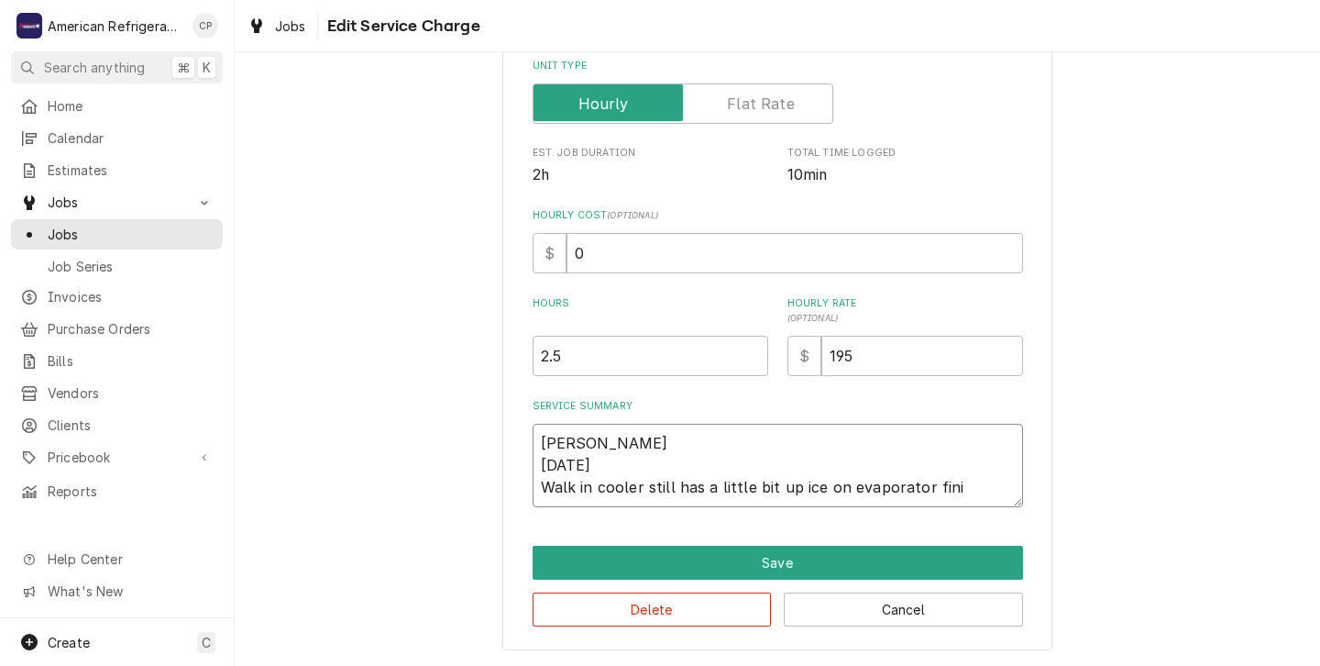
type textarea "Carlos 9-1-25 Walk in cooler still has a little bit up ice on evaporator fin"
type textarea "x"
type textarea "Carlos 9-1-25 Walk in cooler still has a little bit up ice on evaporator fi"
type textarea "x"
type textarea "Carlos 9-1-25 Walk in cooler still has a little bit up ice on evaporator f"
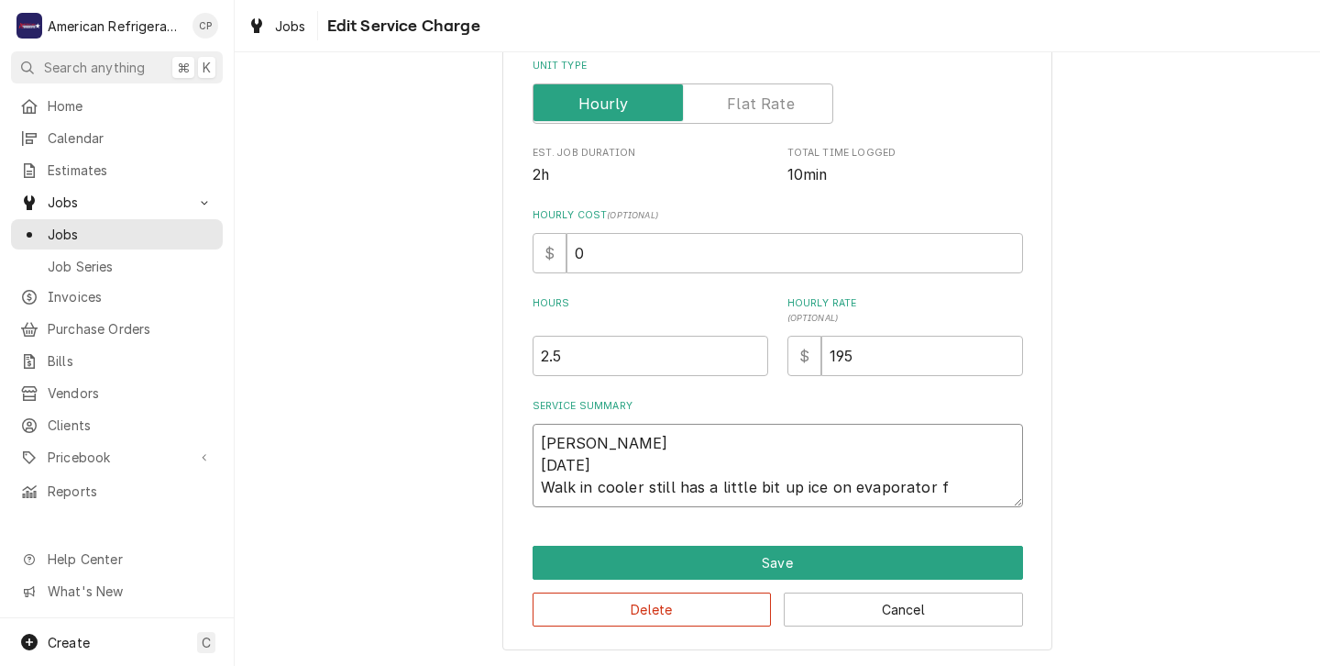
type textarea "x"
type textarea "Carlos 9-1-25 Walk in cooler still has a little bit up ice on evaporator"
type textarea "x"
type textarea "Carlos 9-1-25 Walk in cooler still has a little bit up ice on evaporator"
type textarea "x"
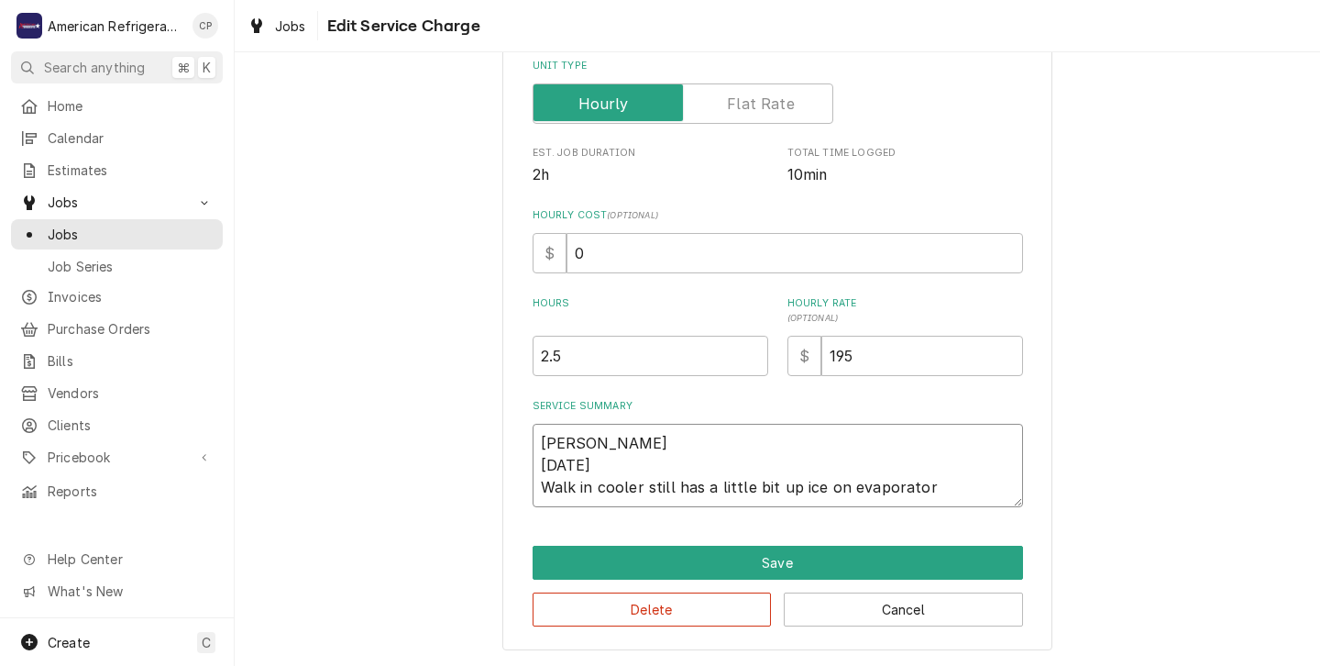
type textarea "Carlos 9-1-25 Walk in cooler still has a little bit up ice on evaporato"
type textarea "x"
type textarea "Carlos 9-1-25 Walk in cooler still has a little bit up ice on evaporat"
type textarea "x"
type textarea "Carlos 9-1-25 Walk in cooler still has a little bit up ice on evapora"
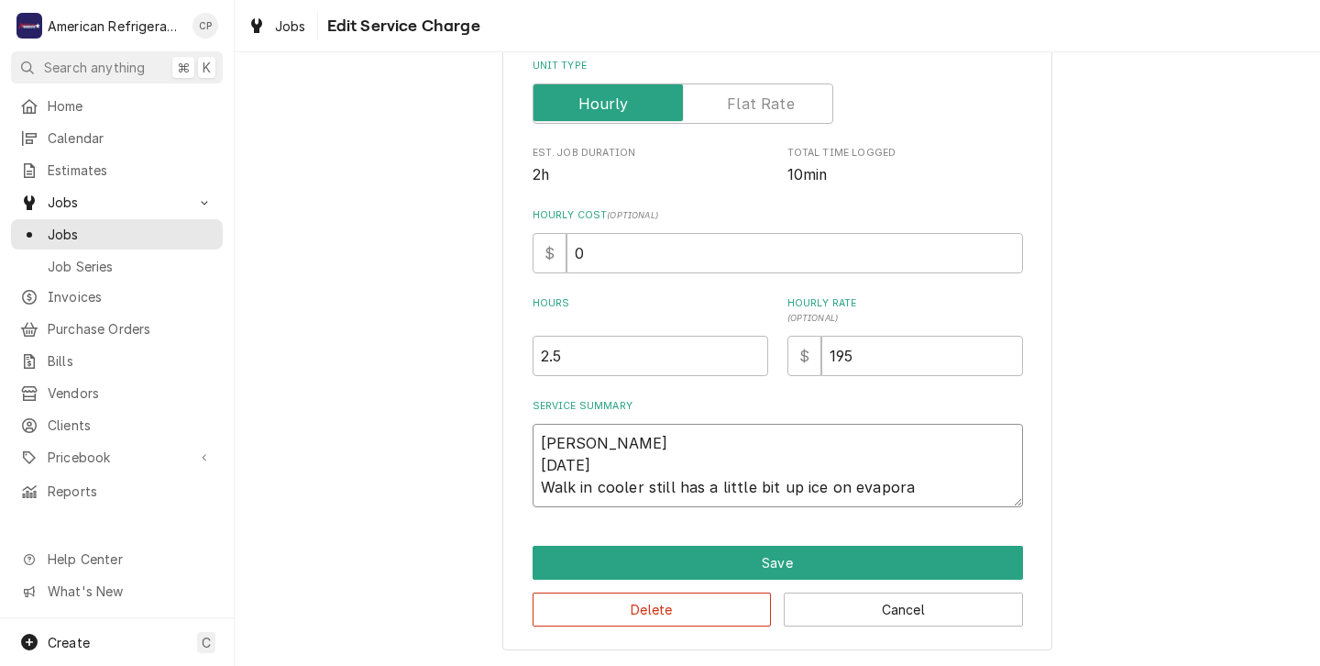
type textarea "x"
type textarea "Carlos 9-1-25 Walk in cooler still has a little bit up ice on evapor"
type textarea "x"
type textarea "Carlos 9-1-25 Walk in cooler still has a little bit up ice on evapo"
type textarea "x"
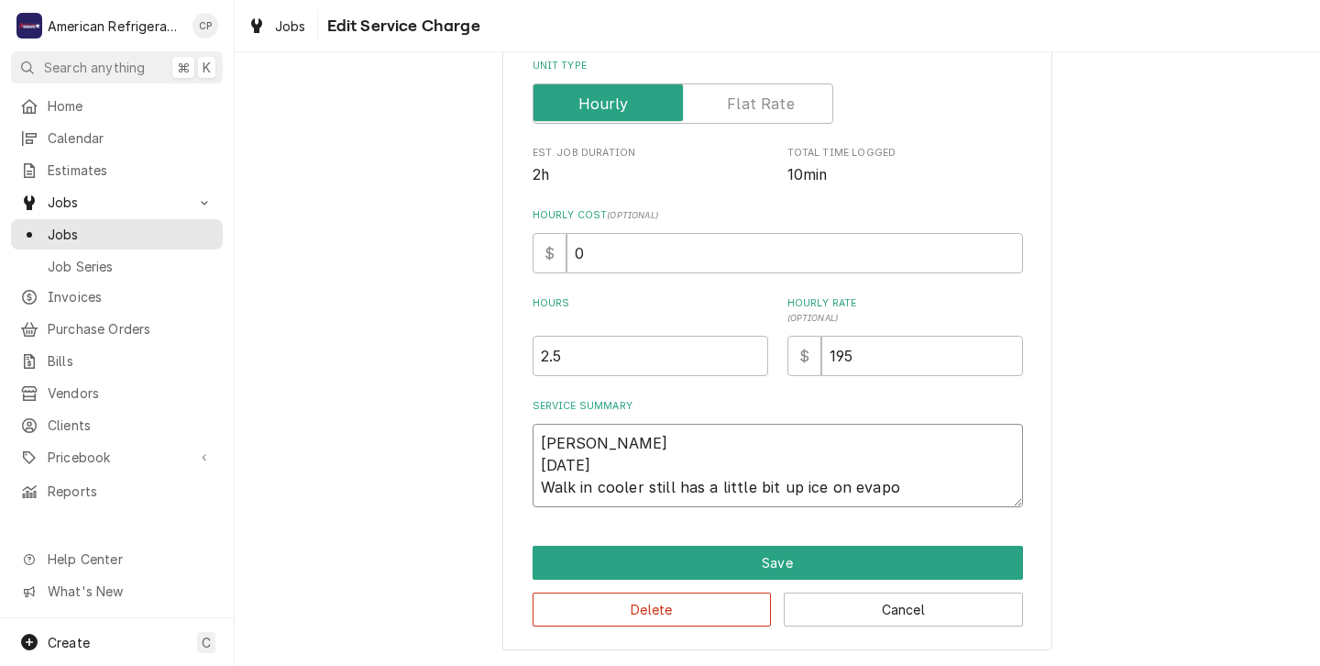
type textarea "Carlos 9-1-25 Walk in cooler still has a little bit up ice on evap"
type textarea "x"
type textarea "Carlos 9-1-25 Walk in cooler still has a little bit up ice on eva"
type textarea "x"
type textarea "Carlos 9-1-25 Walk in cooler still has a little bit up ice on ev"
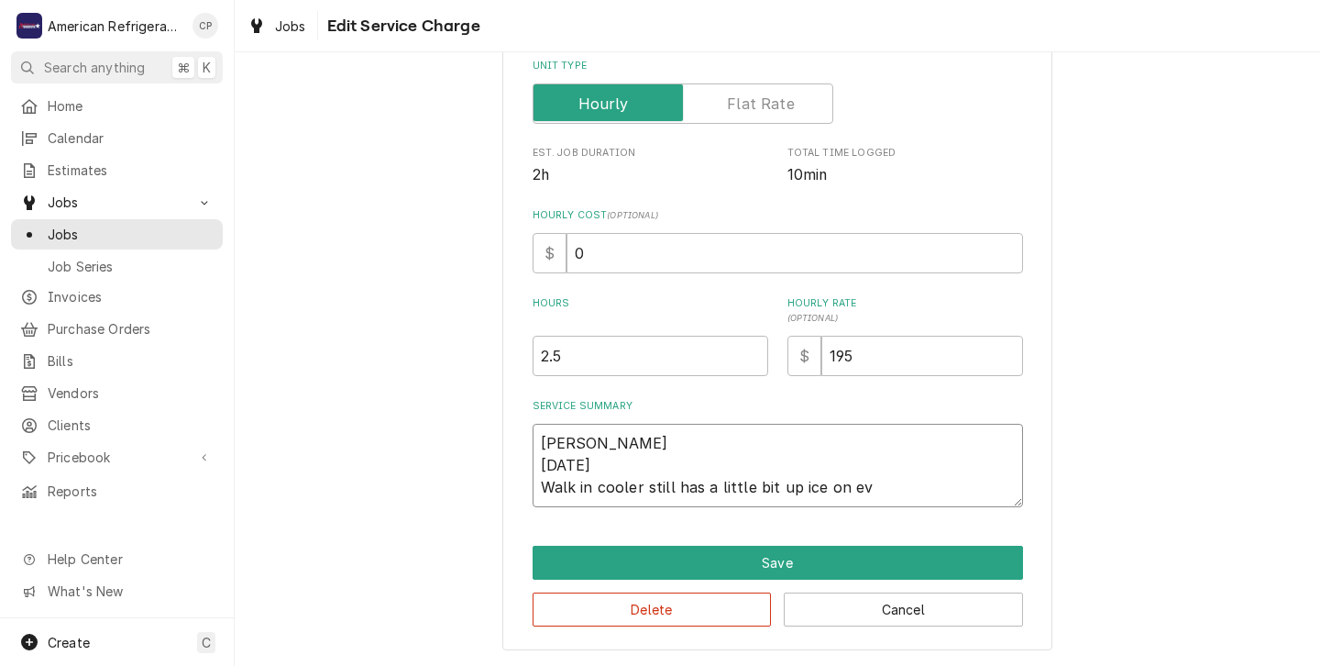
type textarea "x"
type textarea "Carlos 9-1-25 Walk in cooler still has a little bit up ice on e"
type textarea "x"
type textarea "Carlos 9-1-25 Walk in cooler still has a little bit up ice on"
type textarea "x"
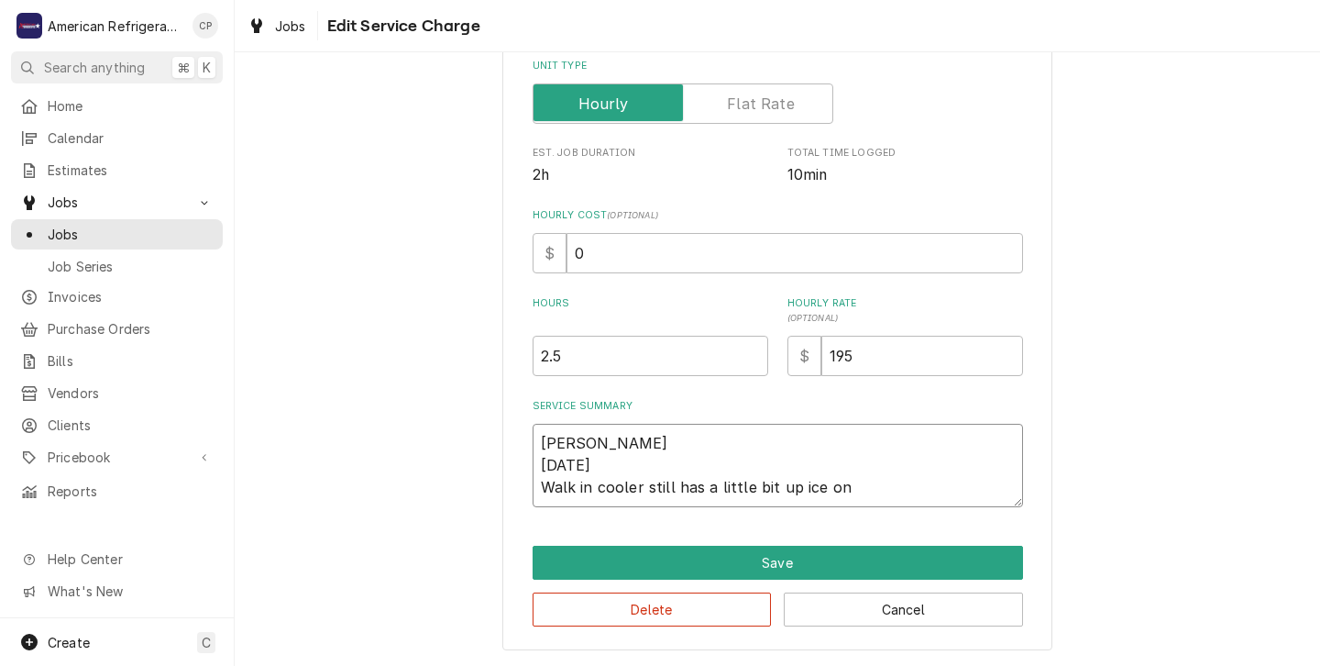
type textarea "Carlos 9-1-25 Walk in cooler still has a little bit up ice on"
type textarea "x"
type textarea "Carlos 9-1-25 Walk in cooler still has a little bit up ice o"
type textarea "x"
type textarea "Carlos 9-1-25 Walk in cooler still has a little bit up ice"
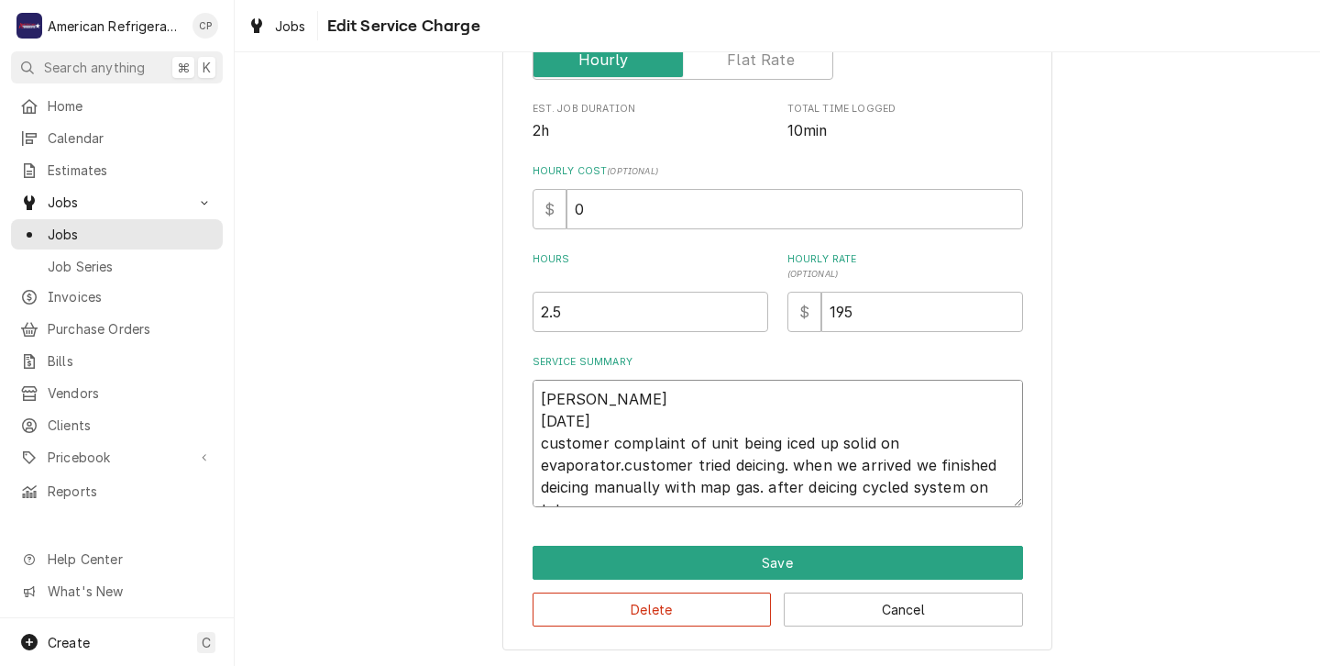
scroll to position [365, 0]
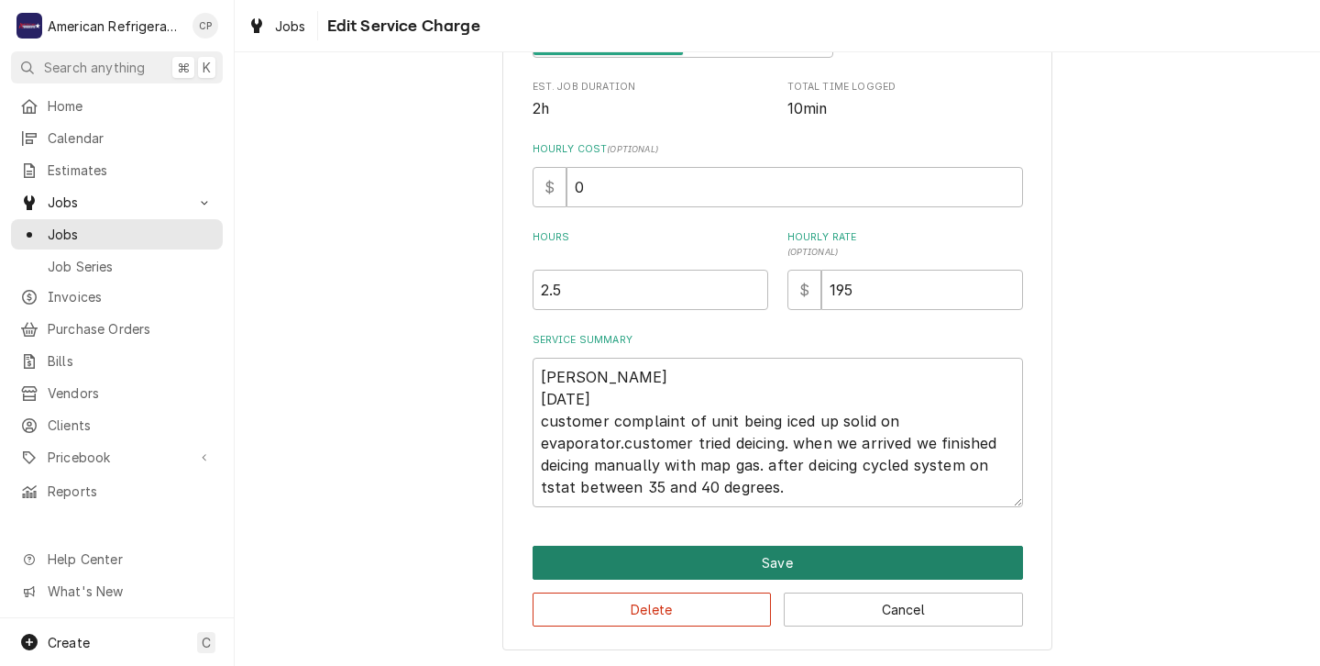
click at [771, 564] on button "Save" at bounding box center [778, 562] width 490 height 34
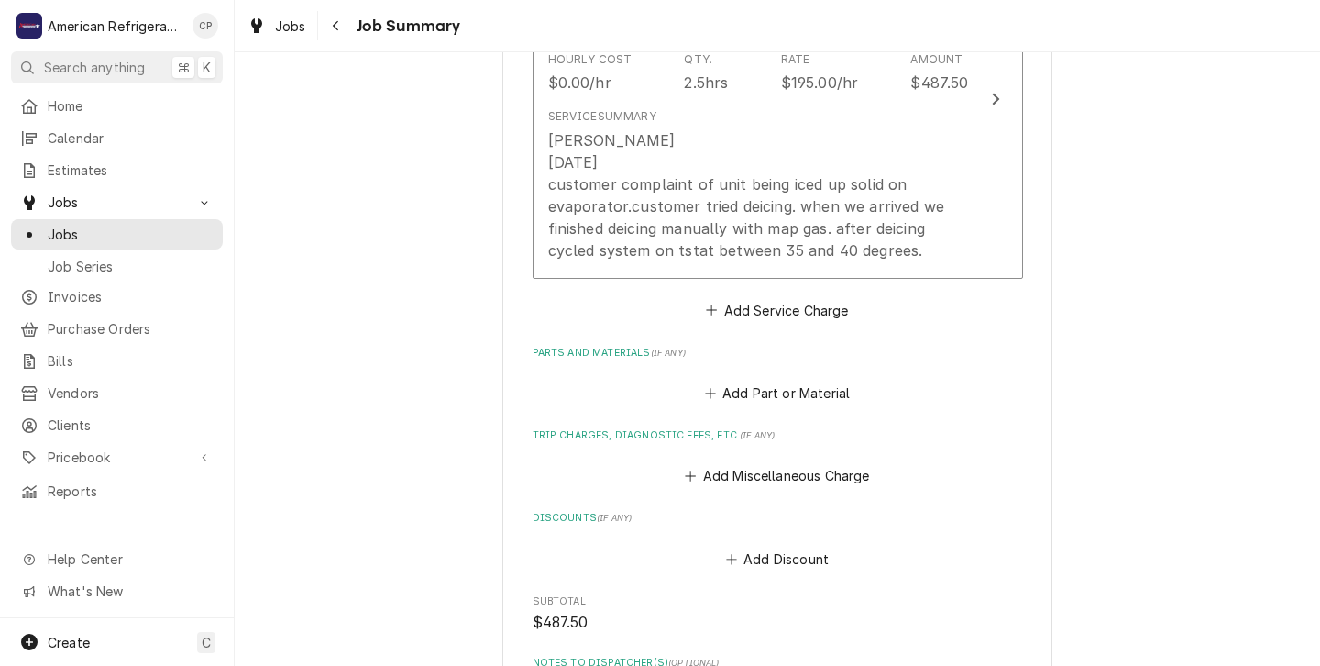
scroll to position [610, 0]
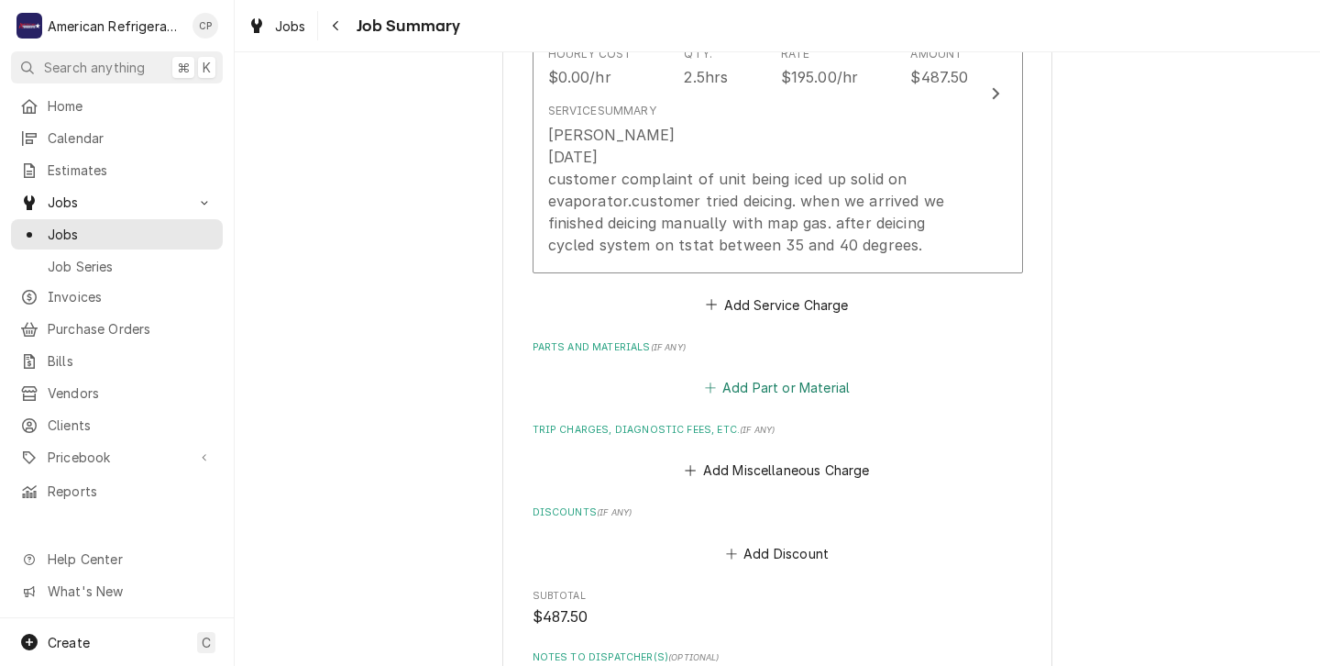
click at [760, 391] on button "Add Part or Material" at bounding box center [776, 388] width 151 height 26
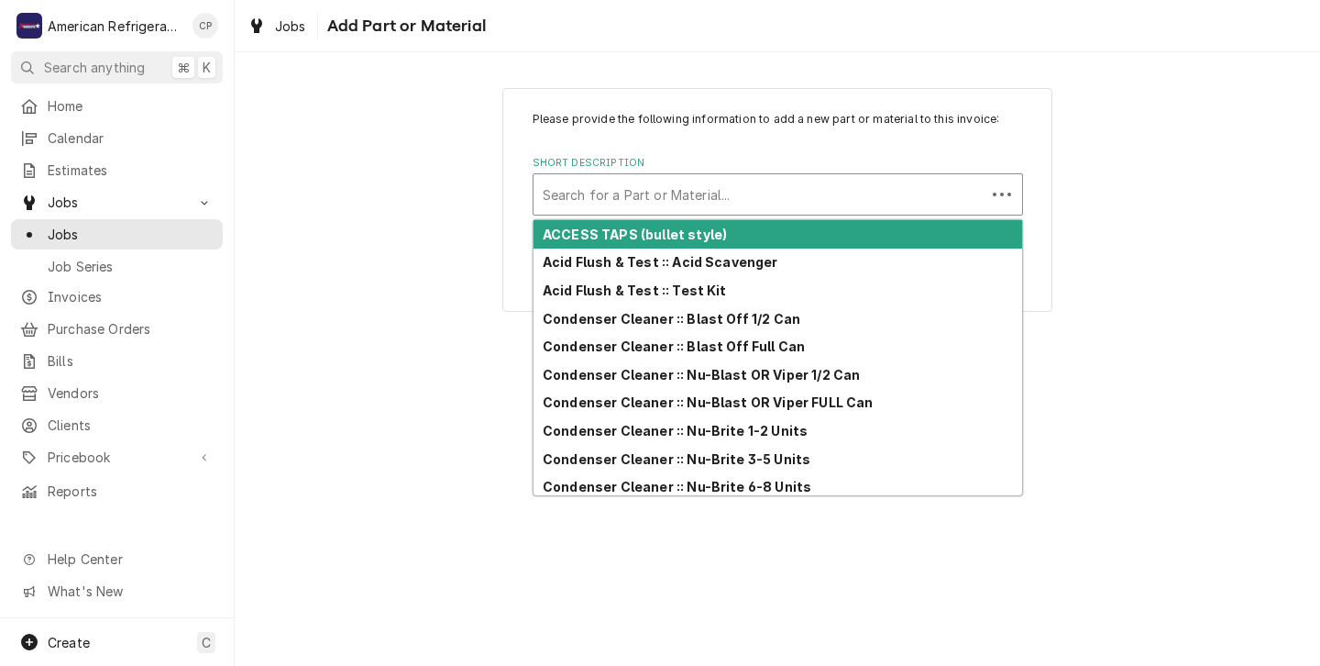
click at [579, 195] on div "Short Description" at bounding box center [760, 194] width 434 height 33
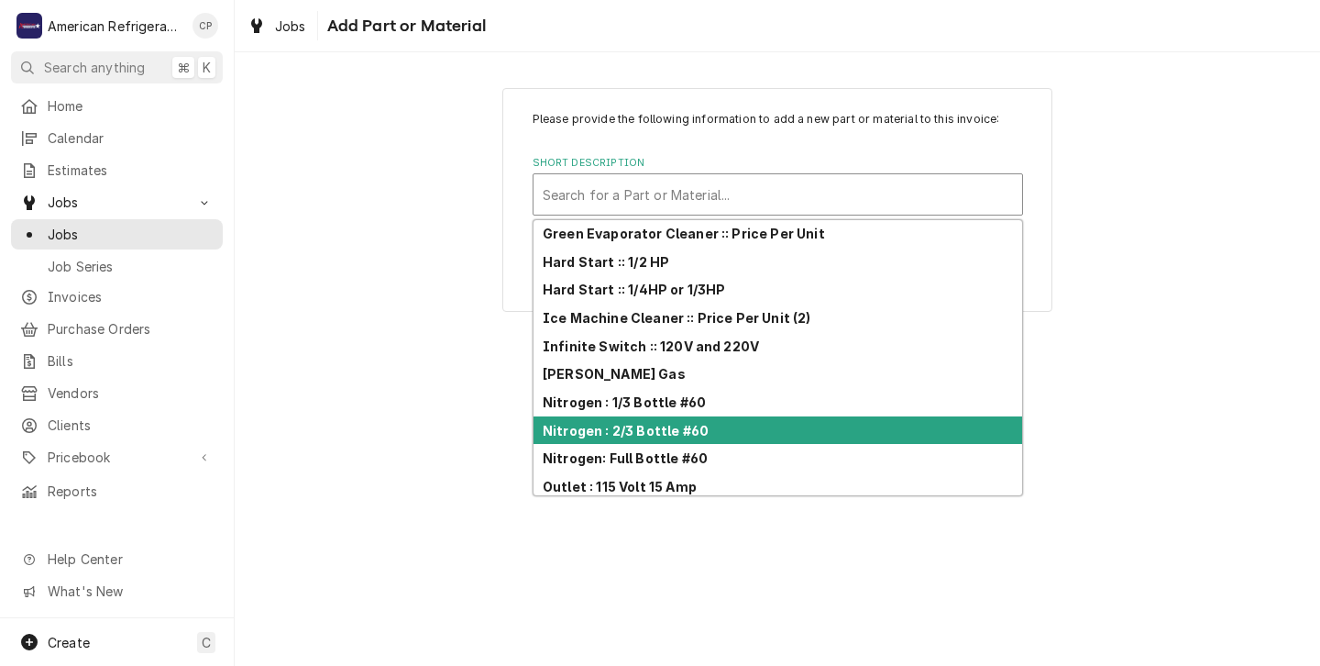
scroll to position [1237, 0]
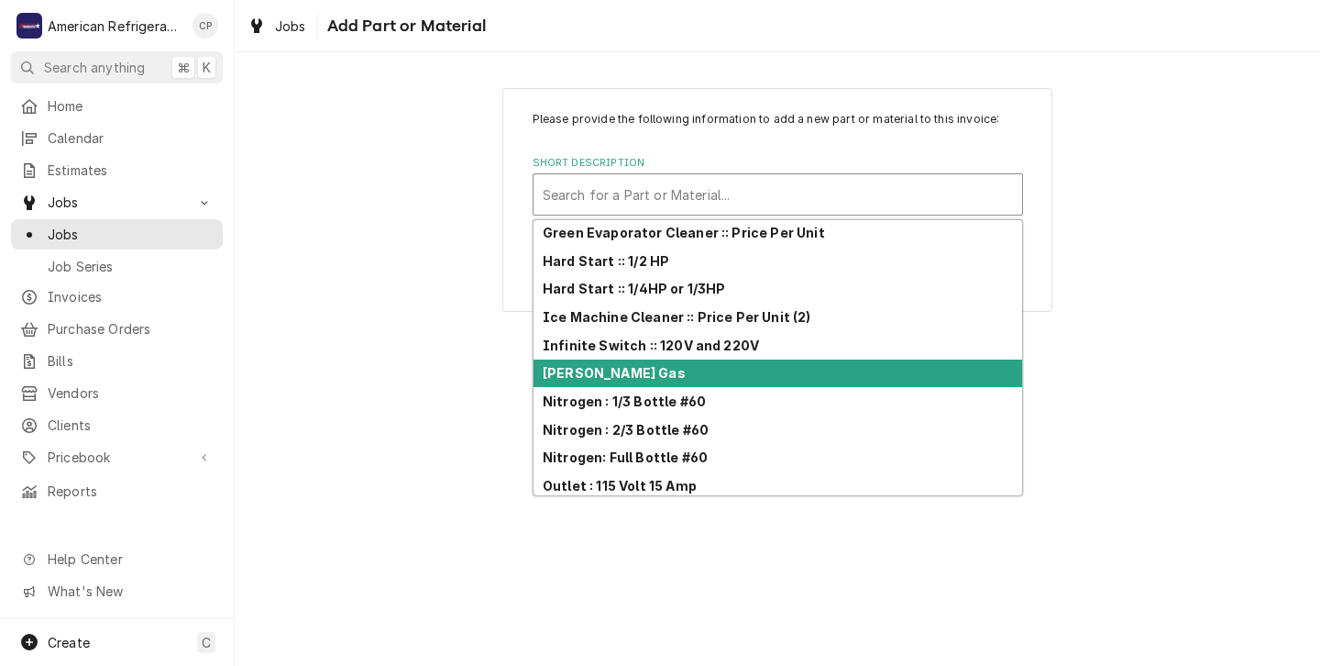
click at [569, 375] on strong "Mapp Gas" at bounding box center [614, 373] width 143 height 16
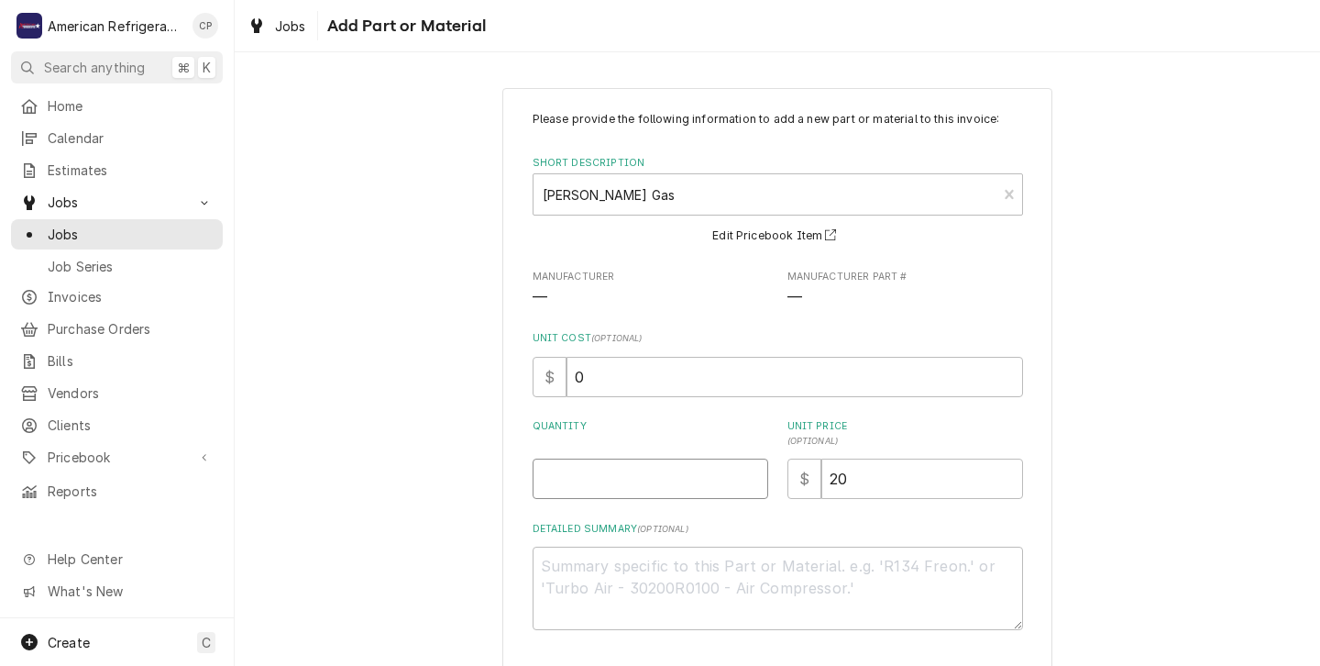
click at [550, 486] on input "Quantity" at bounding box center [651, 478] width 236 height 40
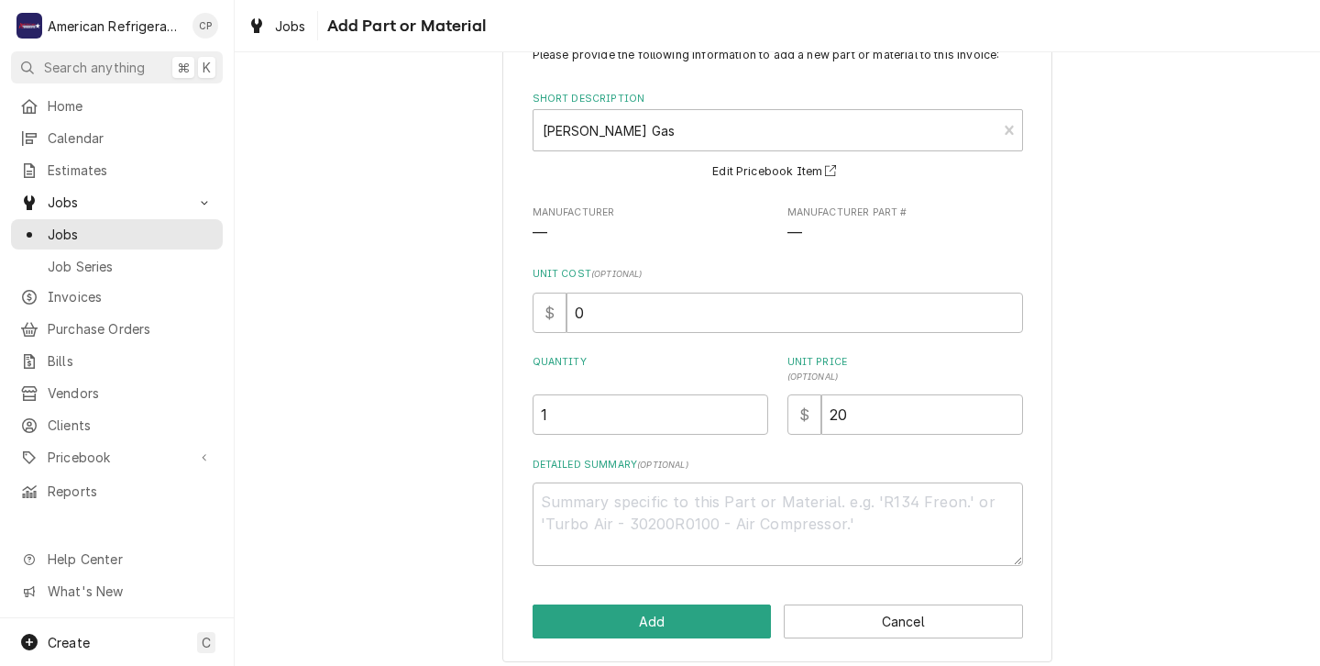
scroll to position [78, 0]
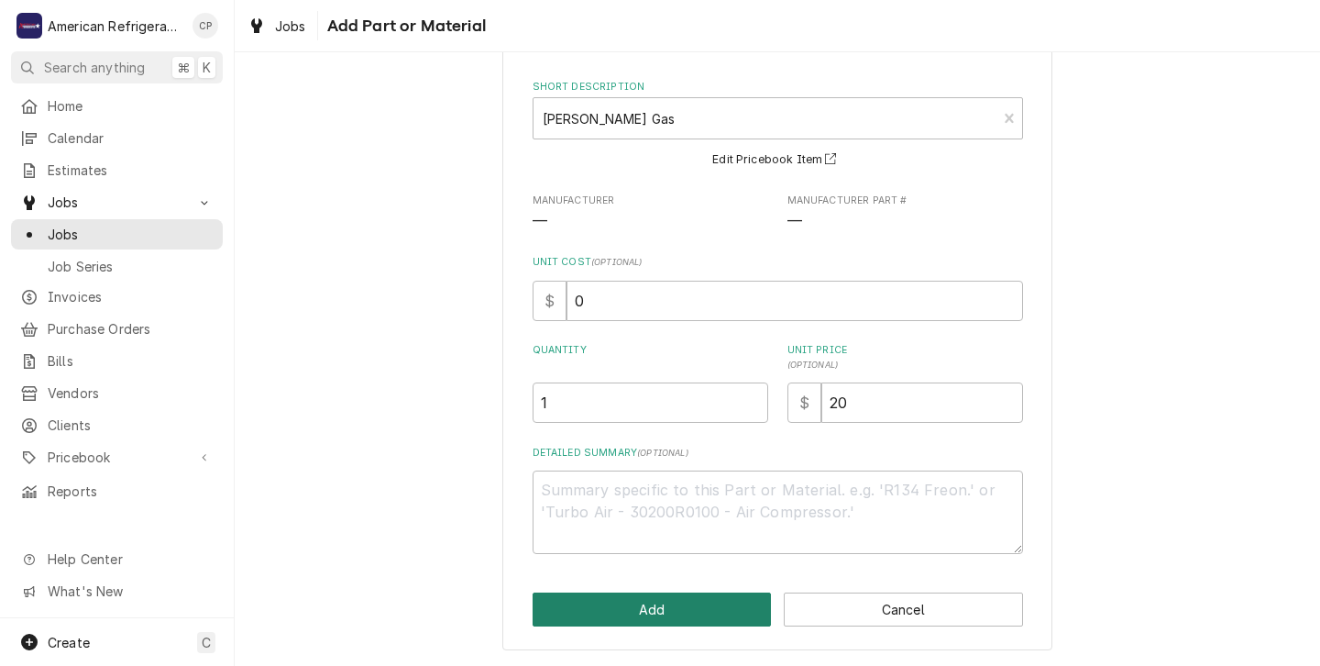
click at [641, 608] on button "Add" at bounding box center [652, 609] width 239 height 34
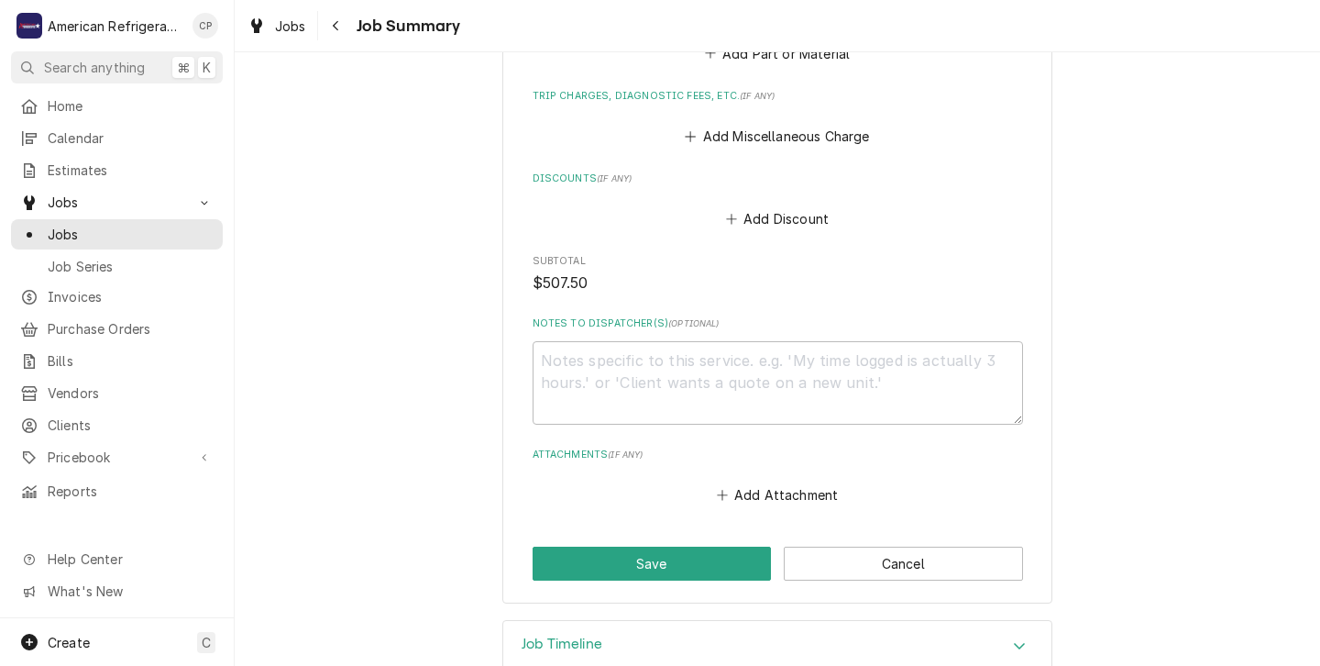
scroll to position [1187, 0]
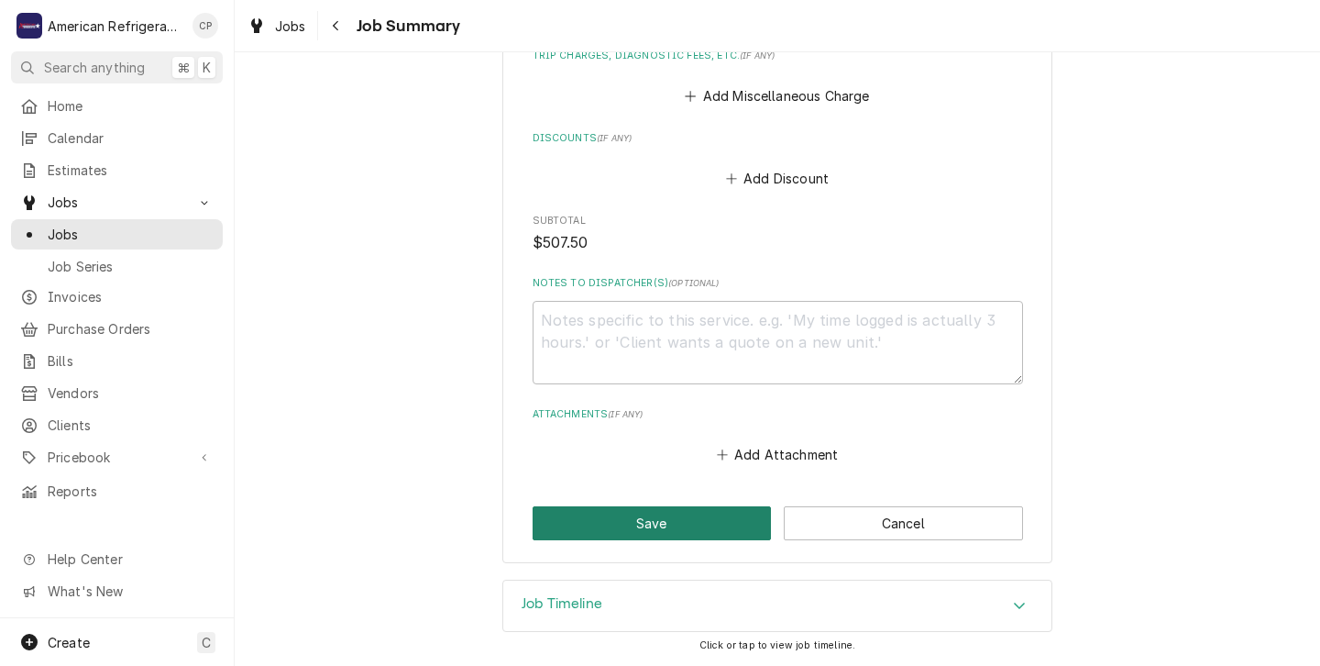
click at [648, 522] on button "Save" at bounding box center [652, 523] width 239 height 34
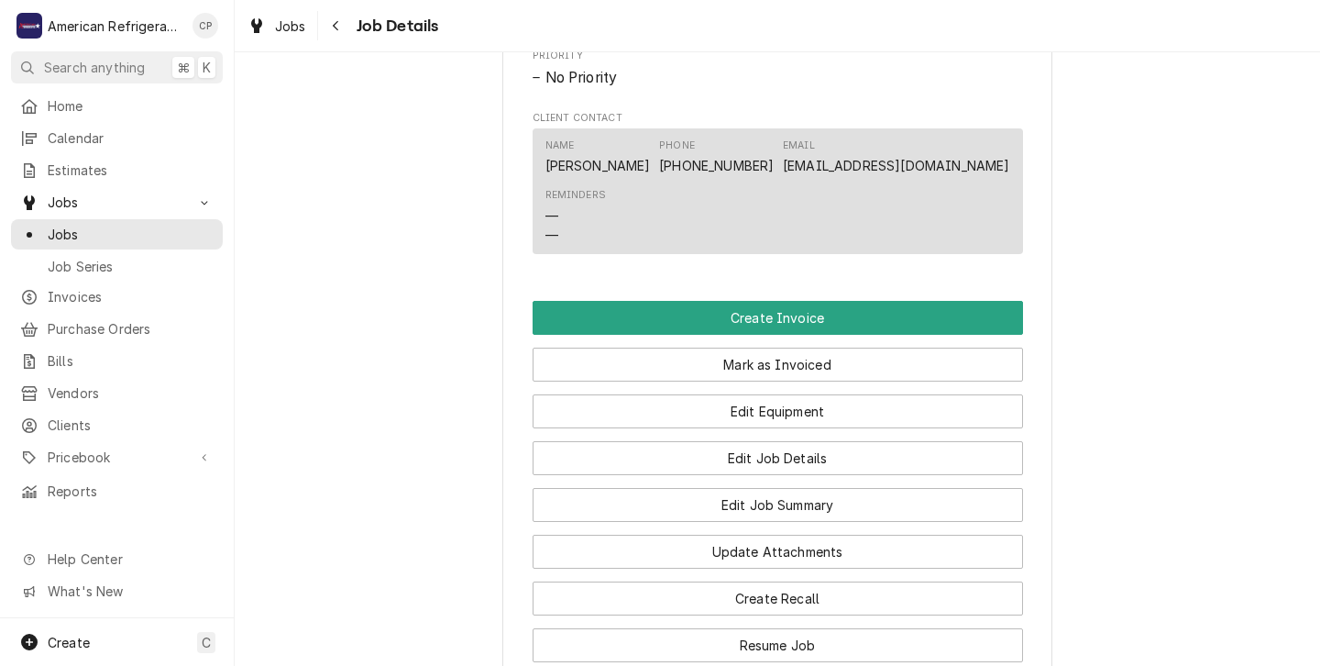
scroll to position [1002, 0]
